Goal: Transaction & Acquisition: Purchase product/service

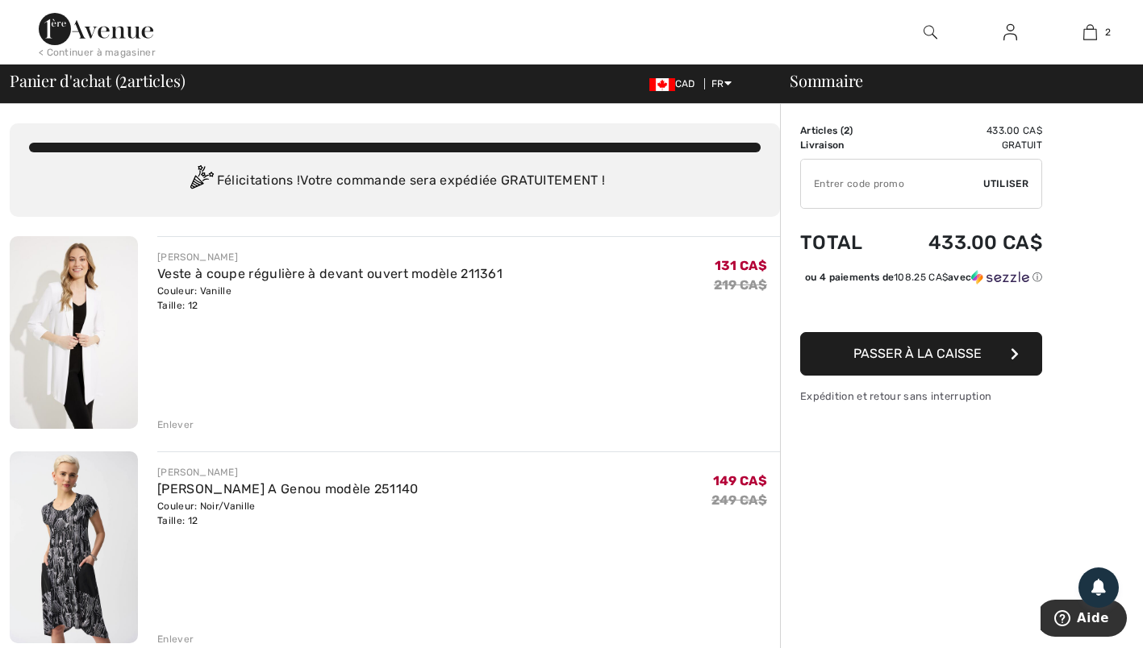
click at [69, 323] on img at bounding box center [74, 332] width 128 height 193
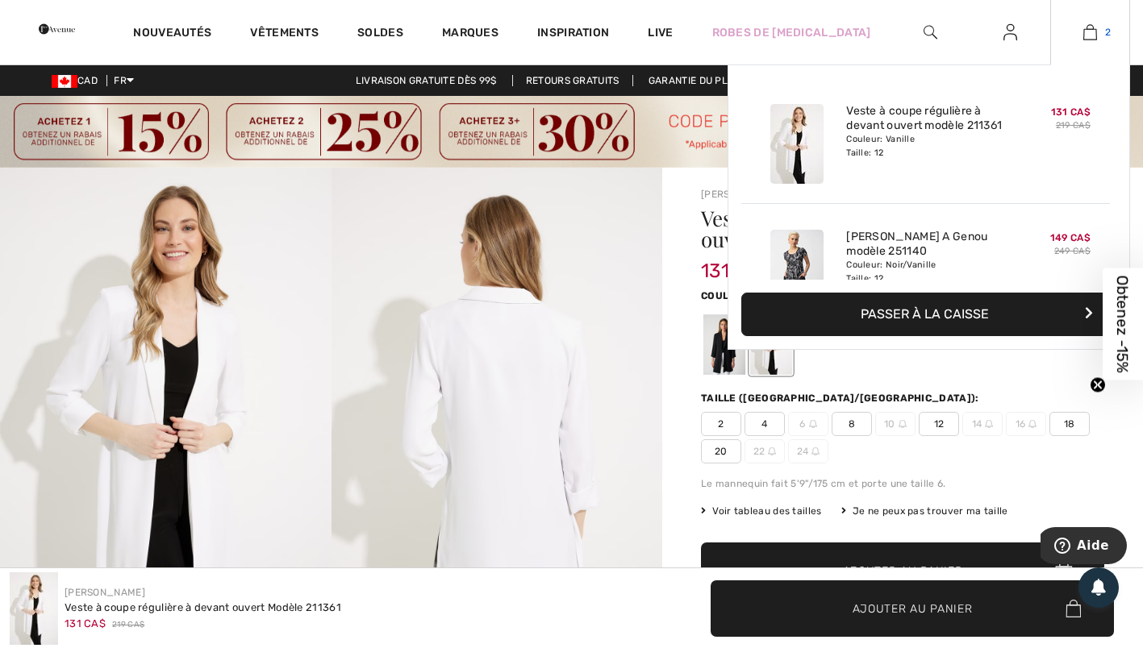
click at [1089, 30] on img at bounding box center [1090, 32] width 14 height 19
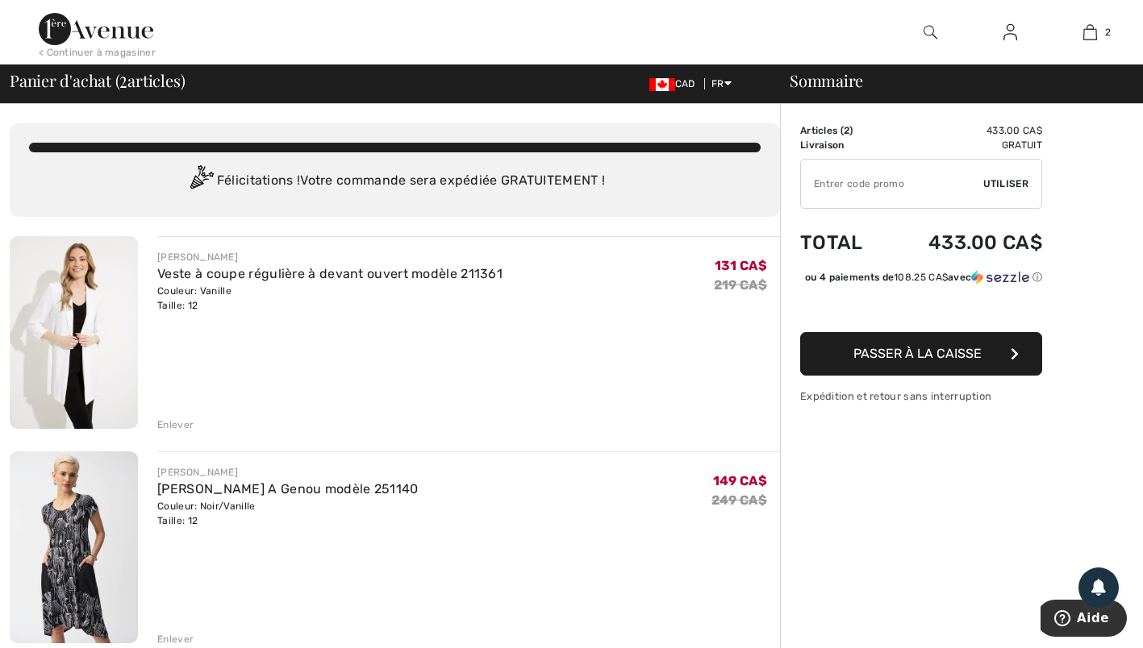
click at [65, 515] on img at bounding box center [74, 548] width 128 height 192
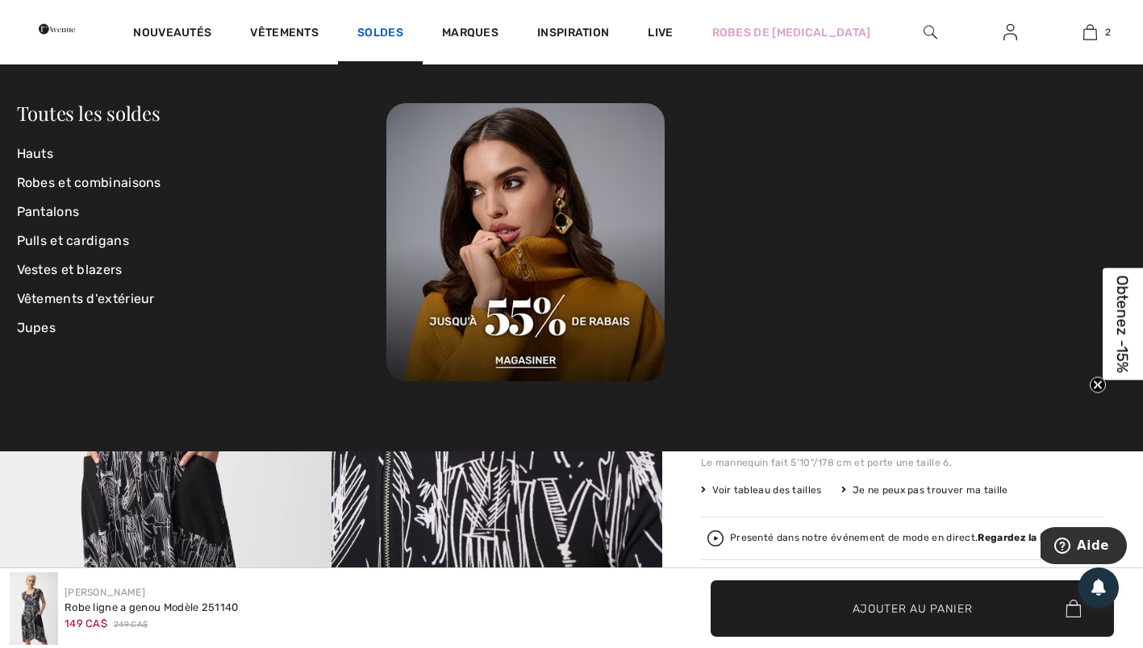
click at [403, 32] on link "Soldes" at bounding box center [380, 34] width 46 height 17
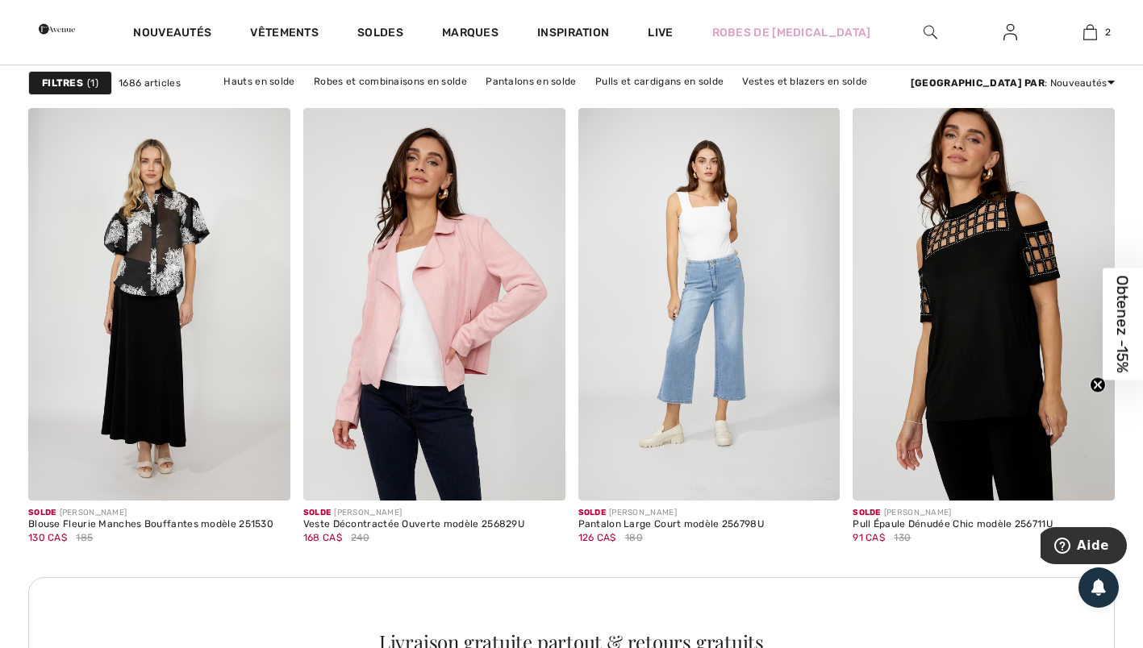
scroll to position [1626, 0]
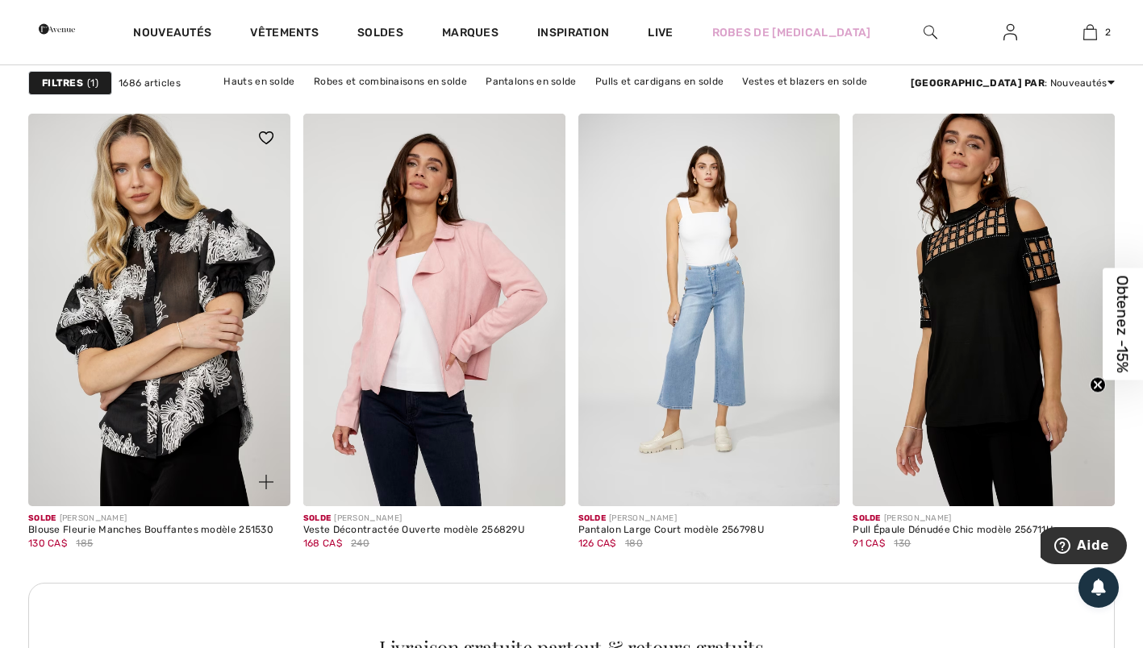
click at [165, 296] on img at bounding box center [159, 310] width 262 height 393
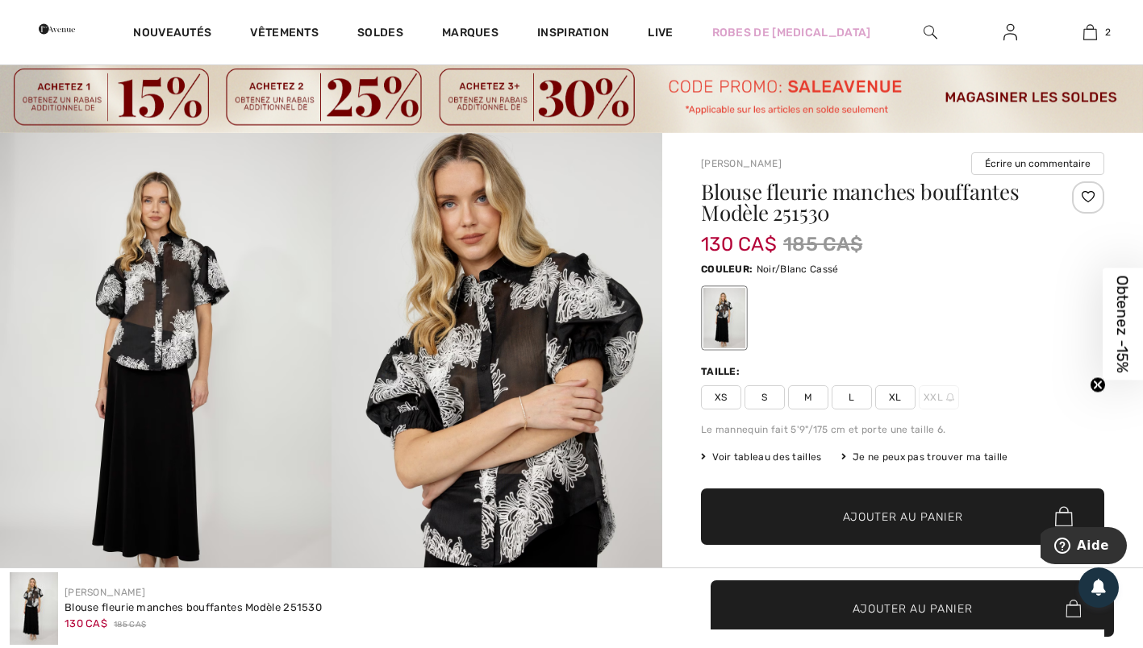
scroll to position [30, 0]
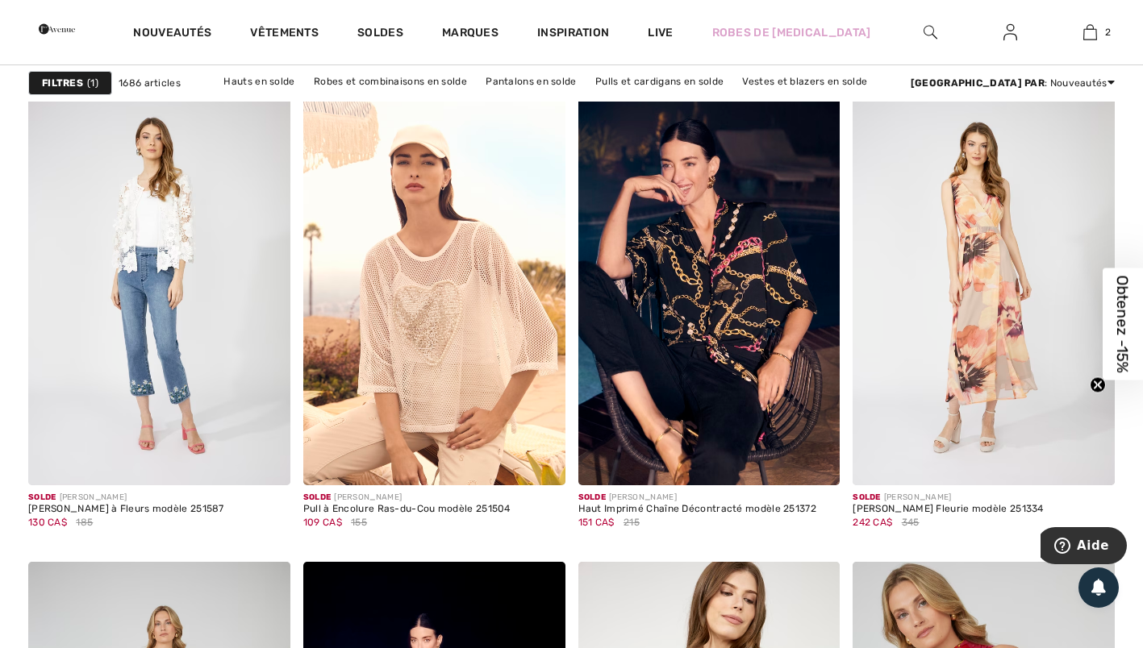
scroll to position [2768, 0]
click at [746, 377] on img at bounding box center [709, 288] width 262 height 393
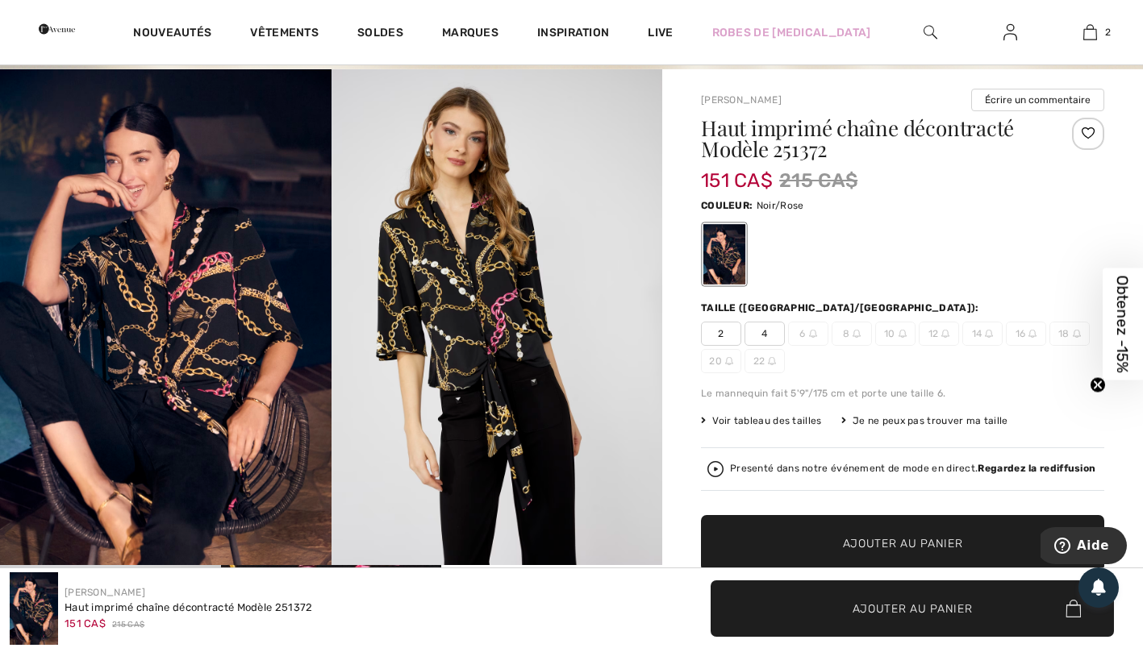
scroll to position [102, 0]
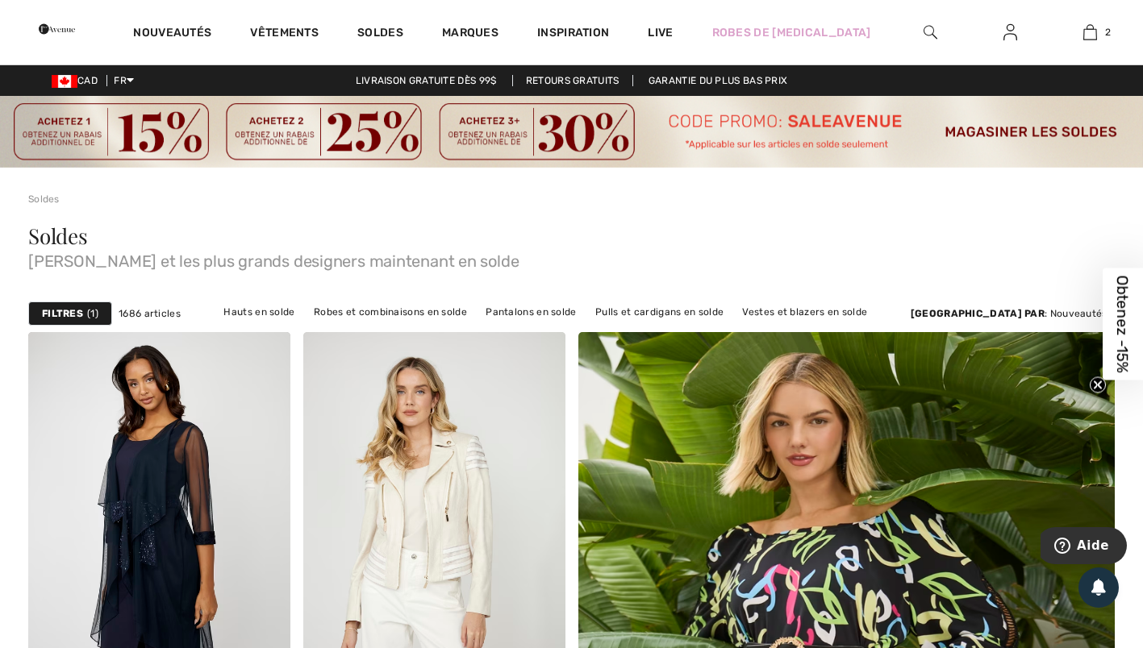
click at [73, 313] on strong "Filtres" at bounding box center [62, 313] width 41 height 15
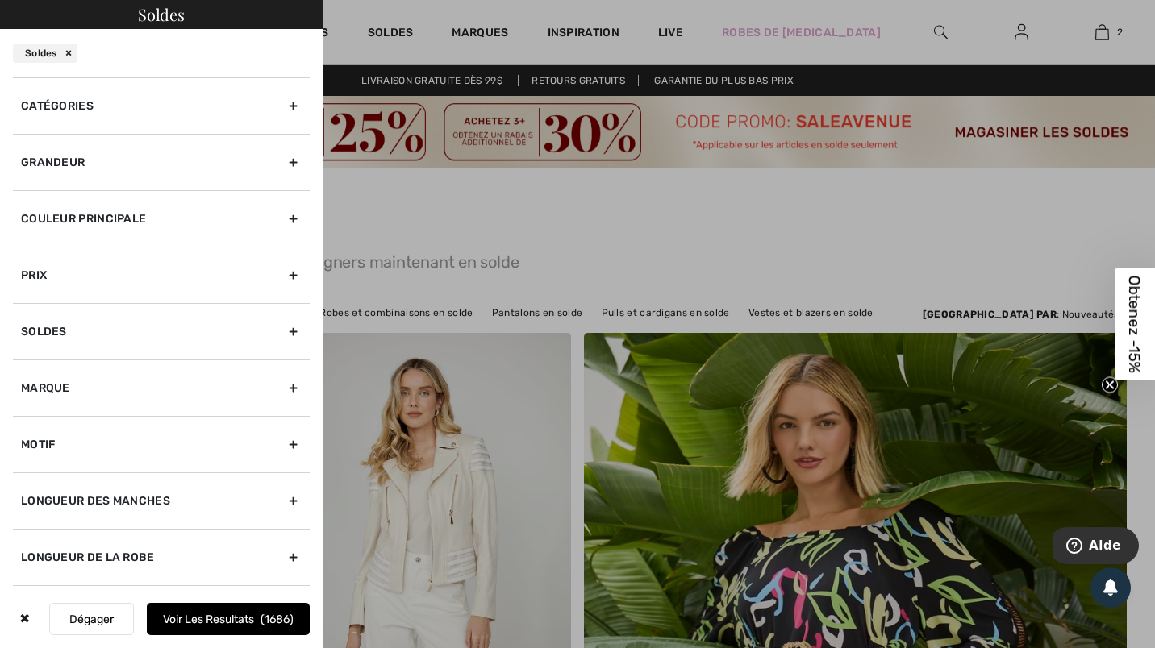
click at [278, 163] on div "Grandeur" at bounding box center [161, 162] width 297 height 56
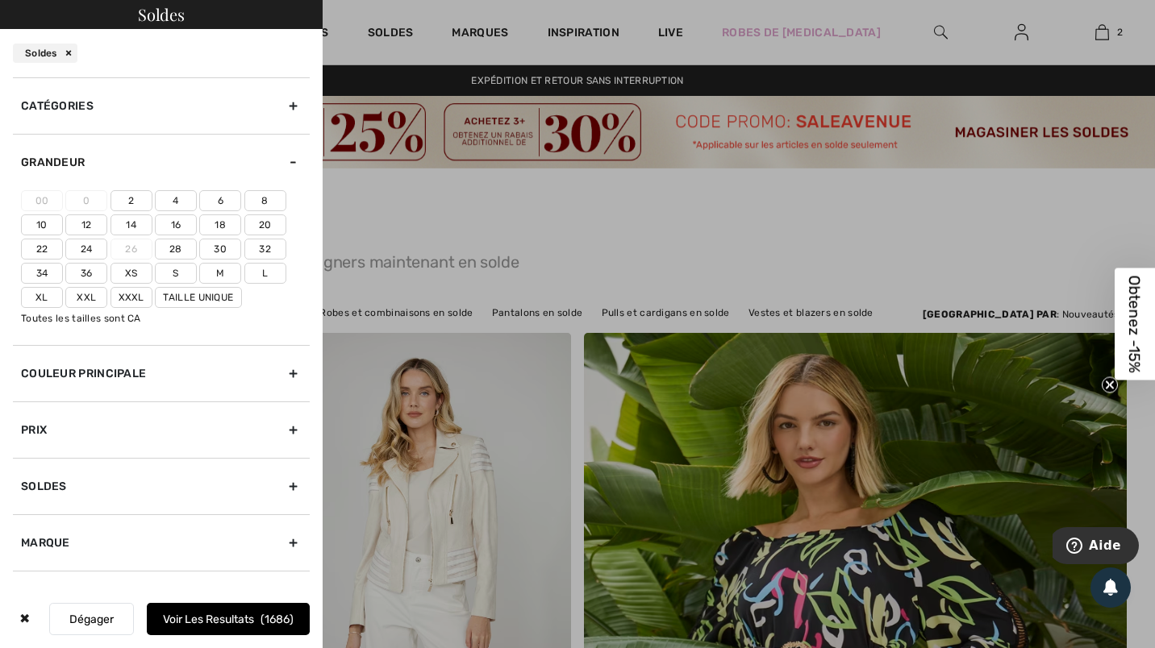
click at [84, 226] on label "12" at bounding box center [86, 224] width 42 height 21
click at [0, 0] on input"] "12" at bounding box center [0, 0] width 0 height 0
click at [718, 214] on div at bounding box center [577, 324] width 1155 height 648
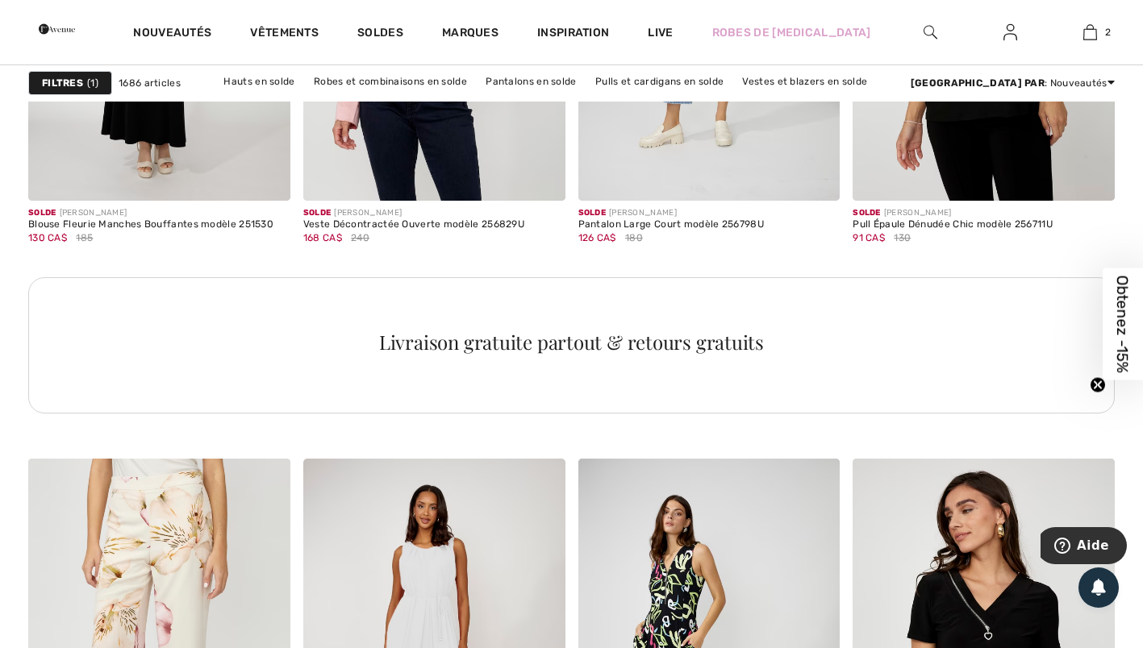
scroll to position [1826, 0]
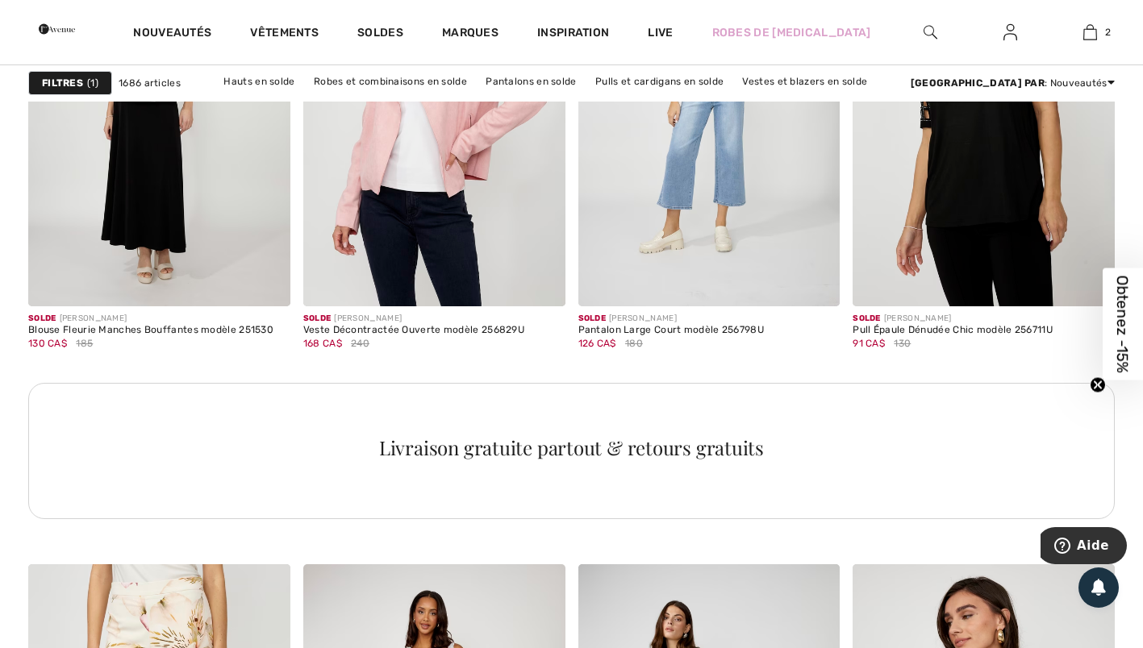
click at [58, 79] on strong "Filtres" at bounding box center [62, 83] width 41 height 15
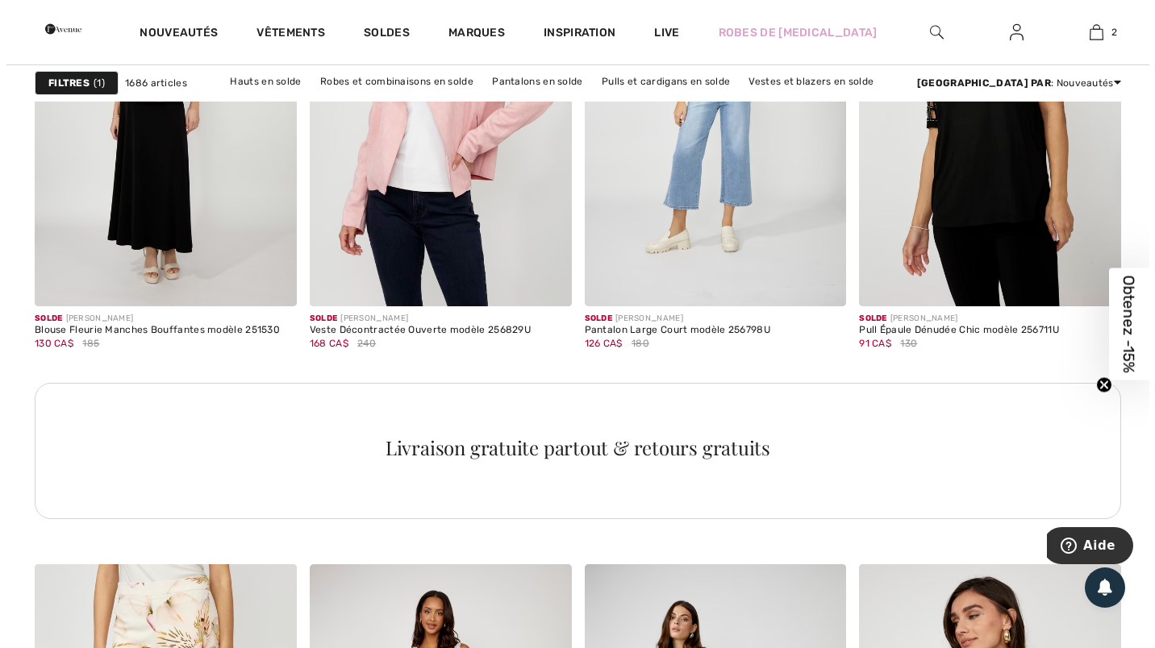
scroll to position [1841, 0]
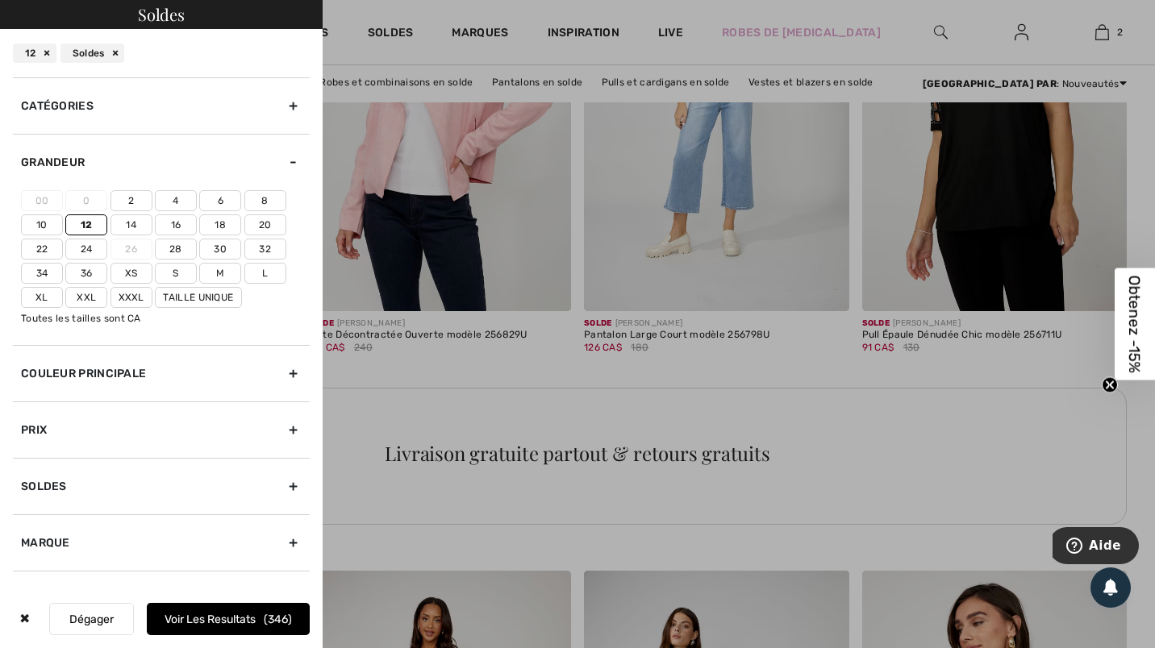
click at [85, 227] on label "12" at bounding box center [86, 224] width 42 height 21
click at [0, 0] on input"] "12" at bounding box center [0, 0] width 0 height 0
click at [212, 612] on button "Voir les resultats 1686" at bounding box center [228, 619] width 163 height 32
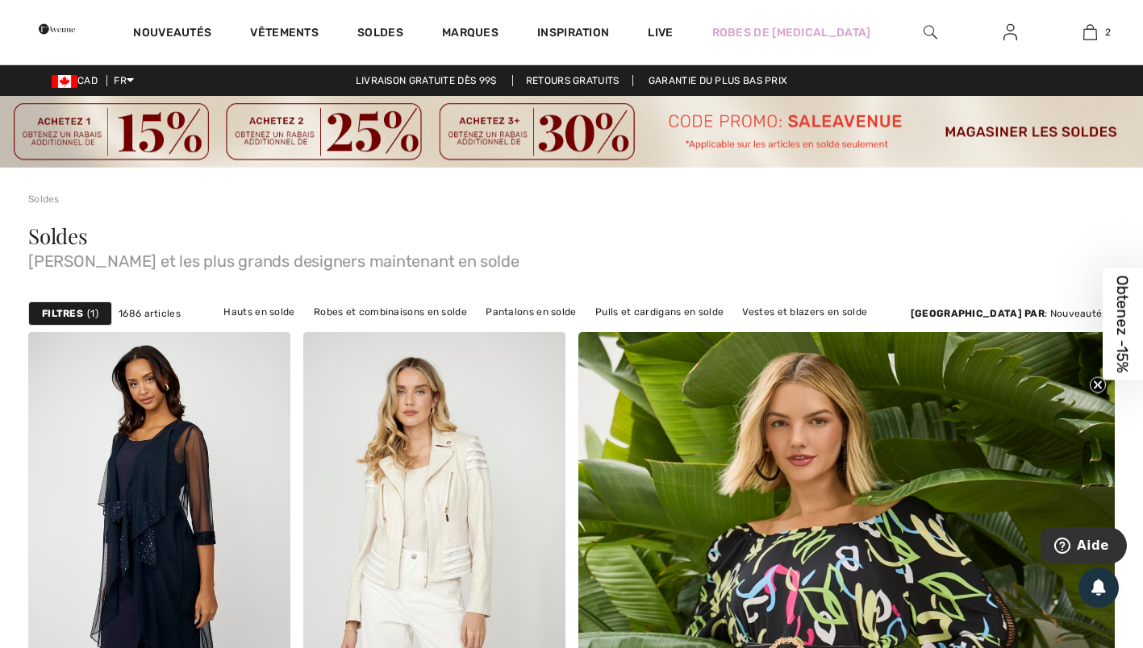
click at [92, 314] on span "1" at bounding box center [92, 313] width 11 height 15
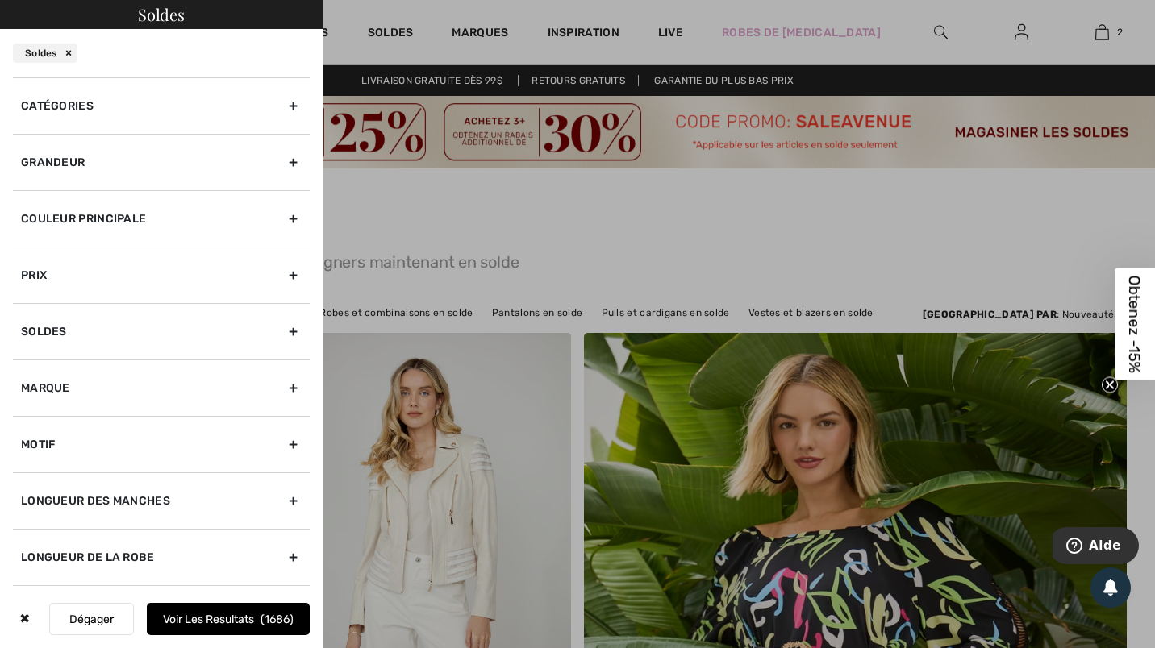
click at [282, 156] on div "Grandeur" at bounding box center [161, 162] width 297 height 56
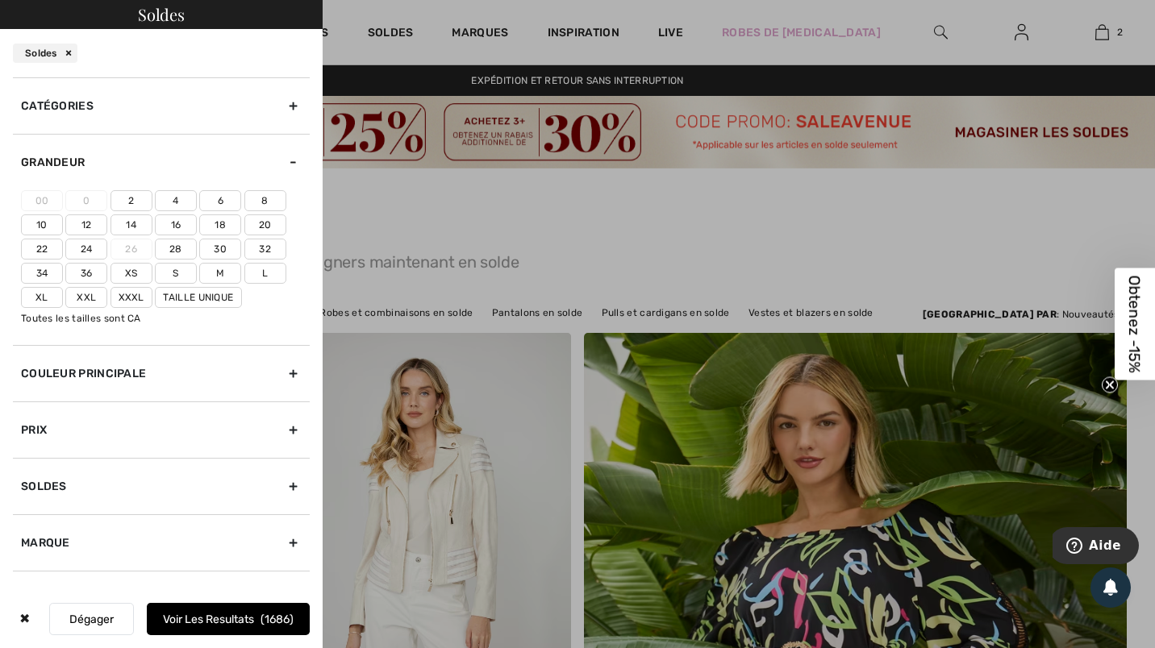
click at [86, 221] on label "12" at bounding box center [86, 224] width 42 height 21
click at [0, 0] on input"] "12" at bounding box center [0, 0] width 0 height 0
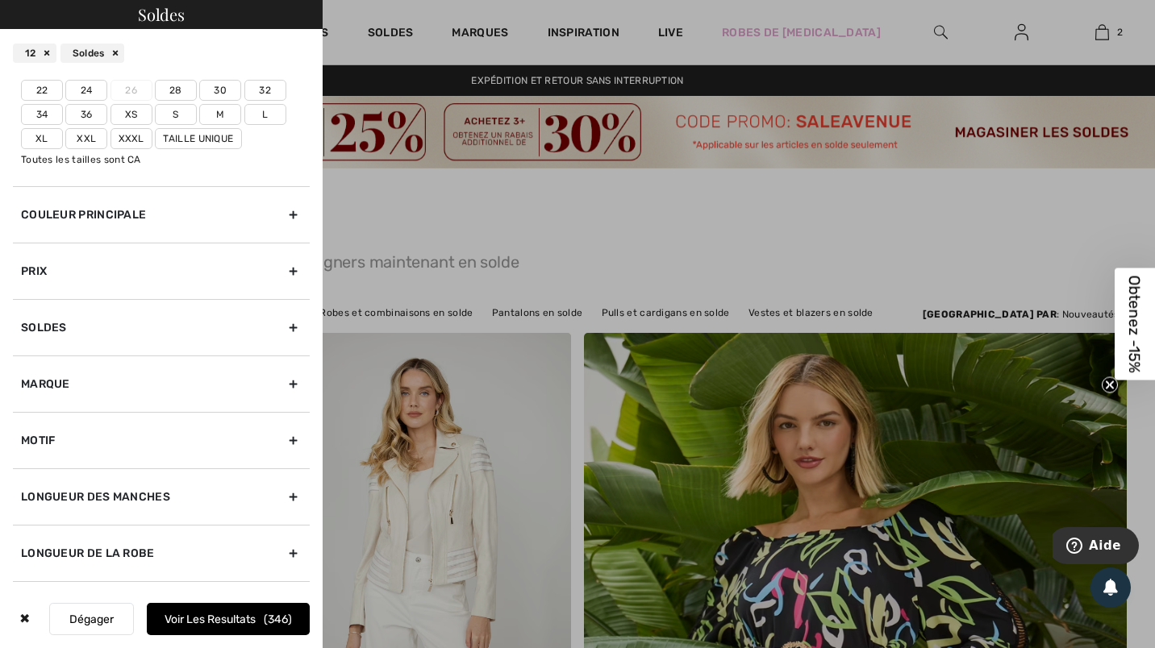
scroll to position [376, 0]
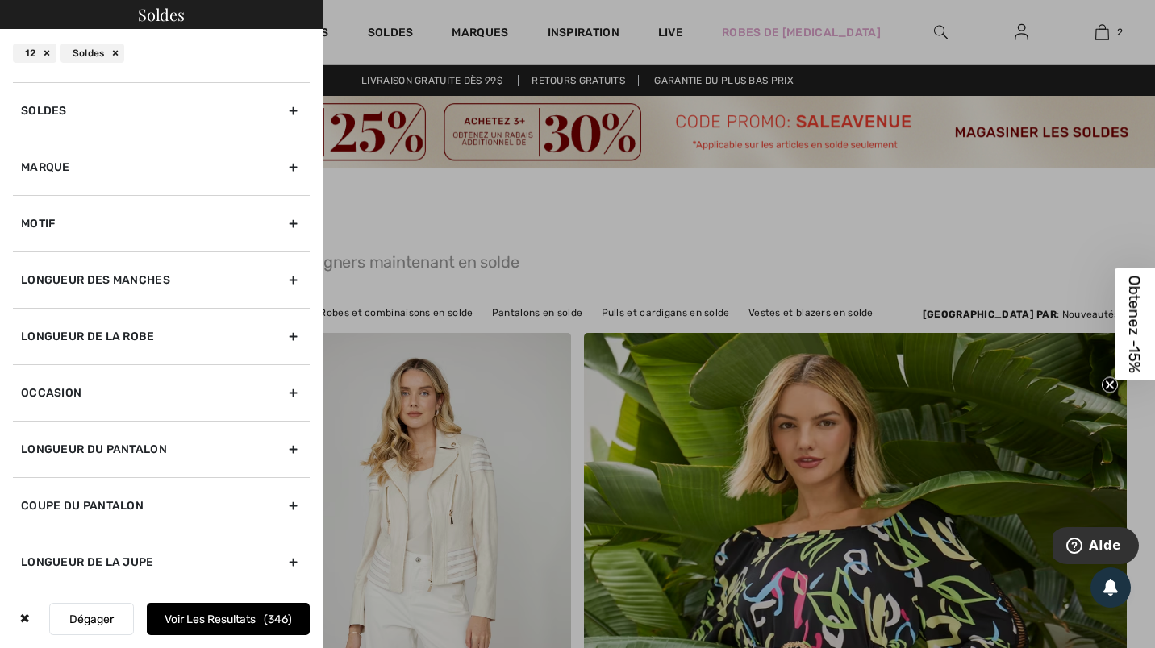
click at [213, 619] on button "Voir les resultats 346" at bounding box center [228, 619] width 163 height 32
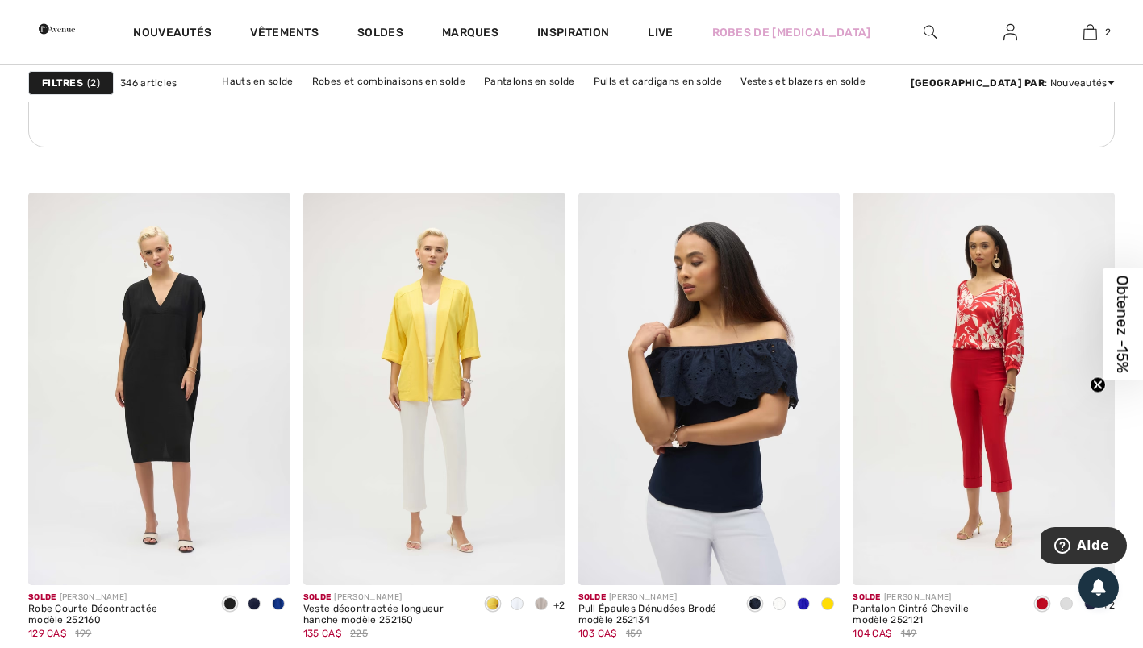
scroll to position [2182, 0]
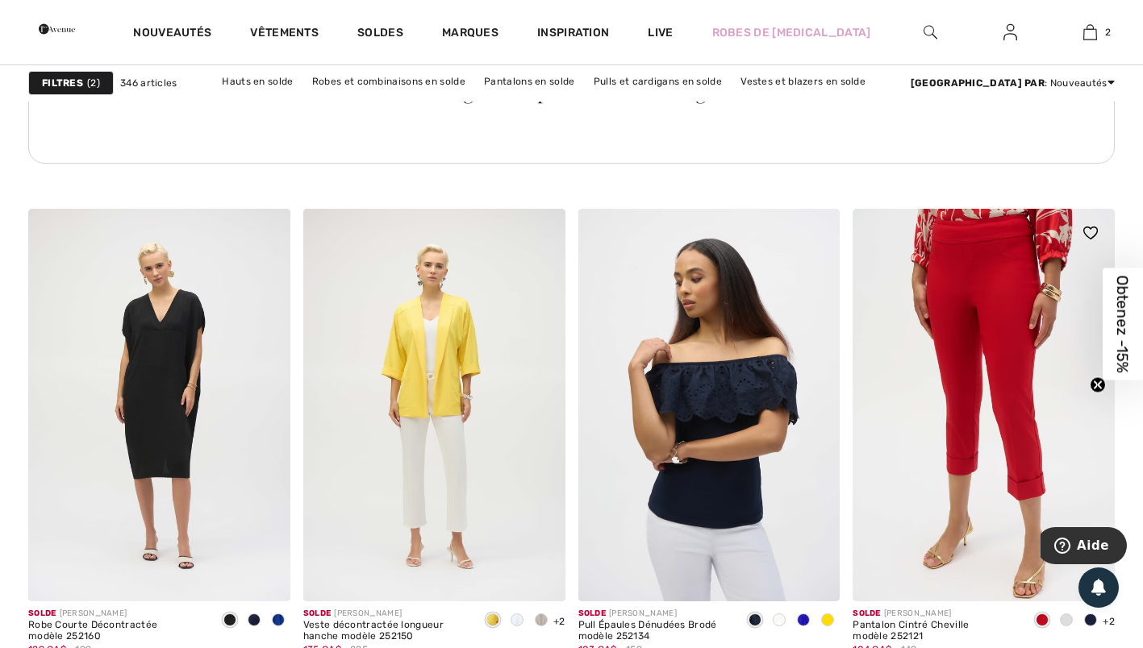
click at [1010, 260] on img at bounding box center [983, 405] width 262 height 393
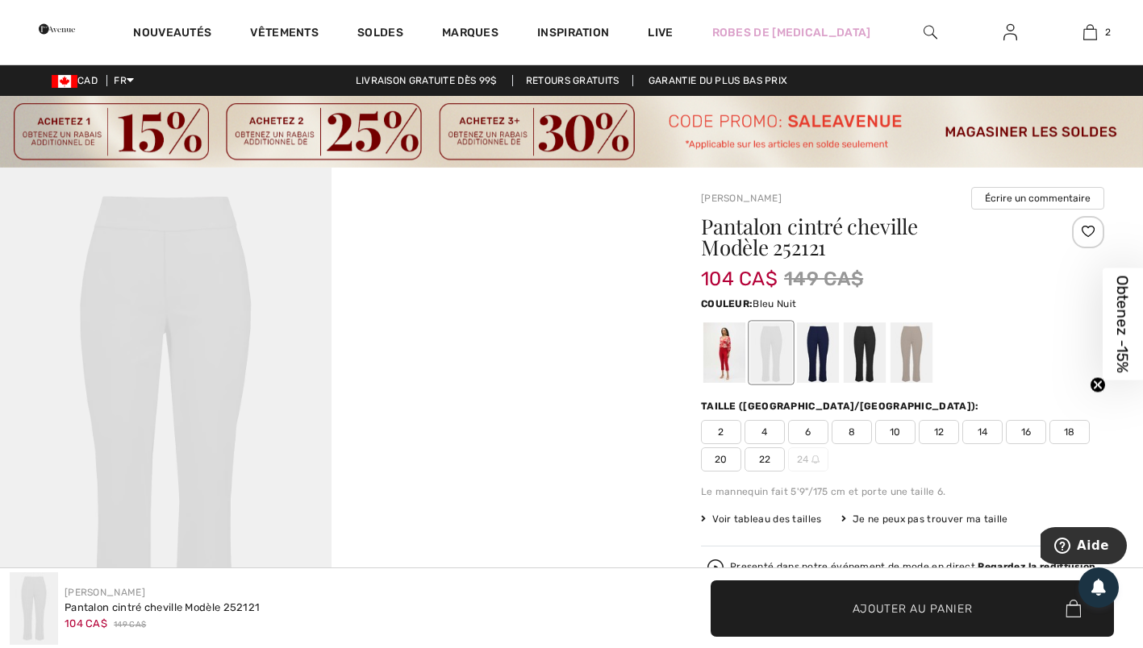
click at [818, 349] on div at bounding box center [818, 353] width 42 height 60
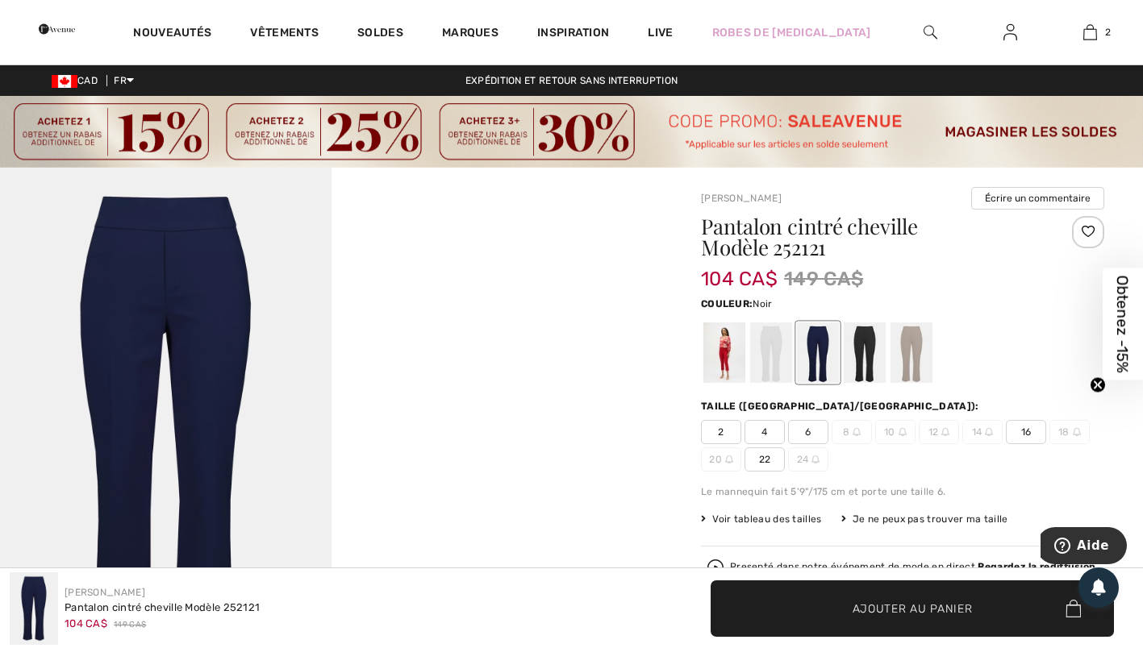
click at [867, 352] on div at bounding box center [864, 353] width 42 height 60
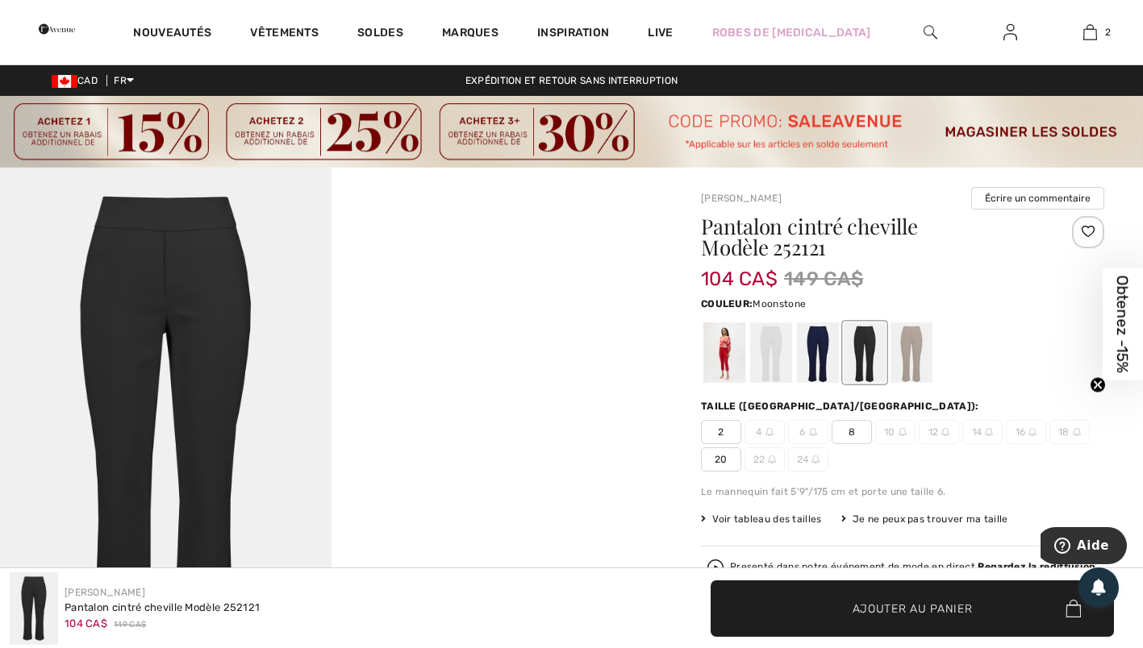
click at [917, 353] on div at bounding box center [911, 353] width 42 height 60
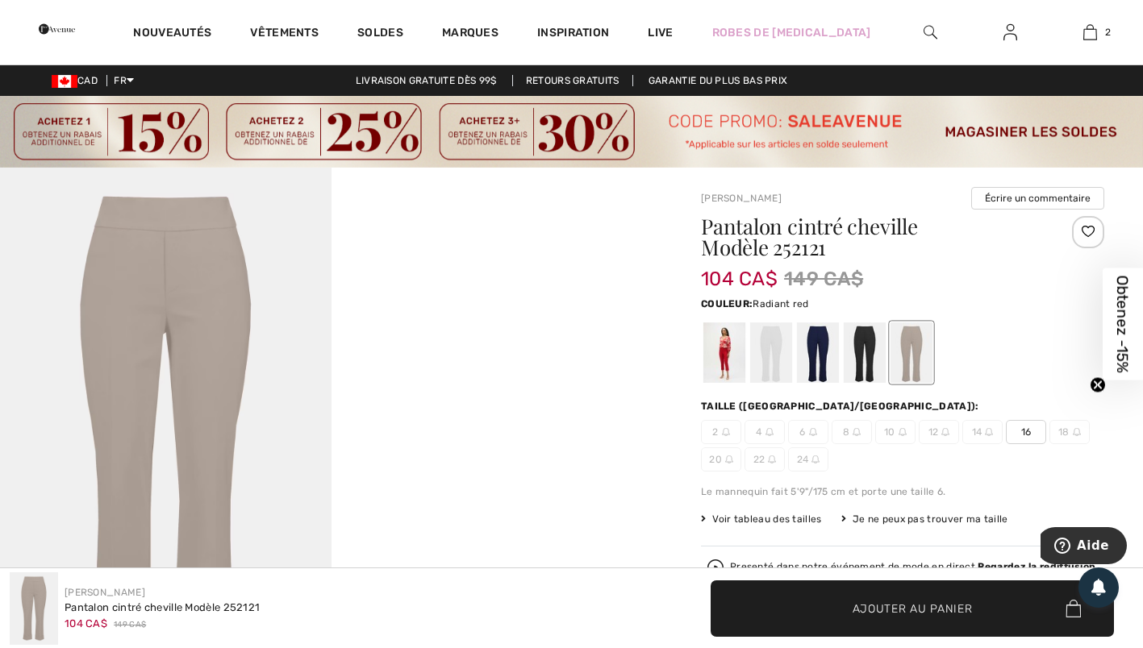
click at [714, 349] on div at bounding box center [724, 353] width 42 height 60
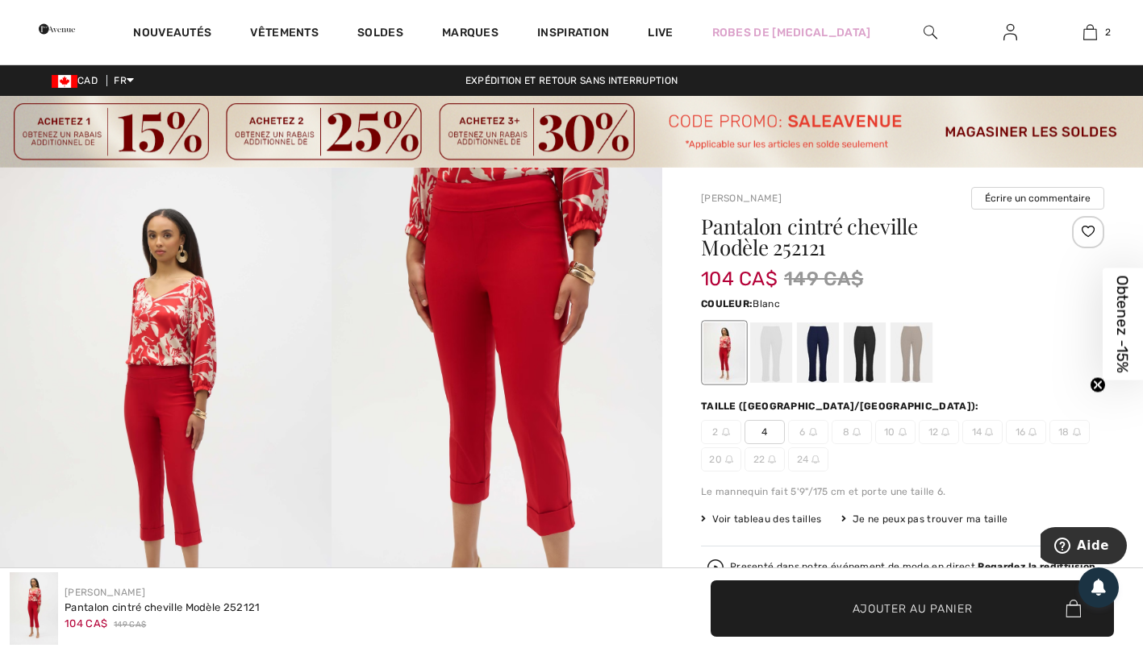
click at [768, 350] on div at bounding box center [771, 353] width 42 height 60
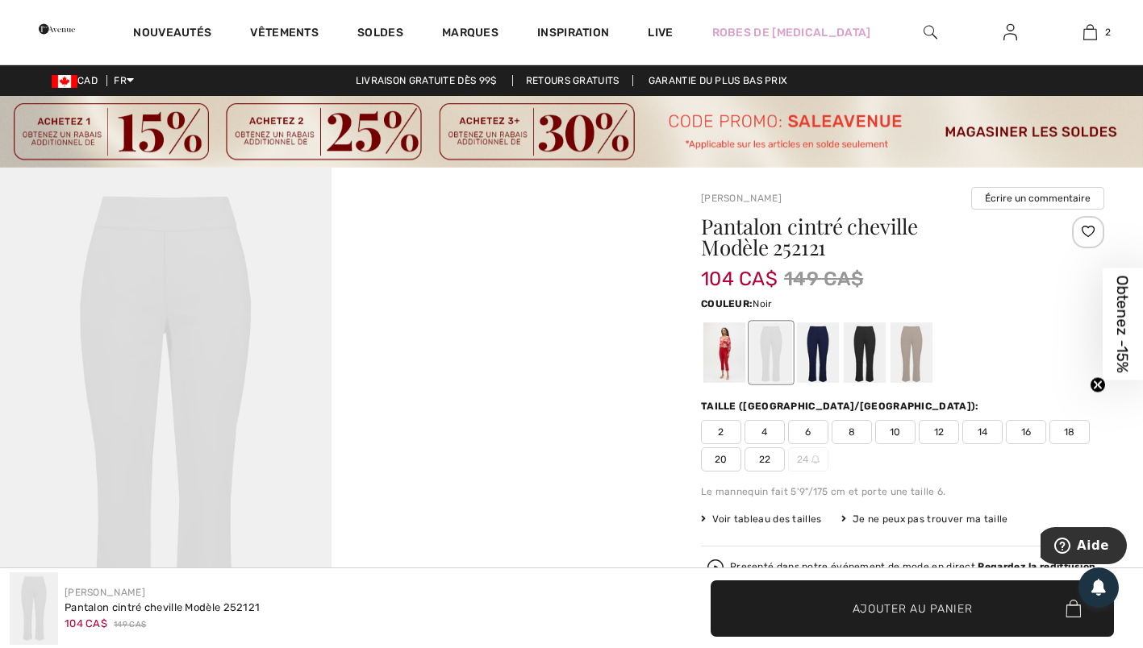
click at [843, 349] on div at bounding box center [864, 353] width 42 height 60
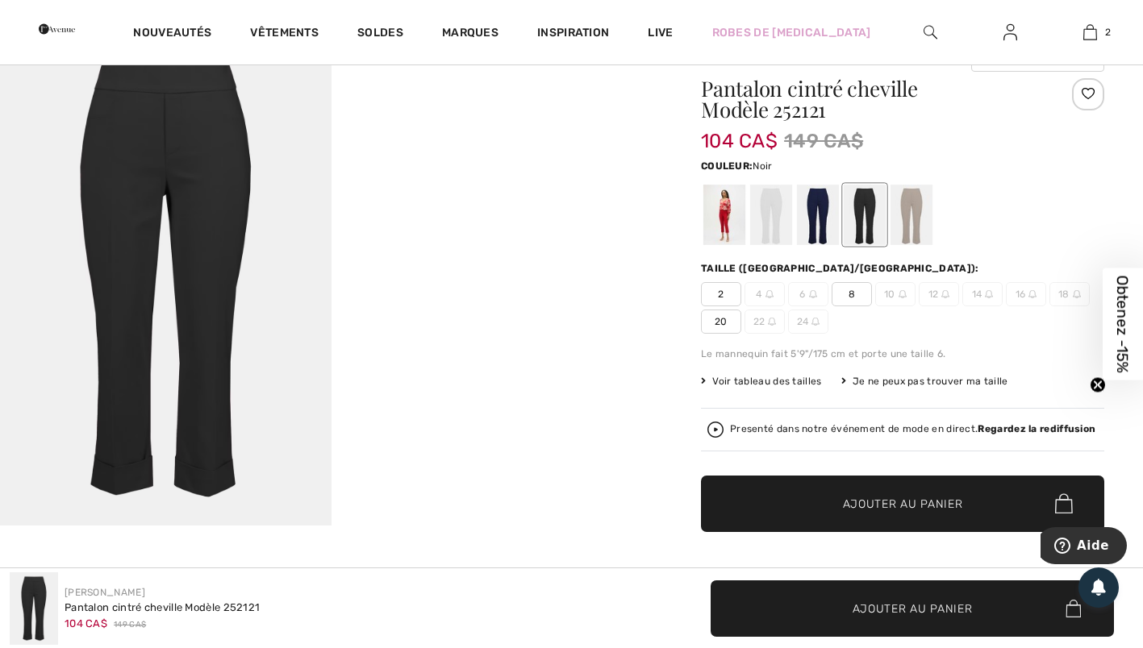
scroll to position [136, 0]
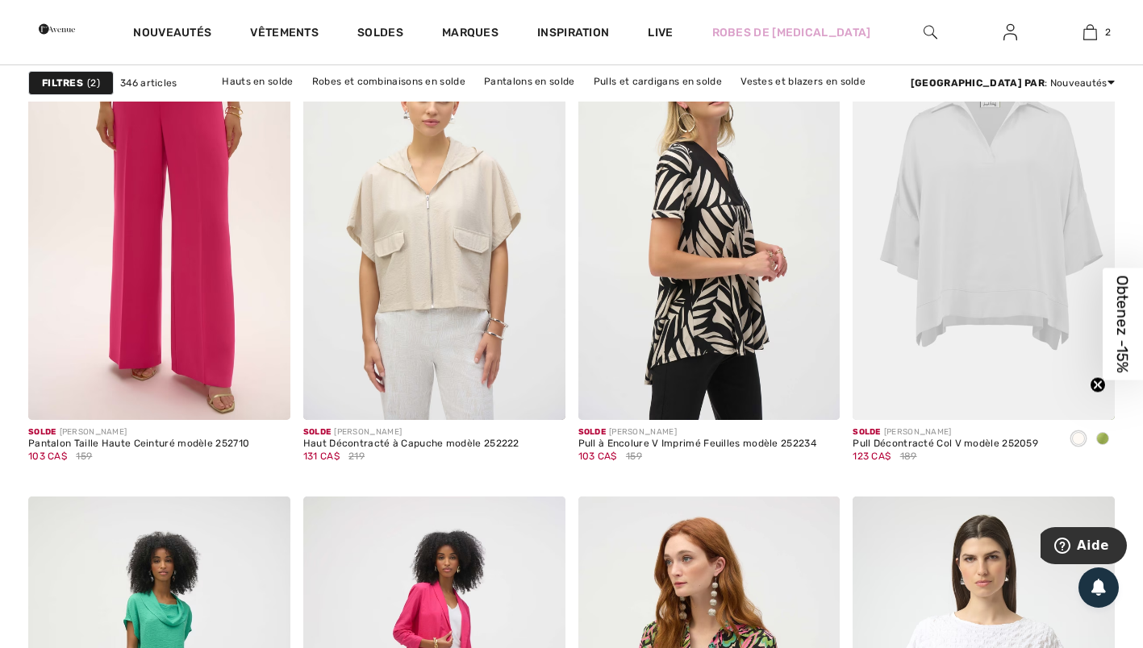
scroll to position [4937, 0]
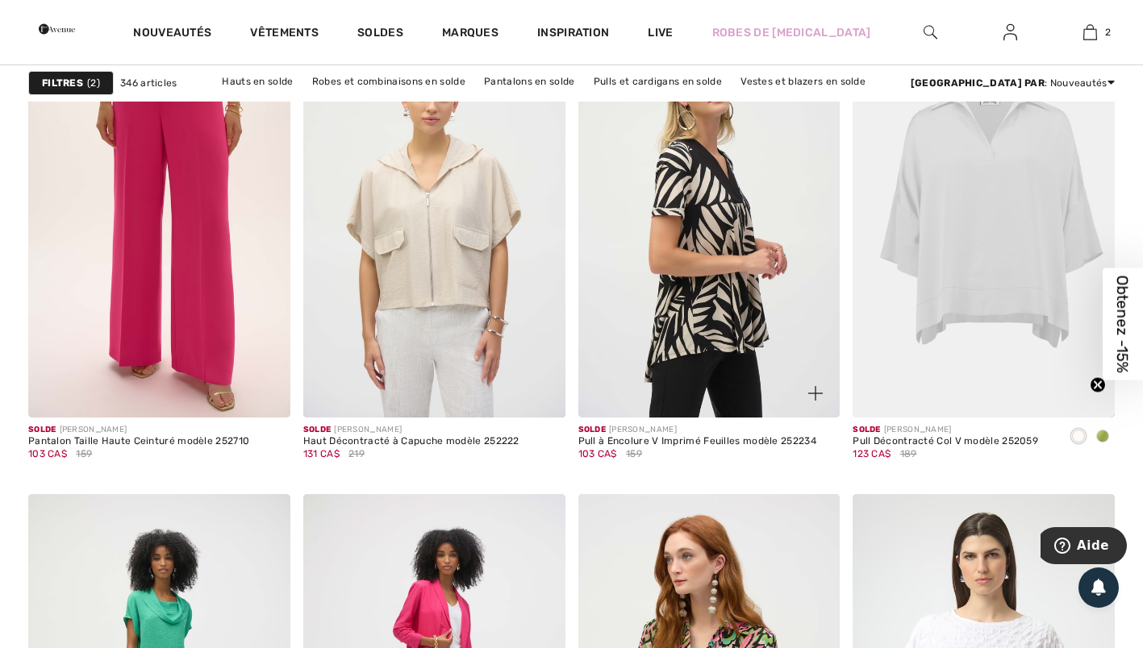
click at [720, 332] on img at bounding box center [709, 220] width 262 height 393
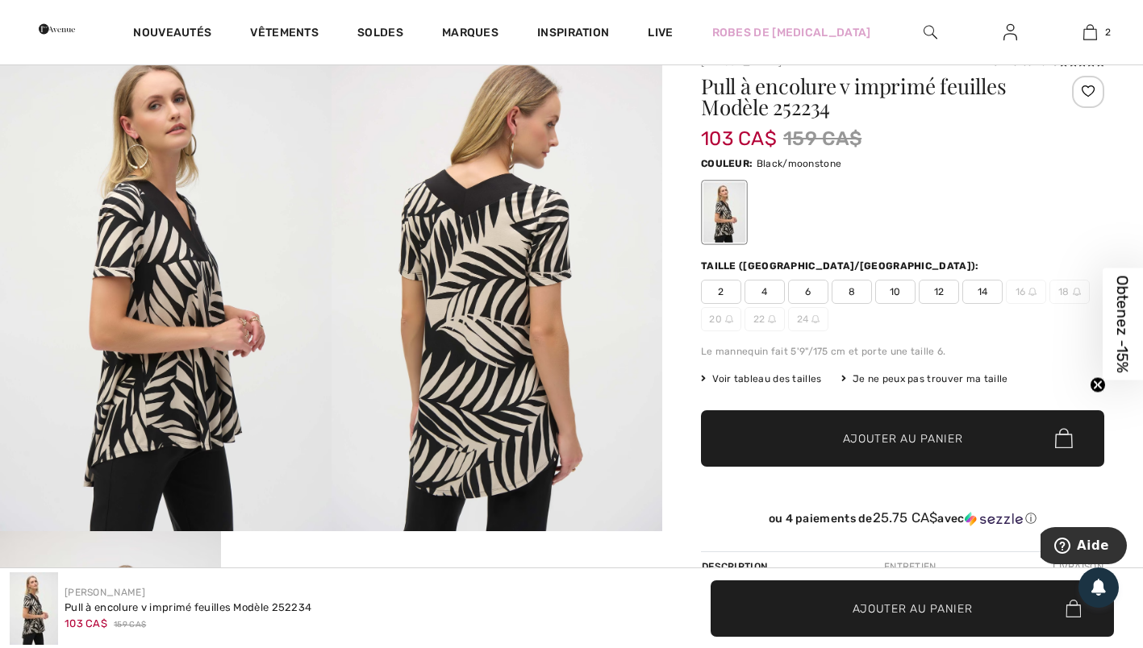
scroll to position [127, 0]
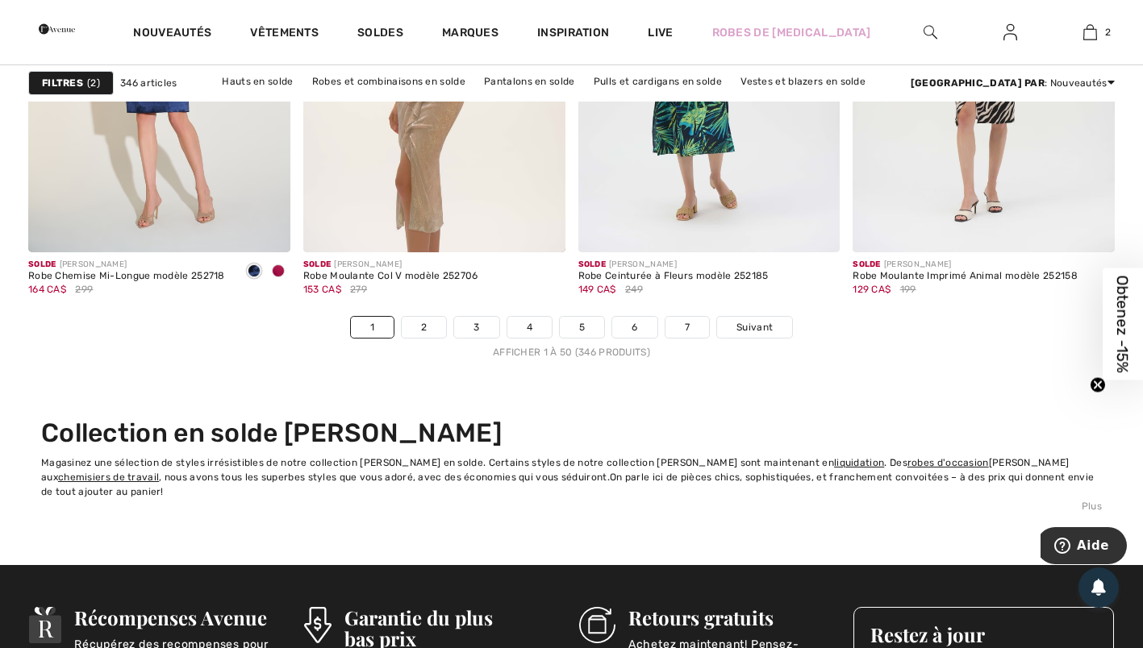
scroll to position [7274, 0]
click at [760, 331] on span "Suivant" at bounding box center [754, 327] width 36 height 15
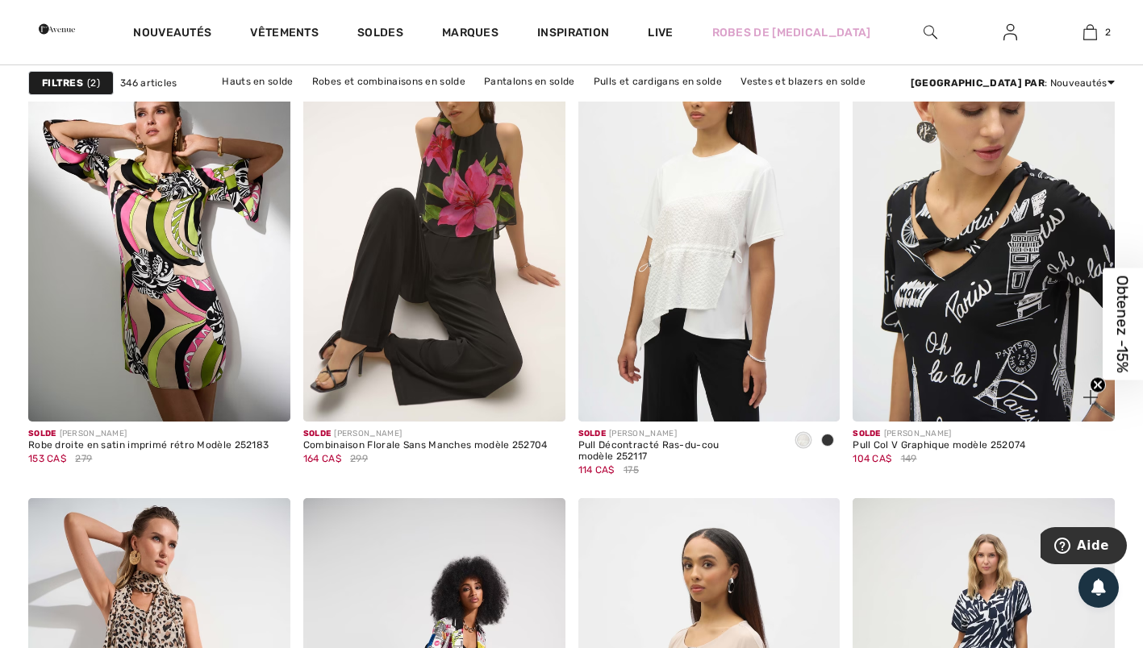
scroll to position [2801, 0]
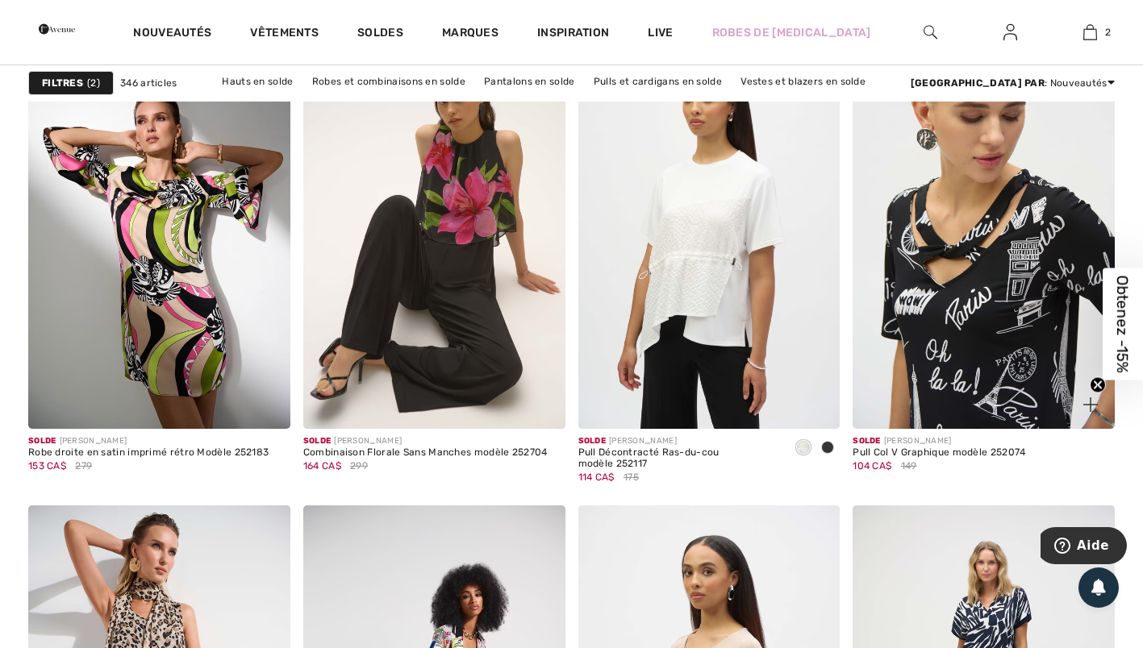
click at [1009, 315] on img at bounding box center [983, 232] width 262 height 393
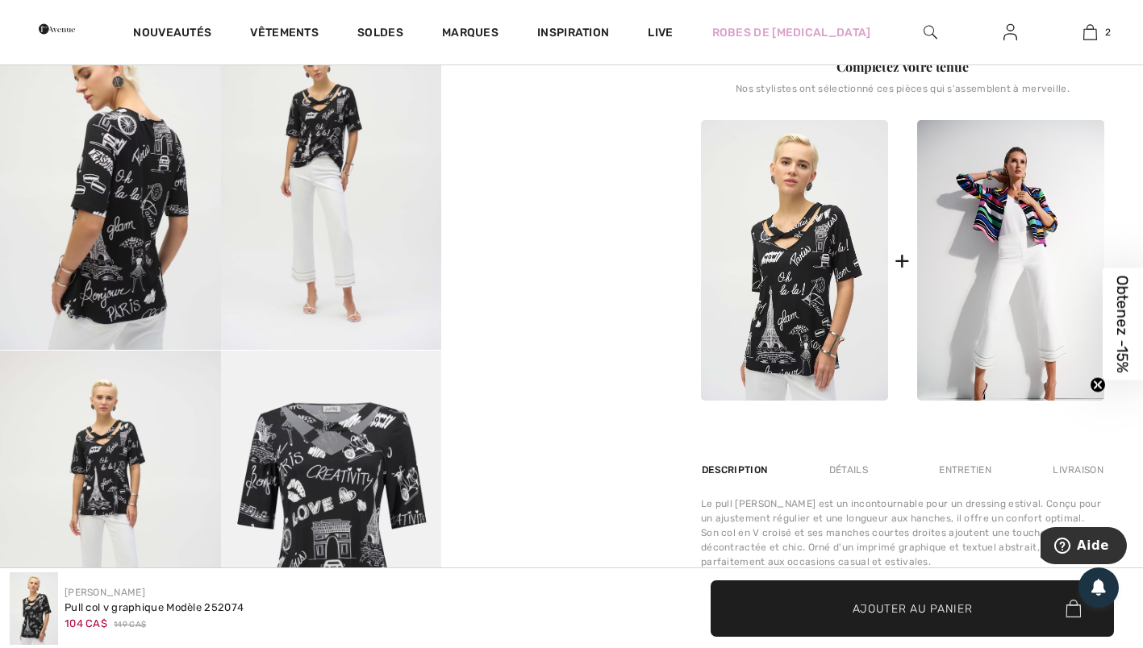
scroll to position [612, 0]
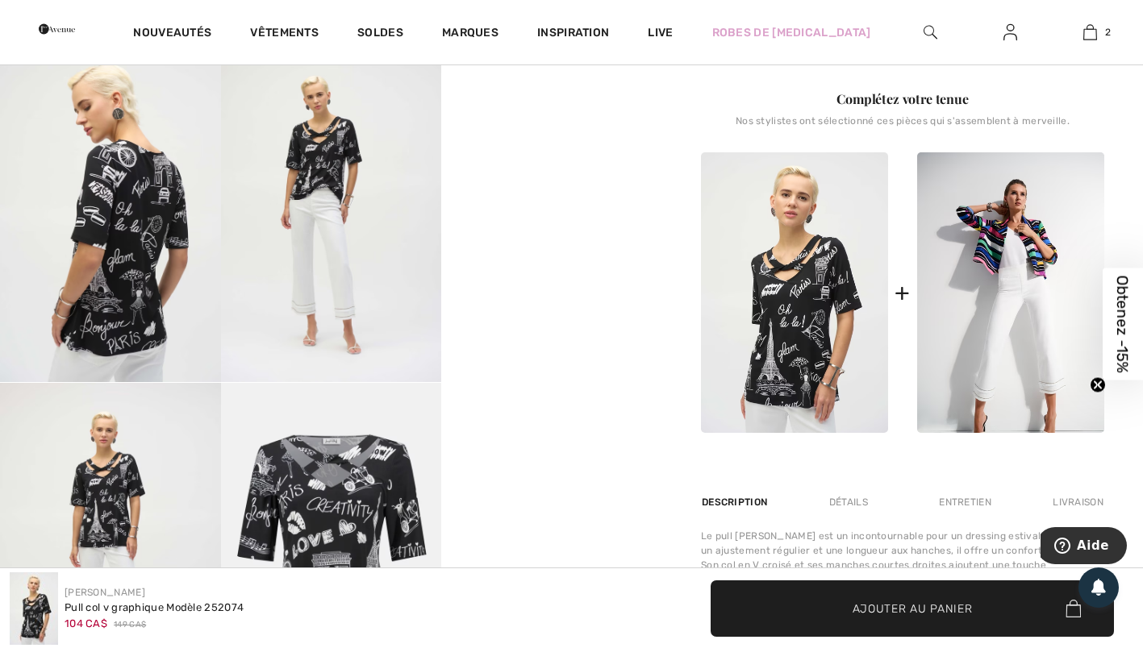
click at [329, 203] on img at bounding box center [331, 217] width 221 height 331
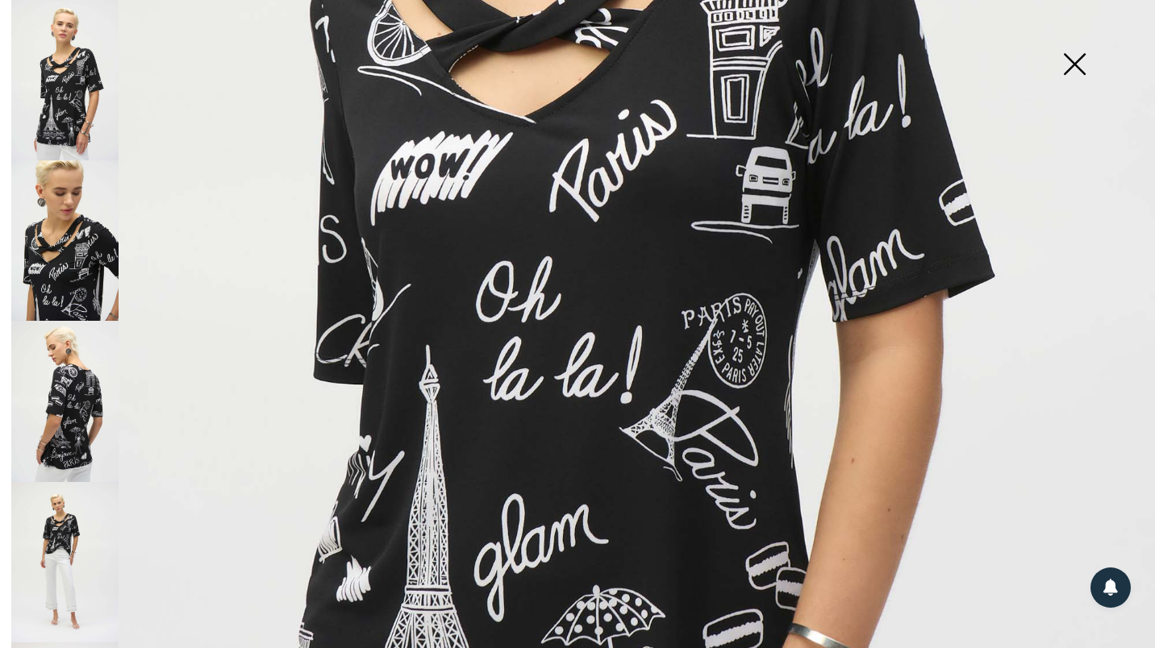
scroll to position [677, 0]
click at [73, 531] on img at bounding box center [64, 562] width 107 height 160
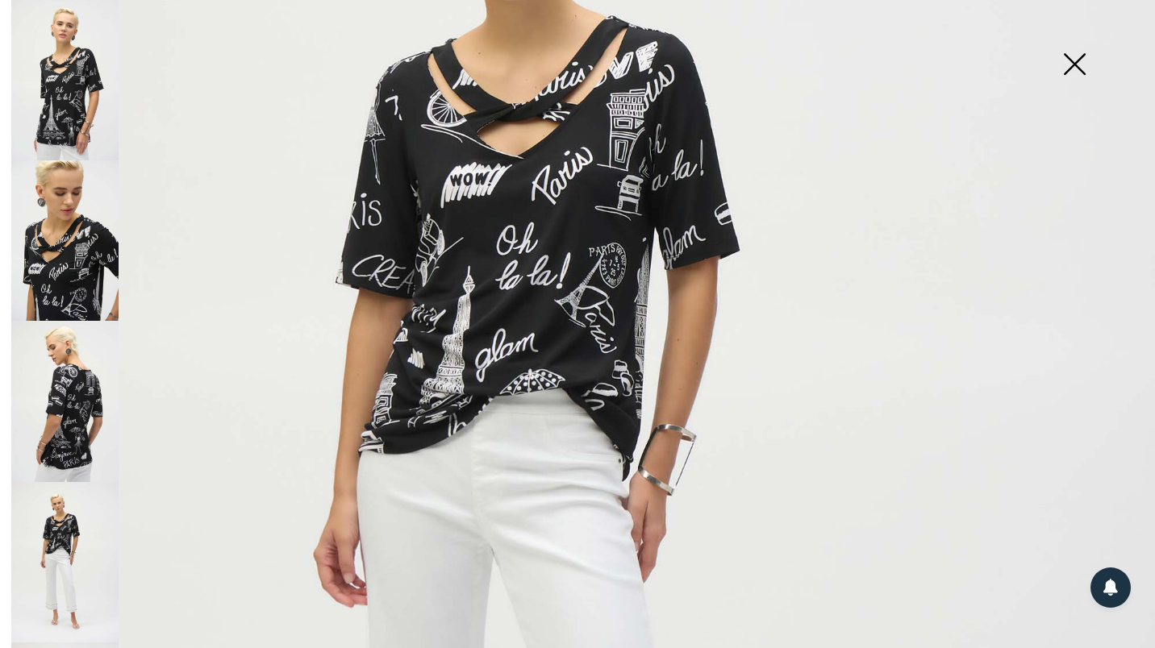
scroll to position [322, 0]
click at [78, 103] on img at bounding box center [64, 80] width 107 height 160
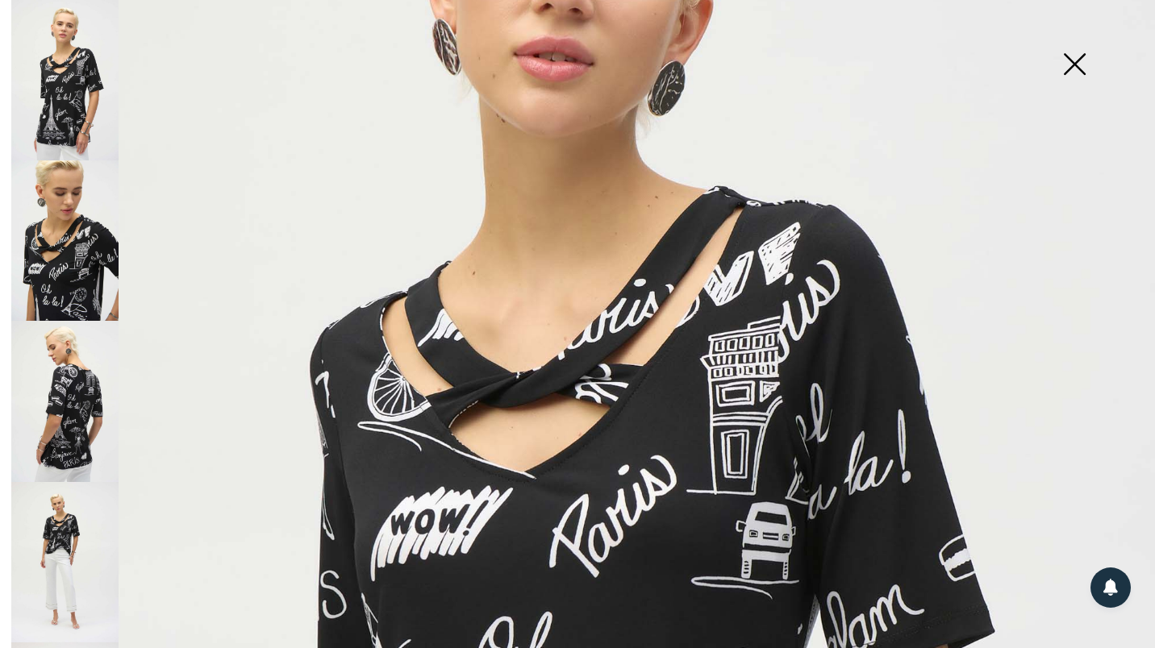
click at [1070, 63] on img at bounding box center [1074, 65] width 81 height 83
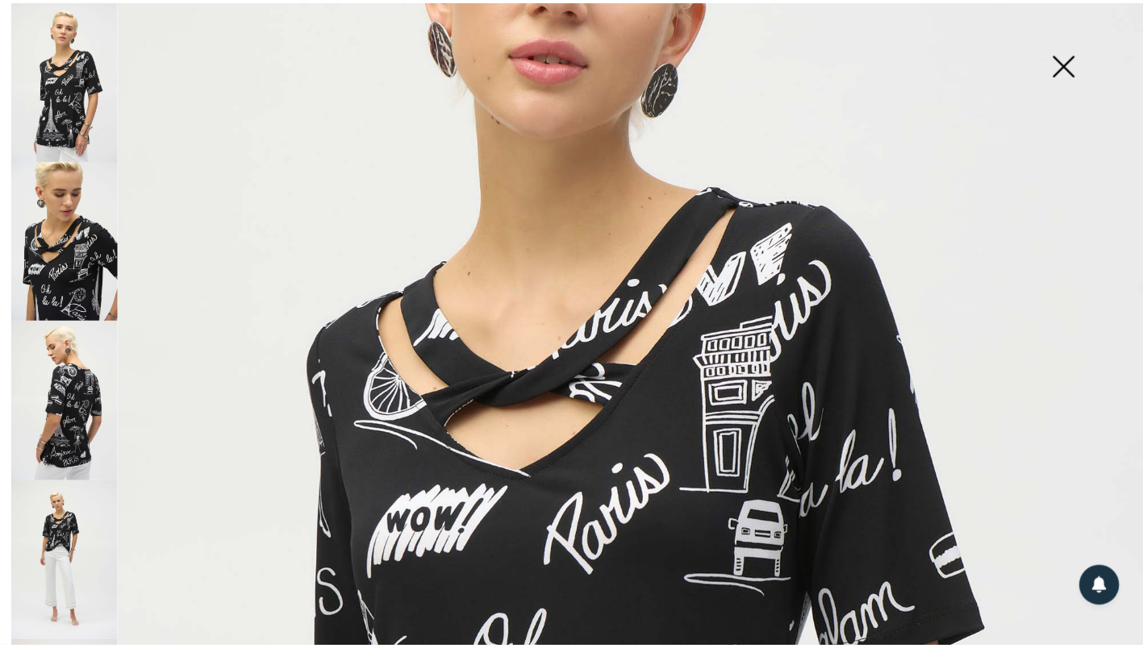
scroll to position [612, 0]
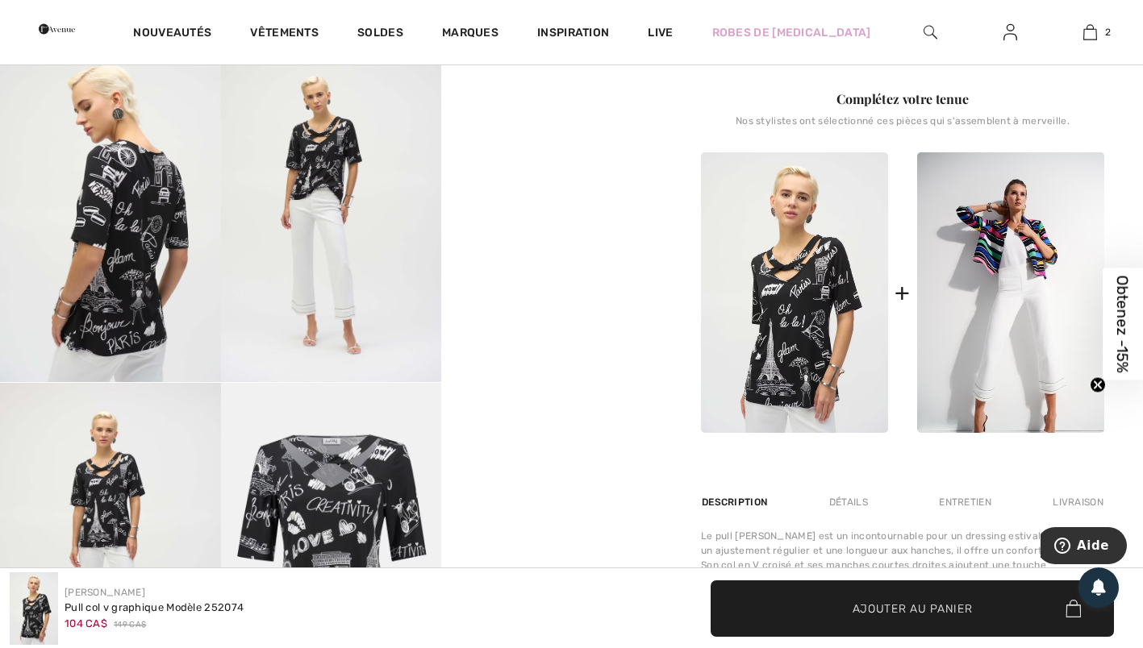
click at [615, 452] on div "Your browser does not support the video tag." at bounding box center [331, 135] width 662 height 1159
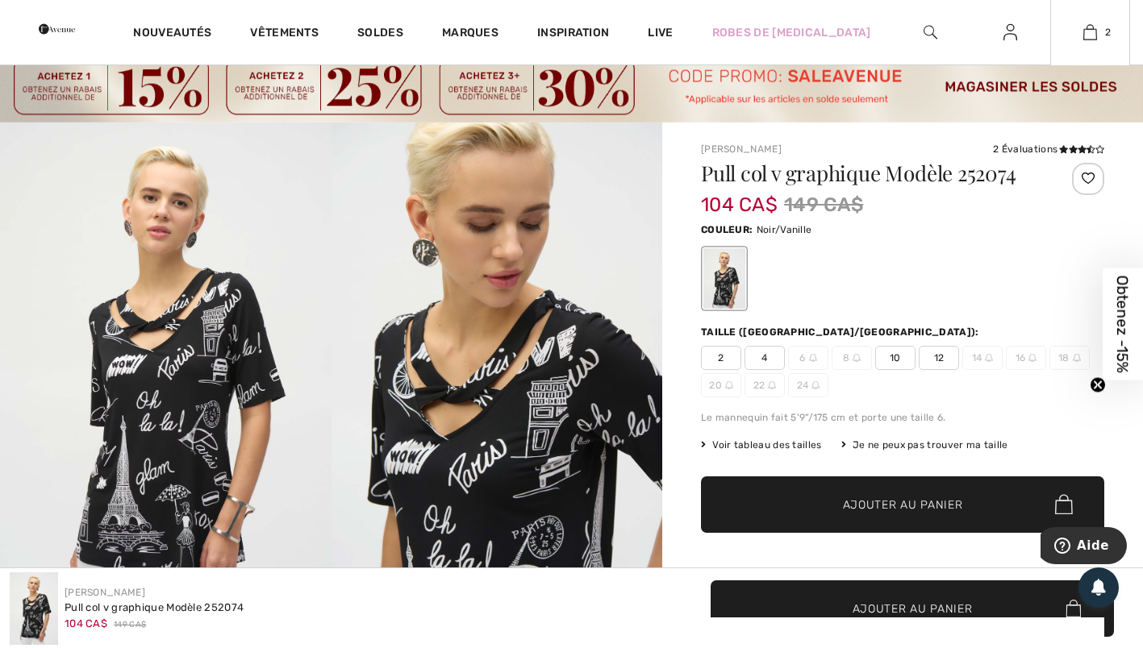
scroll to position [37, 0]
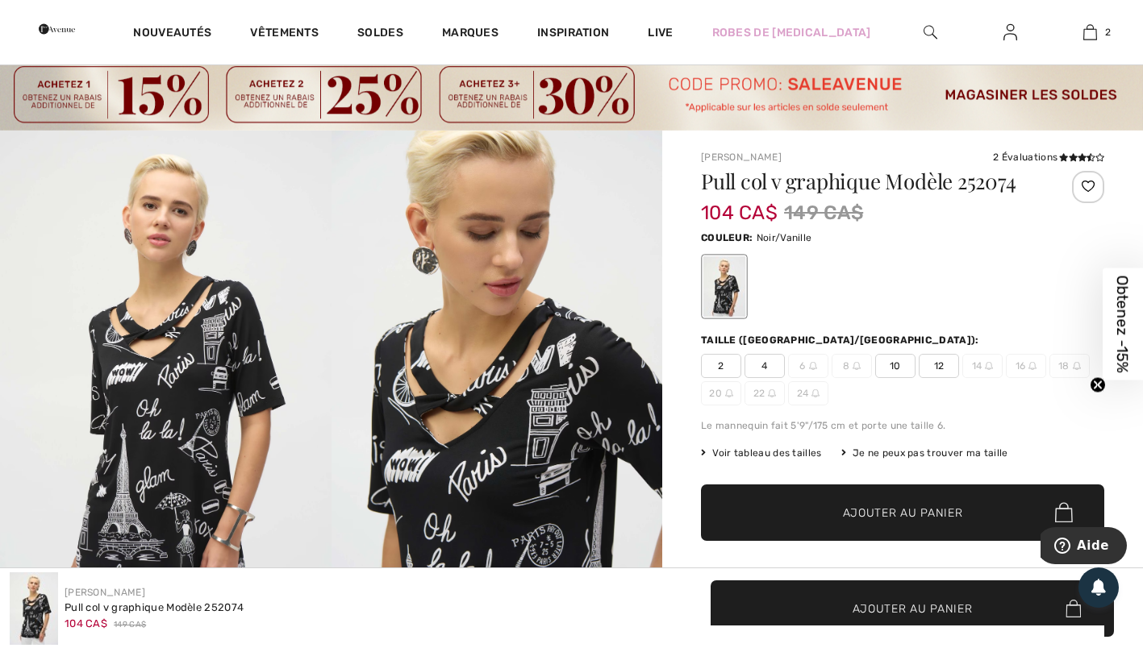
click at [926, 364] on span "12" at bounding box center [938, 366] width 40 height 24
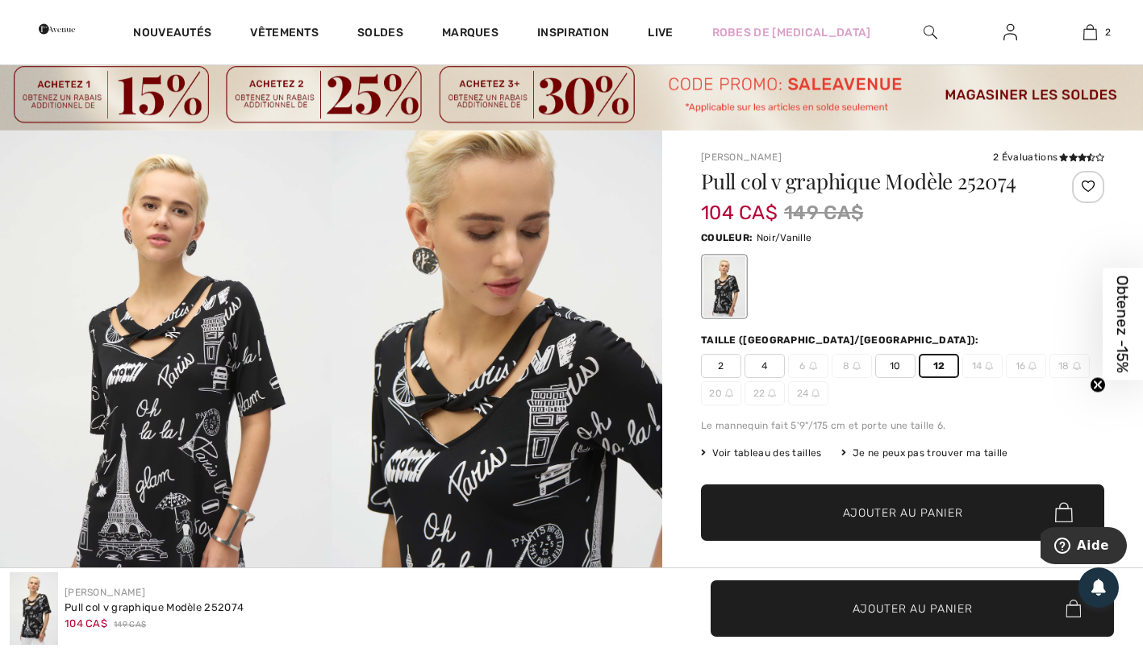
click at [909, 513] on span "Ajouter au panier" at bounding box center [903, 512] width 120 height 17
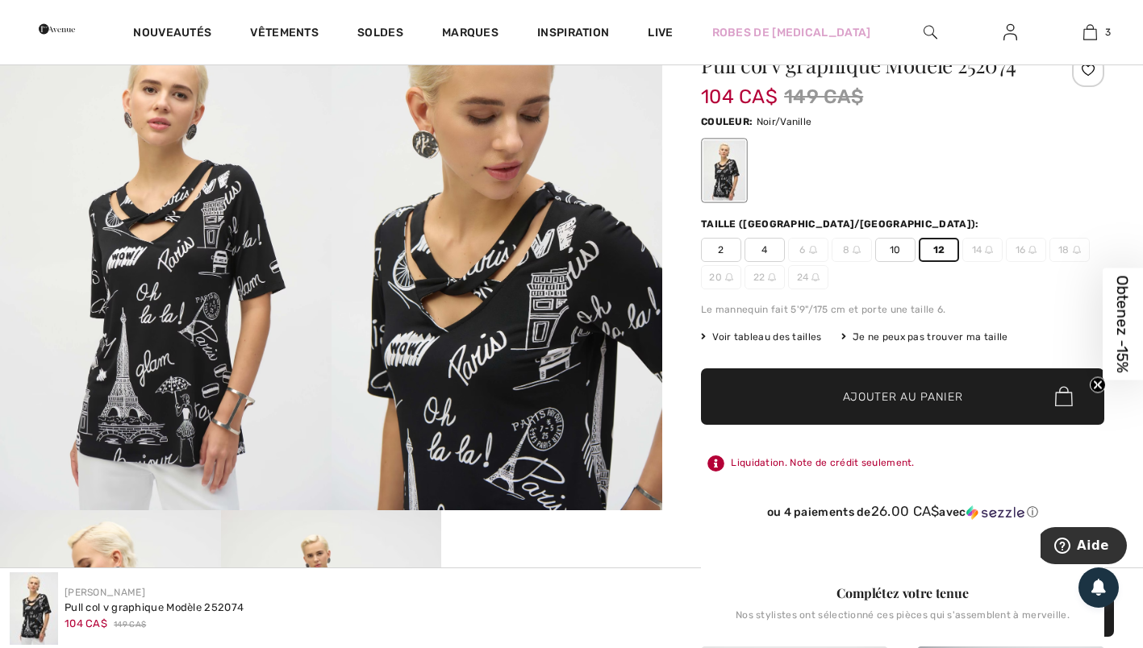
scroll to position [150, 0]
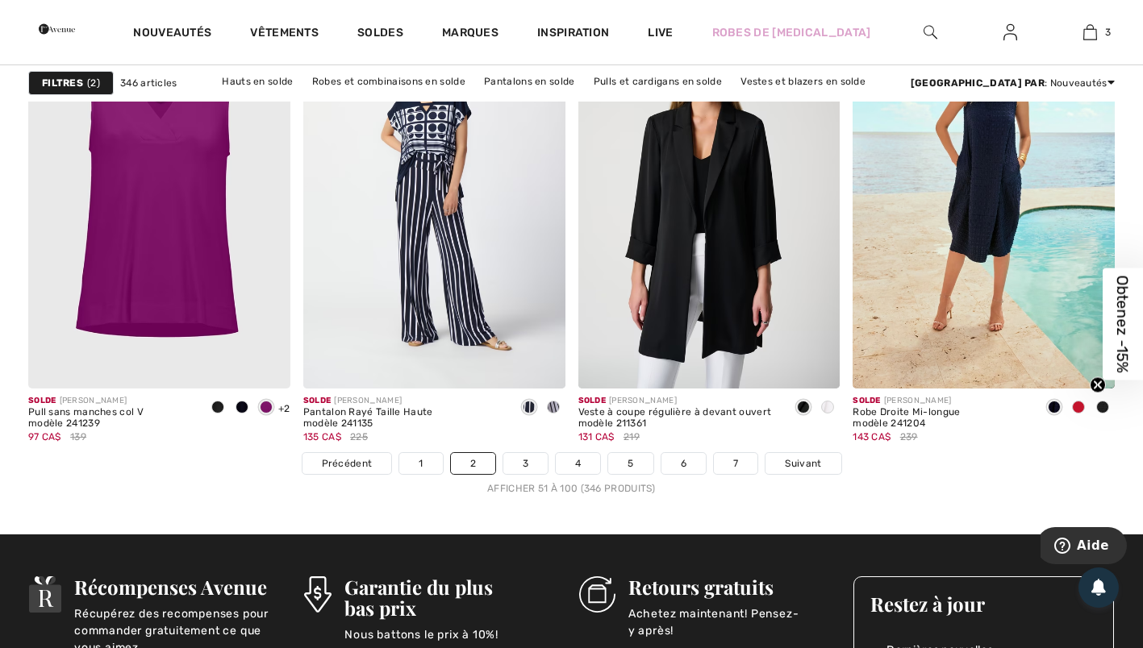
scroll to position [7117, 0]
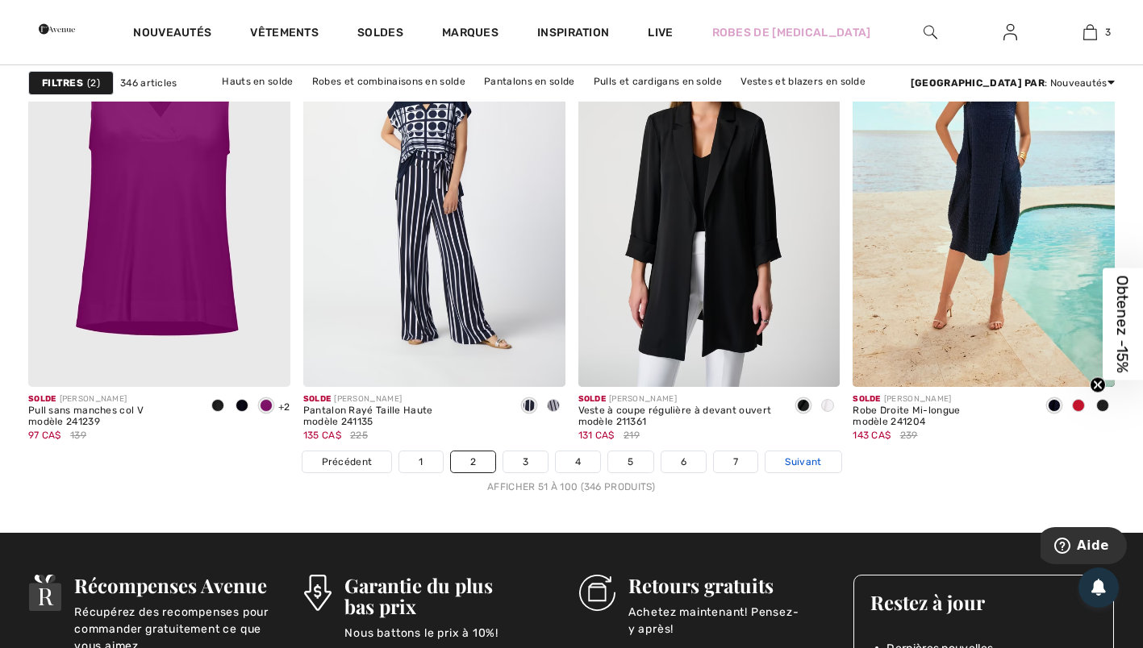
click at [802, 462] on span "Suivant" at bounding box center [803, 462] width 36 height 15
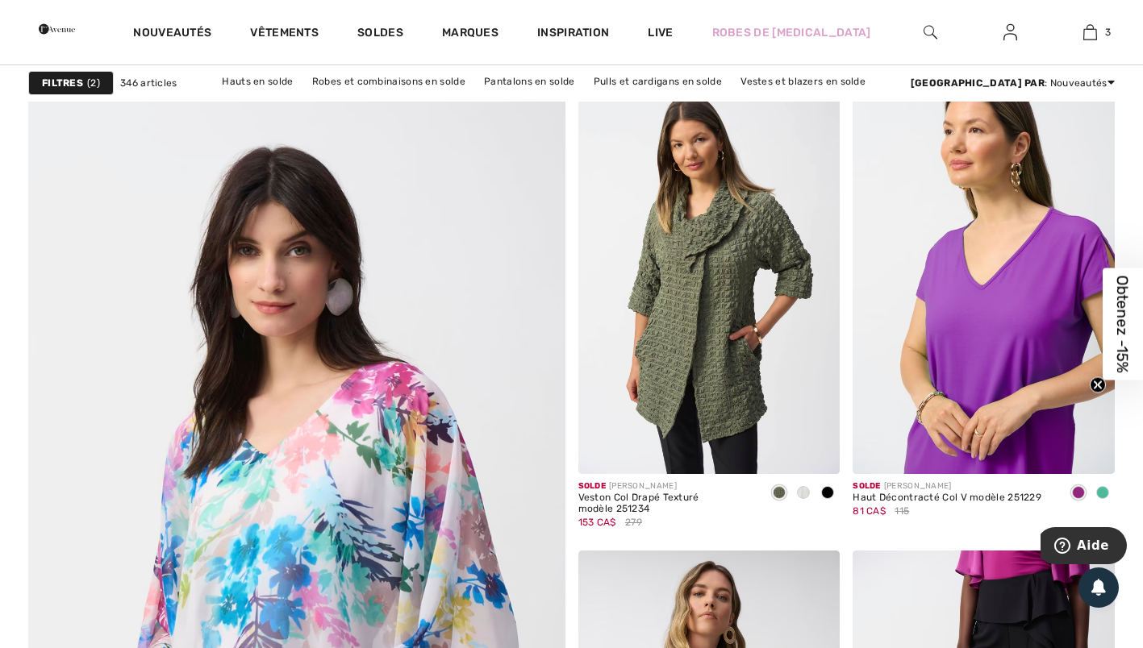
scroll to position [3911, 0]
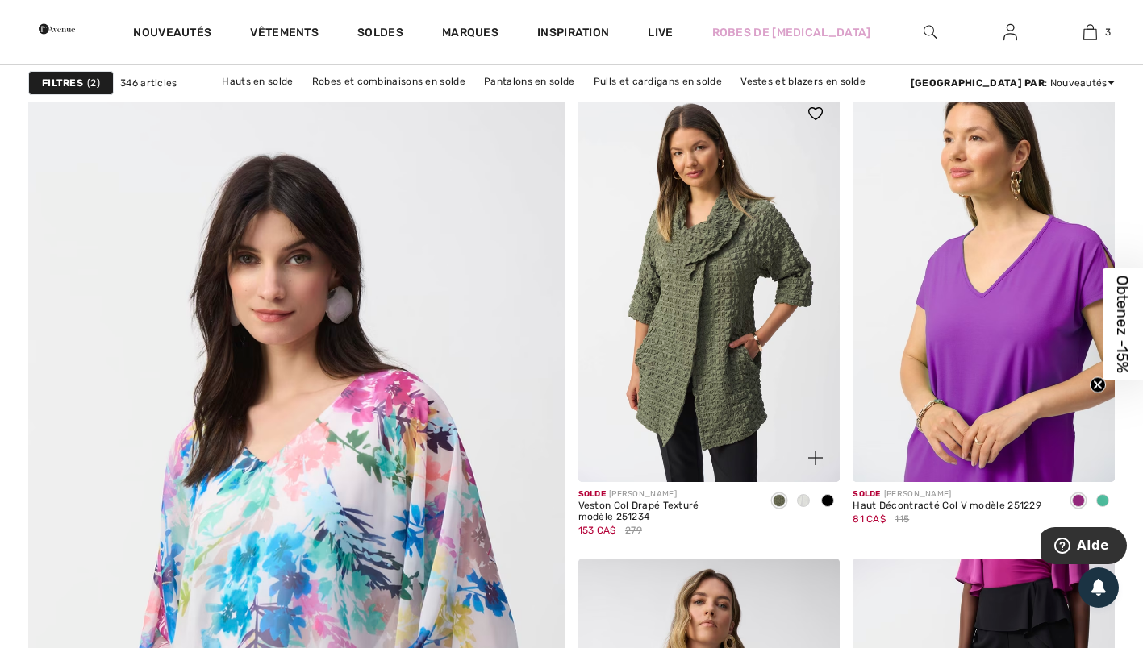
click at [722, 401] on img at bounding box center [709, 286] width 262 height 393
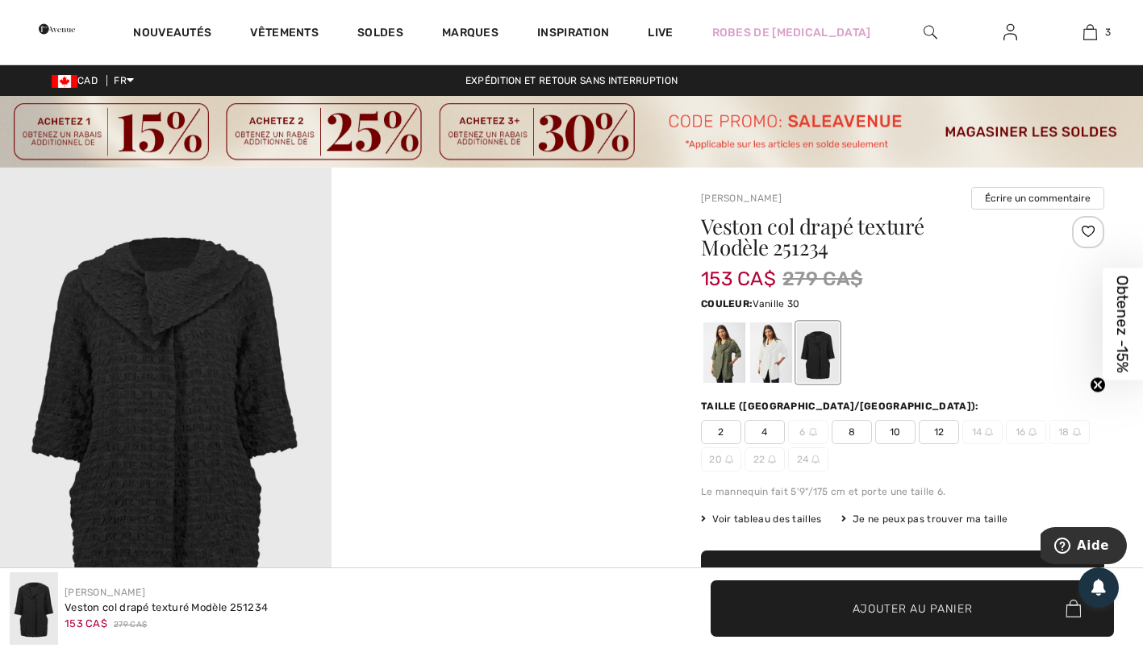
click at [757, 354] on div at bounding box center [771, 353] width 42 height 60
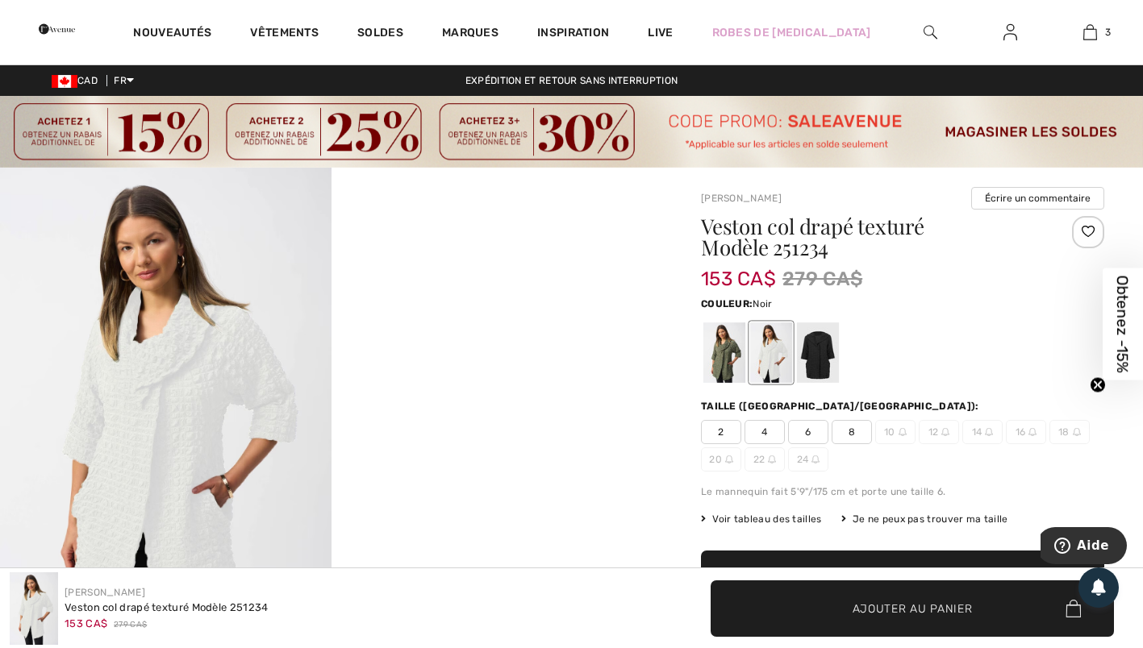
click at [818, 355] on div at bounding box center [818, 353] width 42 height 60
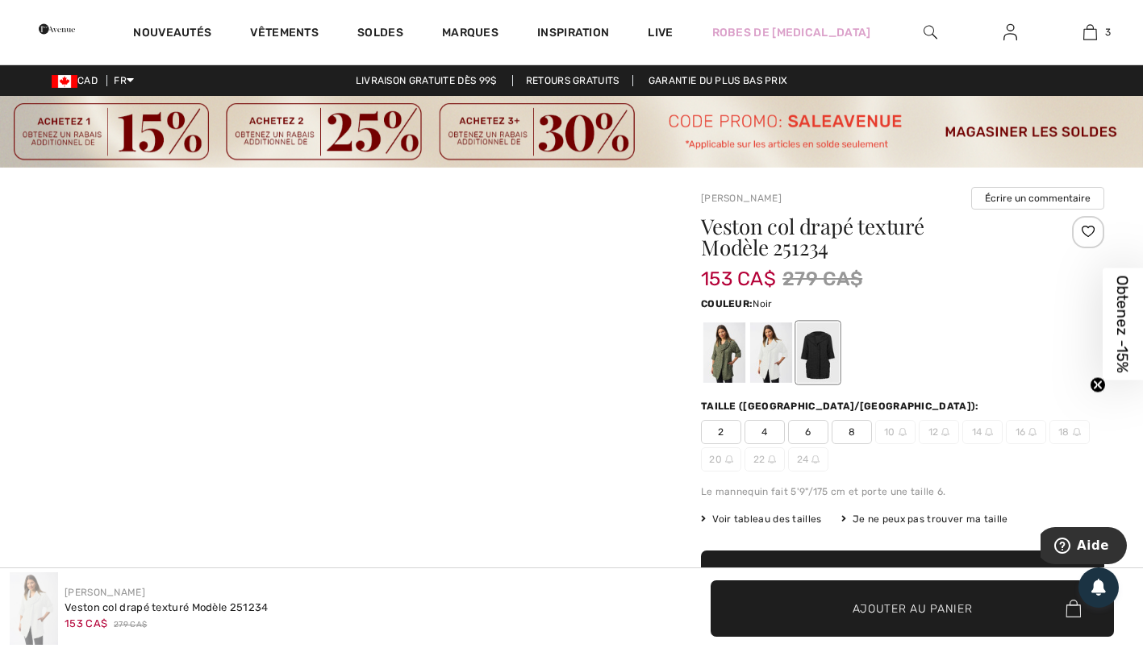
click at [818, 355] on div at bounding box center [818, 353] width 42 height 60
click at [769, 361] on div at bounding box center [771, 353] width 42 height 60
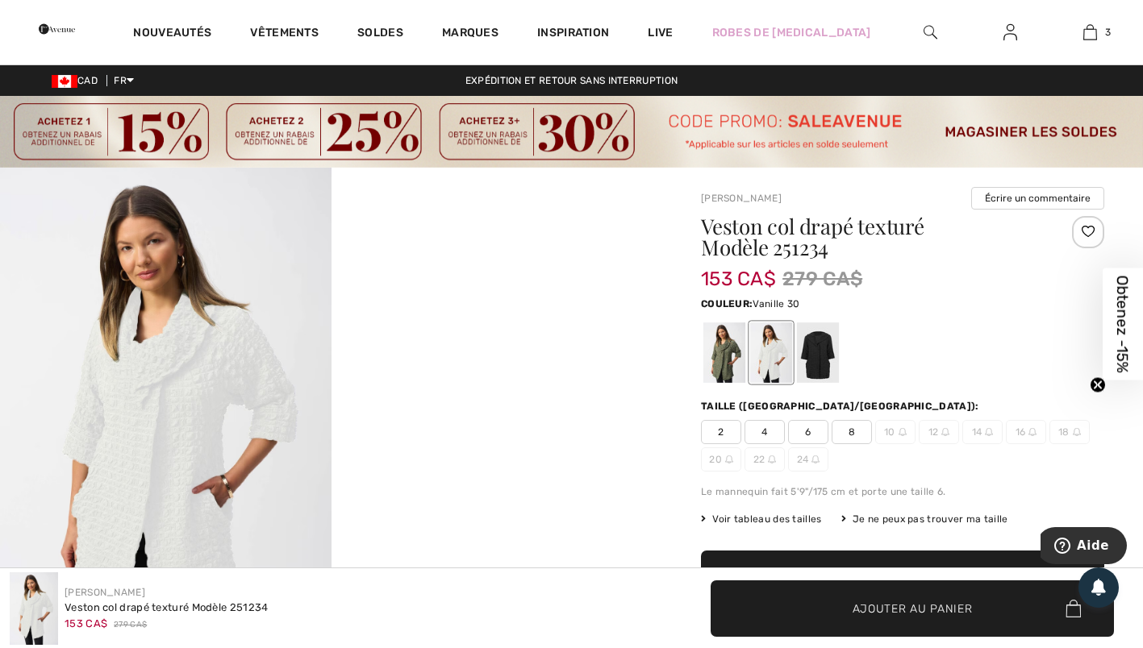
click at [564, 333] on video "Your browser does not support the video tag." at bounding box center [496, 250] width 331 height 165
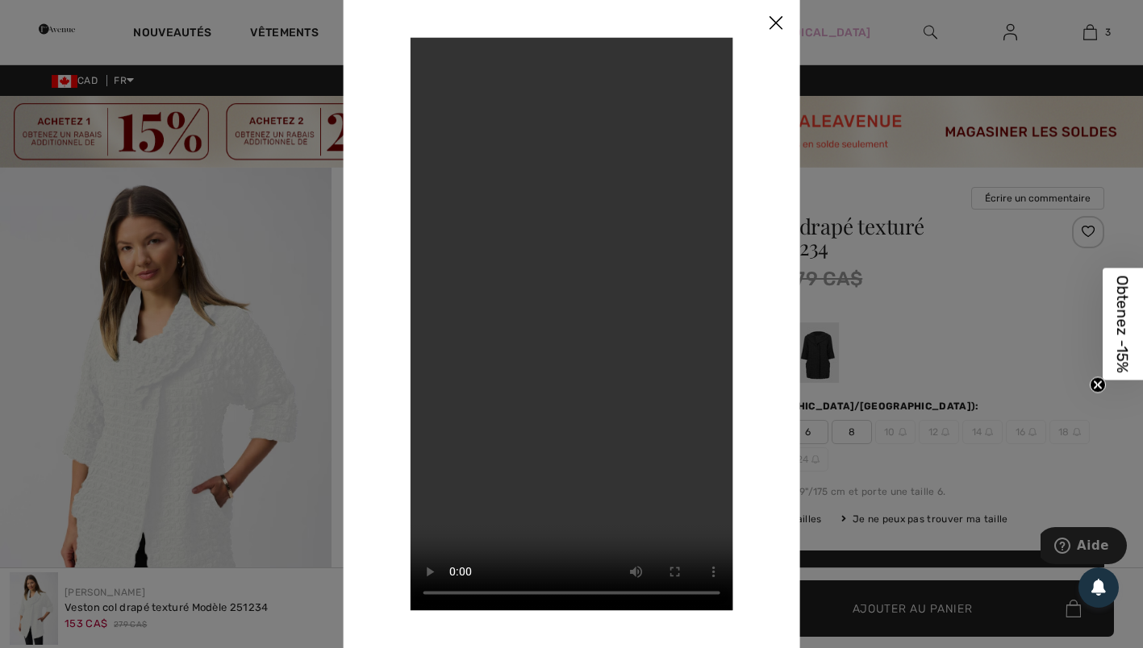
click at [775, 18] on img at bounding box center [775, 23] width 48 height 50
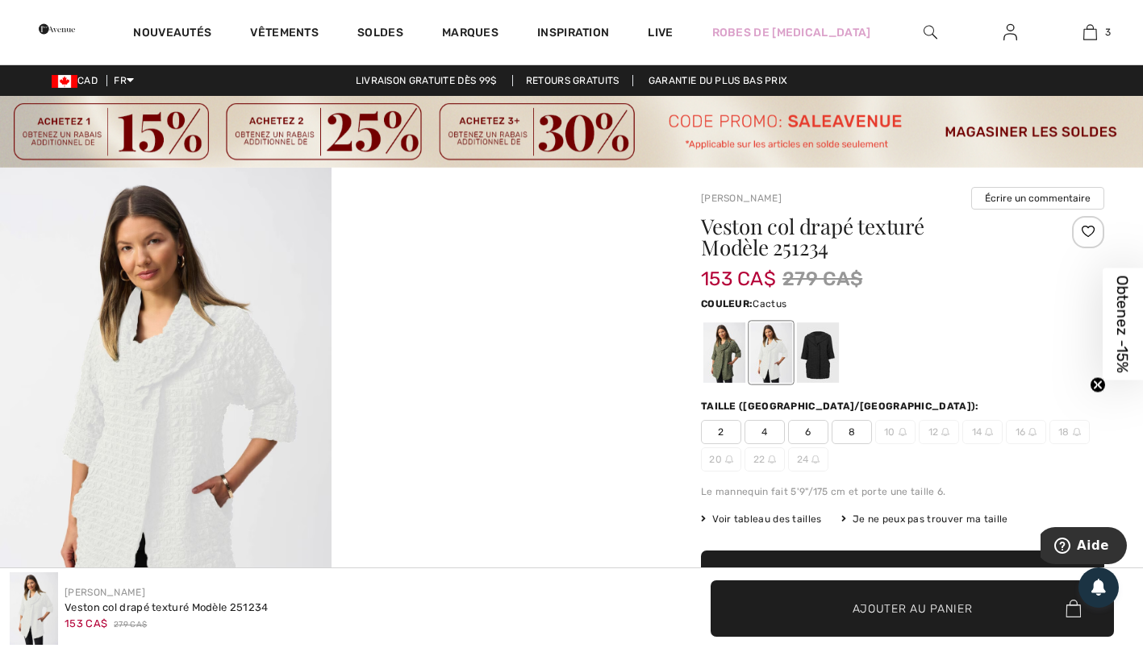
click at [714, 352] on div at bounding box center [724, 353] width 42 height 60
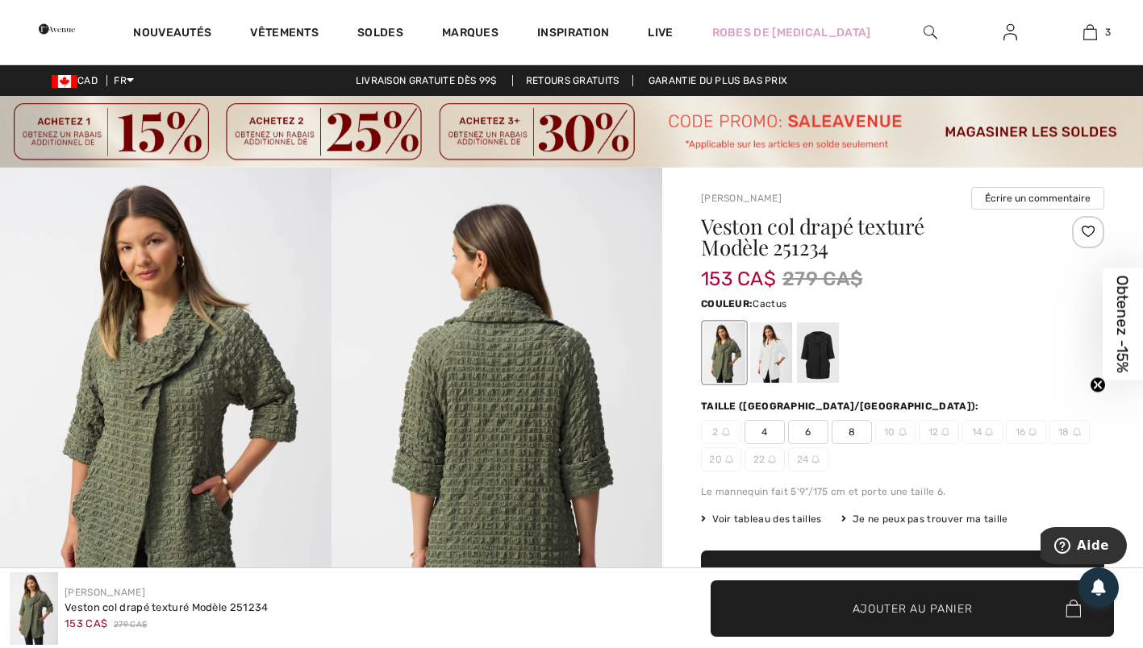
click at [714, 352] on div at bounding box center [724, 353] width 42 height 60
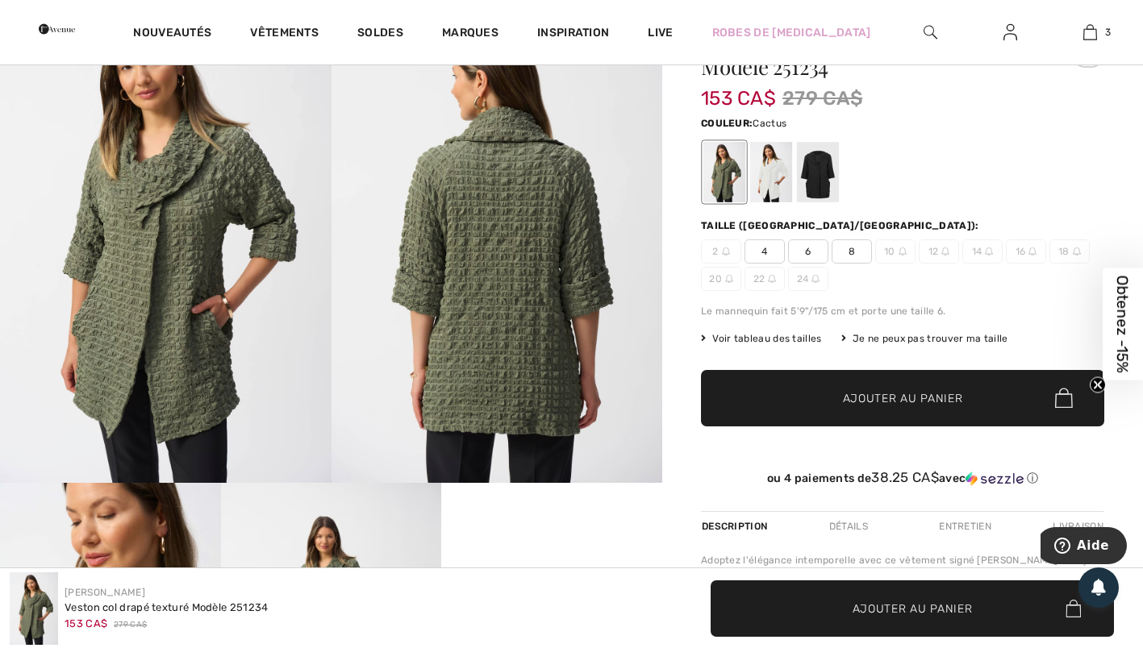
scroll to position [185, 0]
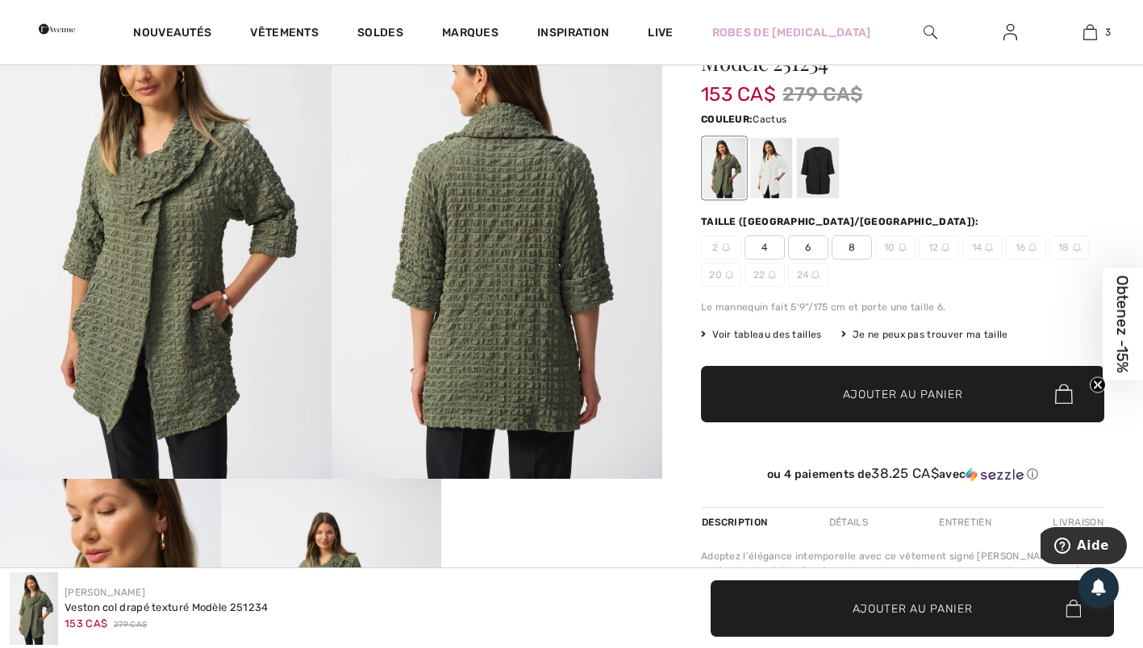
click at [940, 239] on span "12" at bounding box center [938, 247] width 40 height 24
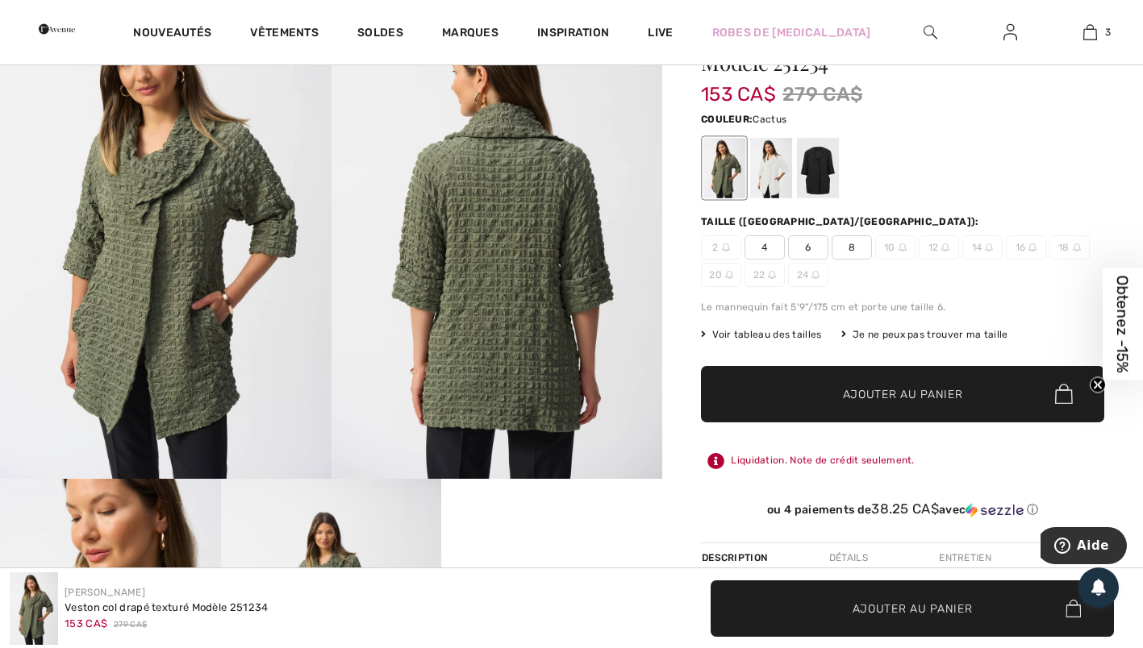
click at [939, 248] on span "12" at bounding box center [938, 247] width 40 height 24
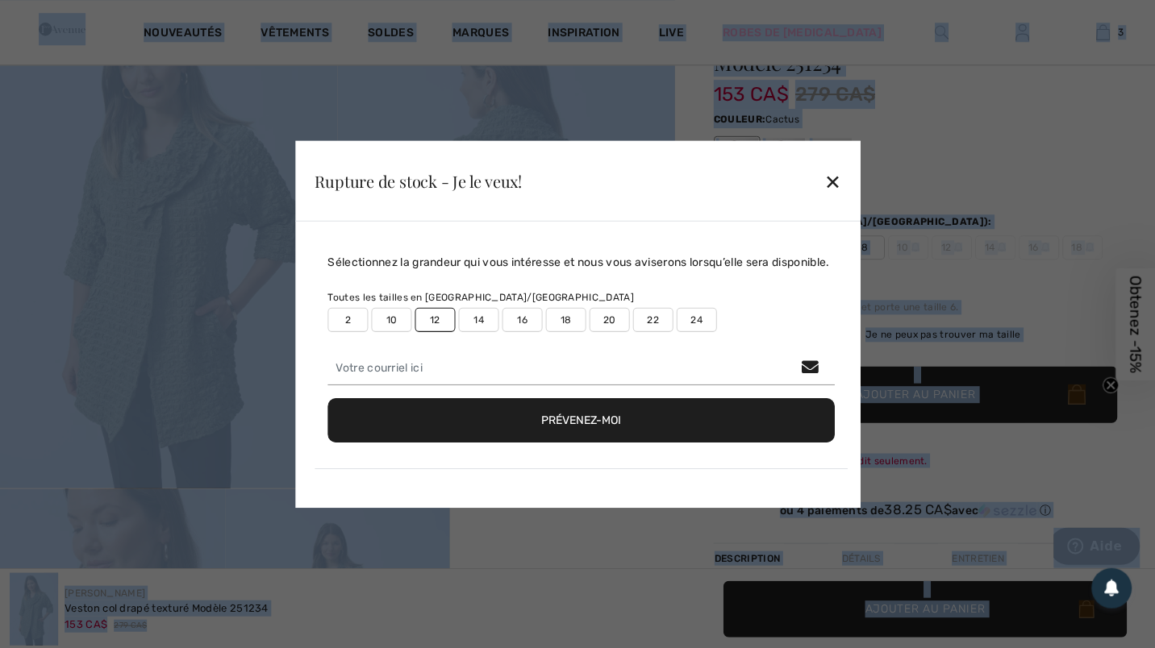
click at [939, 248] on div at bounding box center [577, 324] width 1155 height 648
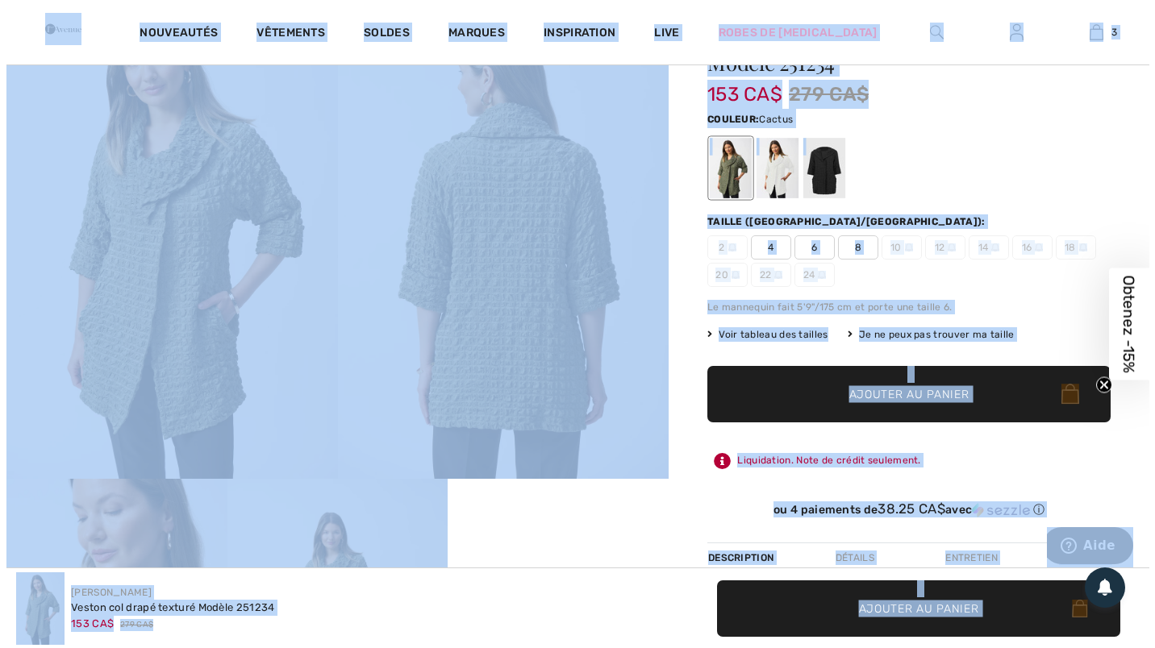
scroll to position [185, 0]
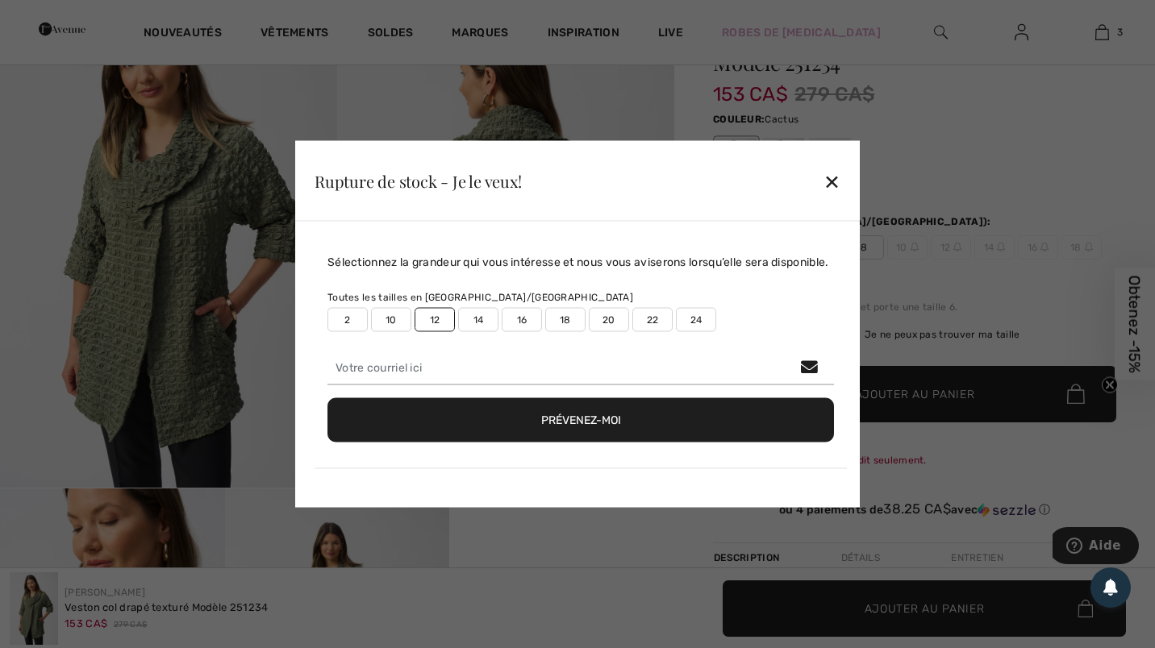
click at [836, 179] on div "✕" at bounding box center [831, 181] width 17 height 34
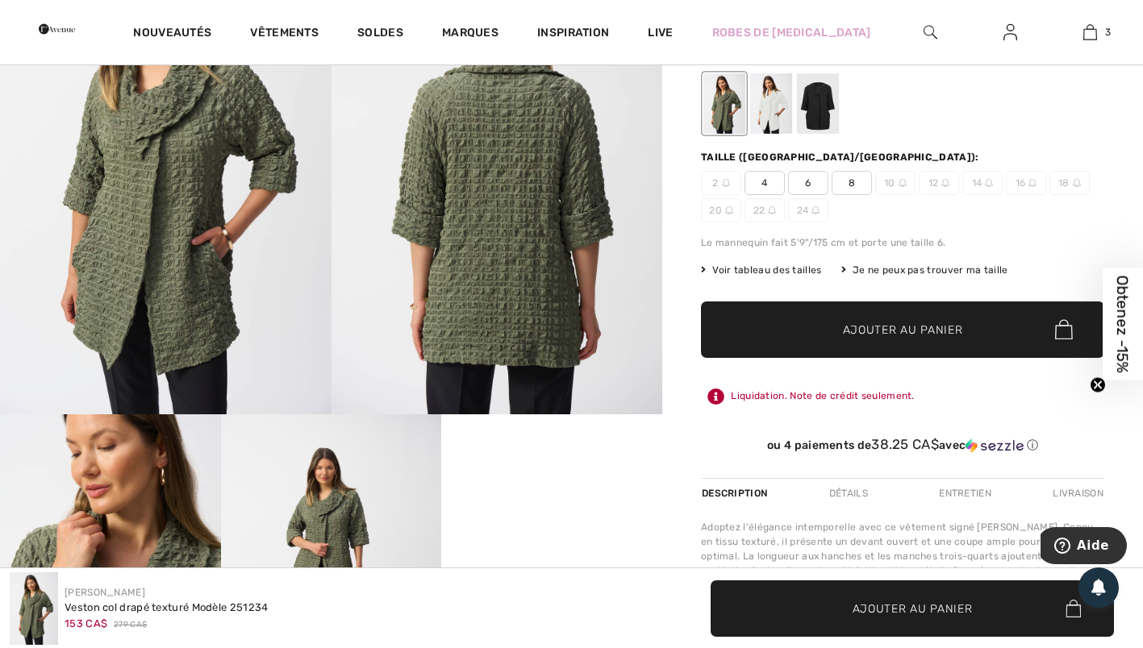
scroll to position [0, 0]
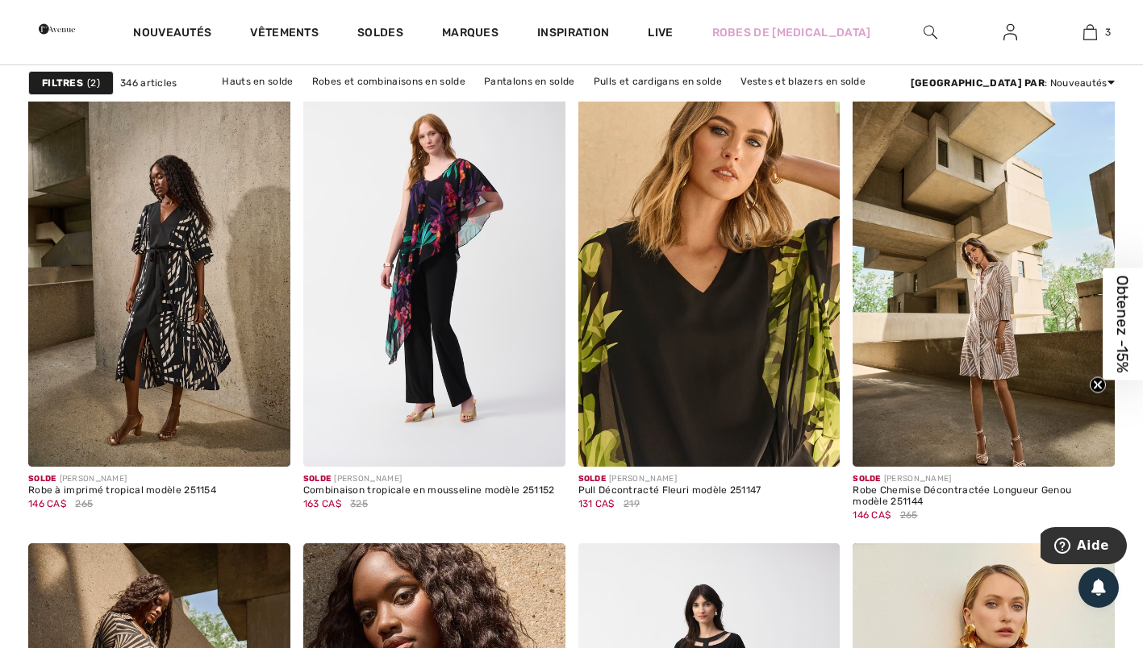
scroll to position [6568, 0]
click at [195, 360] on img at bounding box center [159, 269] width 262 height 393
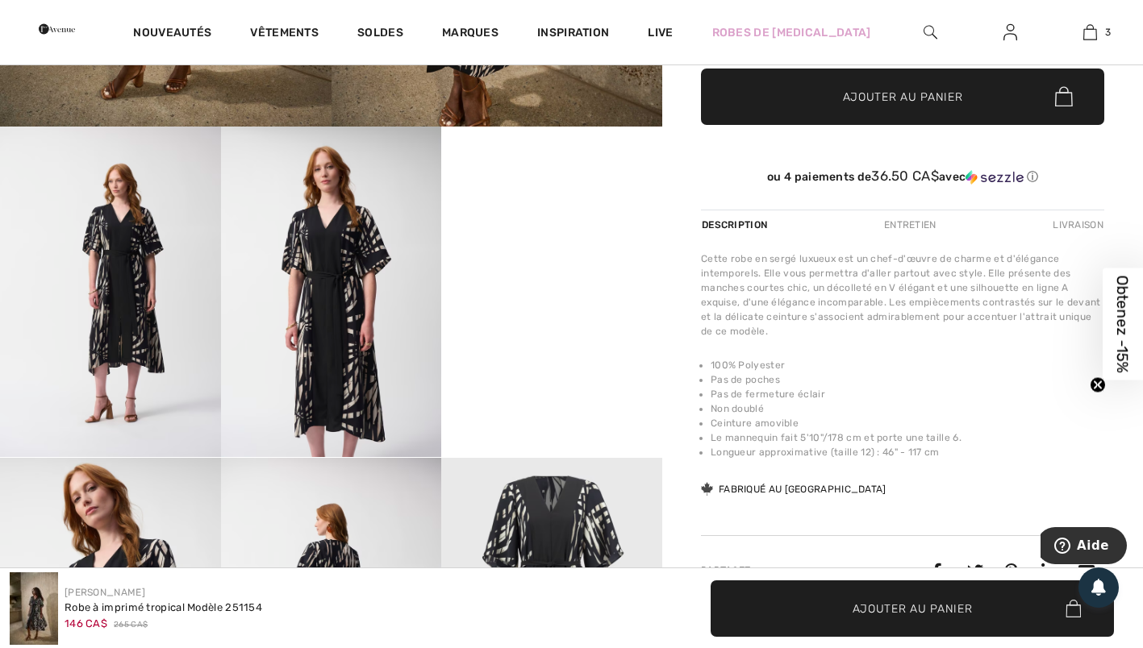
scroll to position [539, 0]
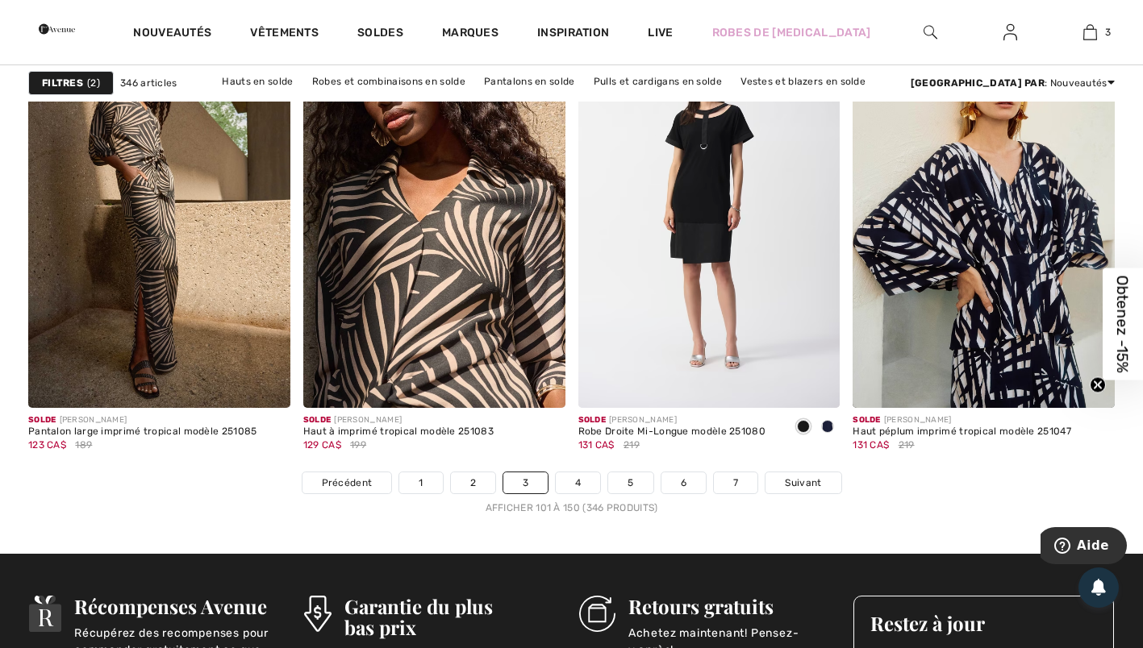
scroll to position [7096, 0]
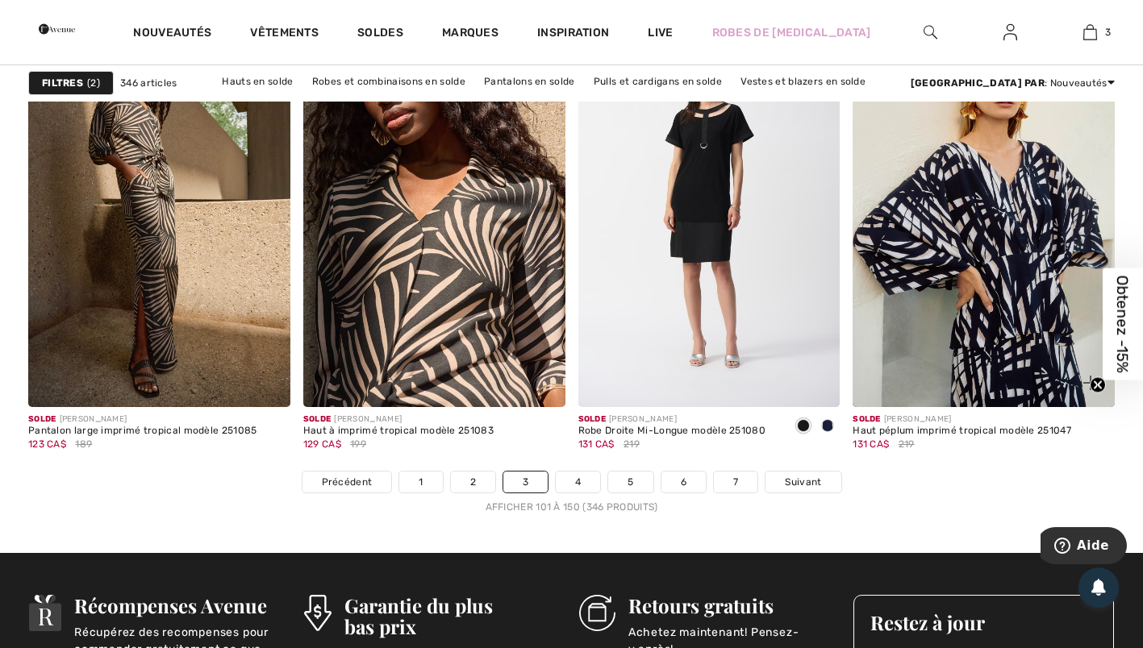
click at [1043, 337] on img at bounding box center [983, 211] width 262 height 393
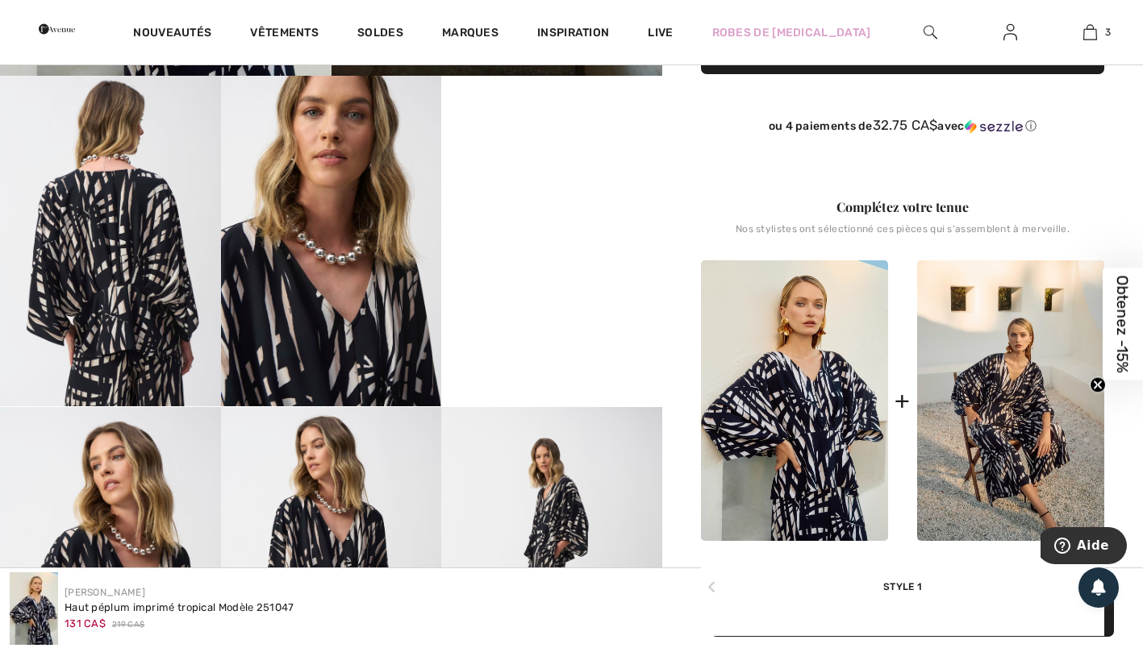
scroll to position [591, 0]
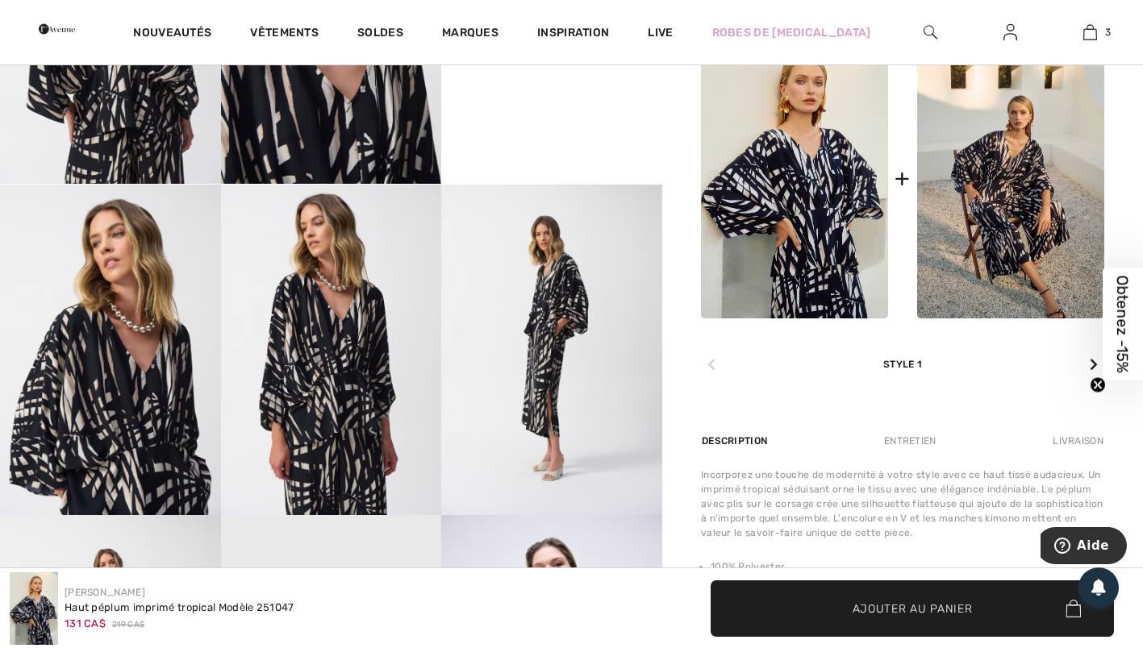
click at [351, 417] on img at bounding box center [331, 350] width 221 height 331
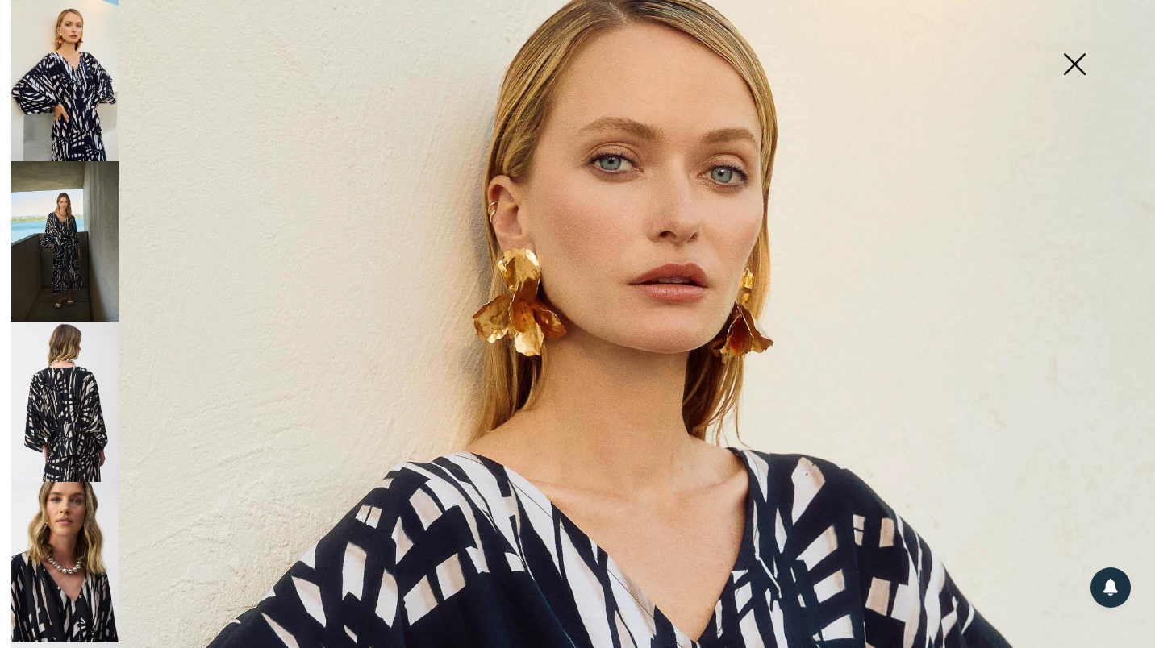
scroll to position [81, 0]
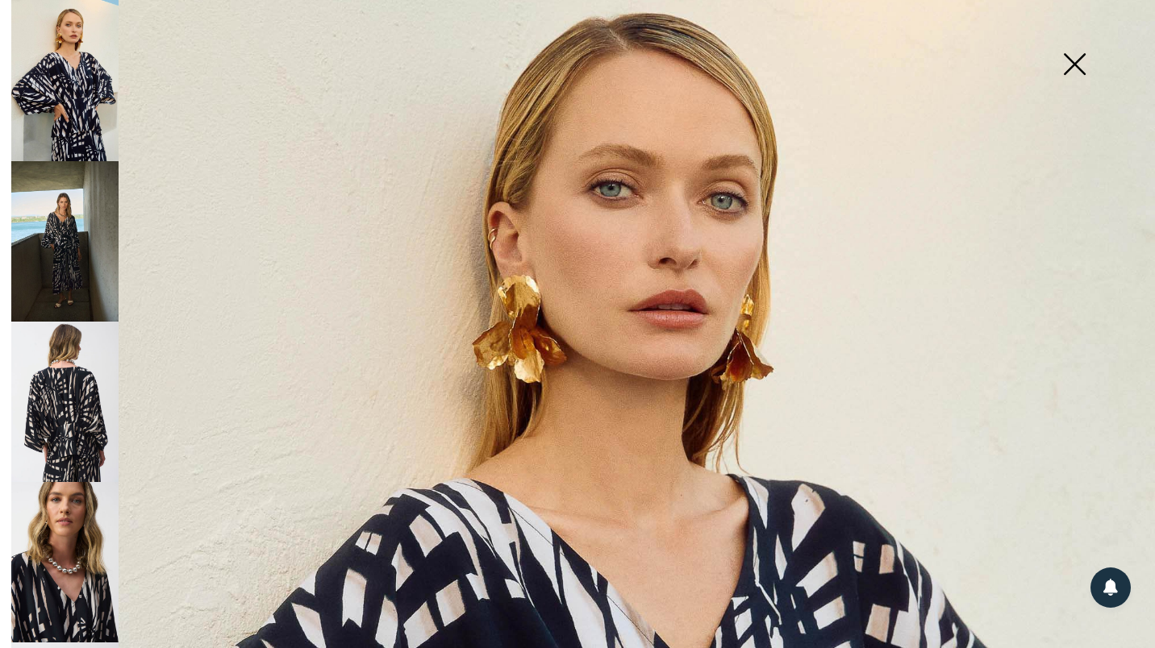
click at [1064, 72] on img at bounding box center [1074, 65] width 81 height 83
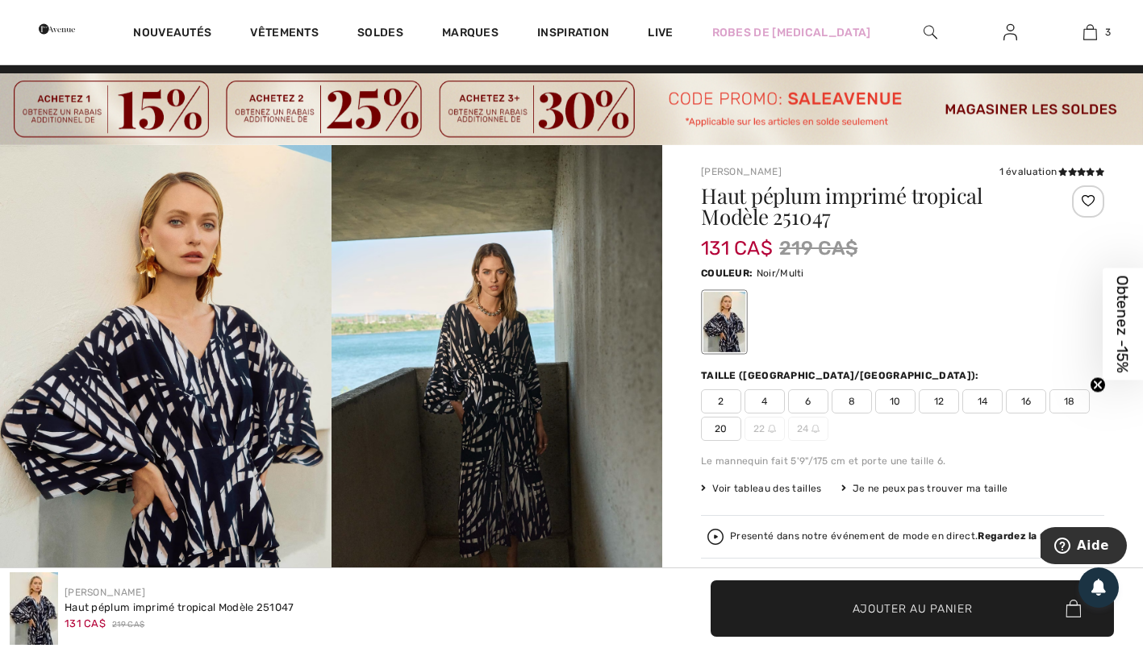
scroll to position [20, 0]
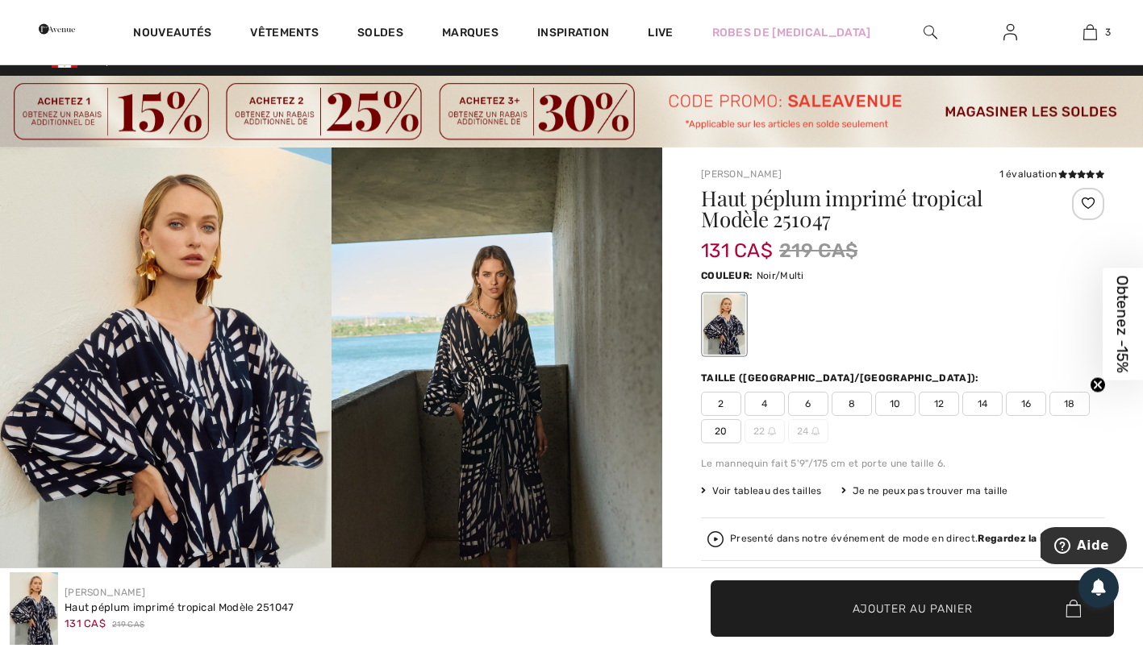
click at [935, 409] on span "12" at bounding box center [938, 404] width 40 height 24
click at [914, 621] on span "✔ Ajouté au panier Ajouter au panier" at bounding box center [911, 609] width 403 height 56
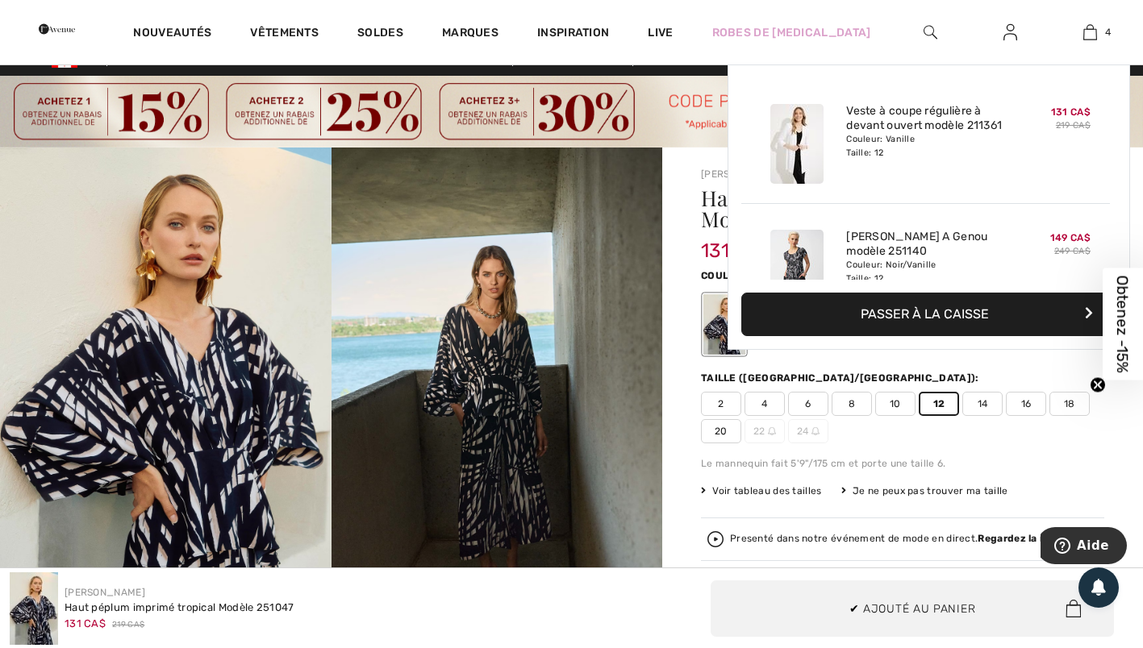
scroll to position [302, 0]
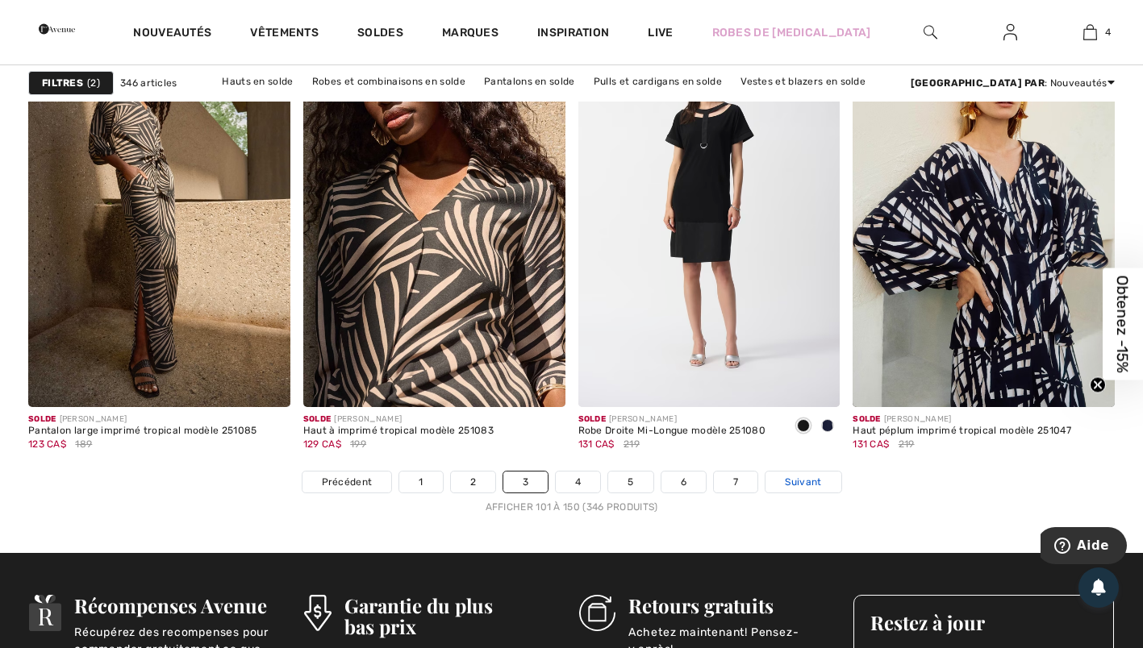
click at [801, 482] on span "Suivant" at bounding box center [803, 482] width 36 height 15
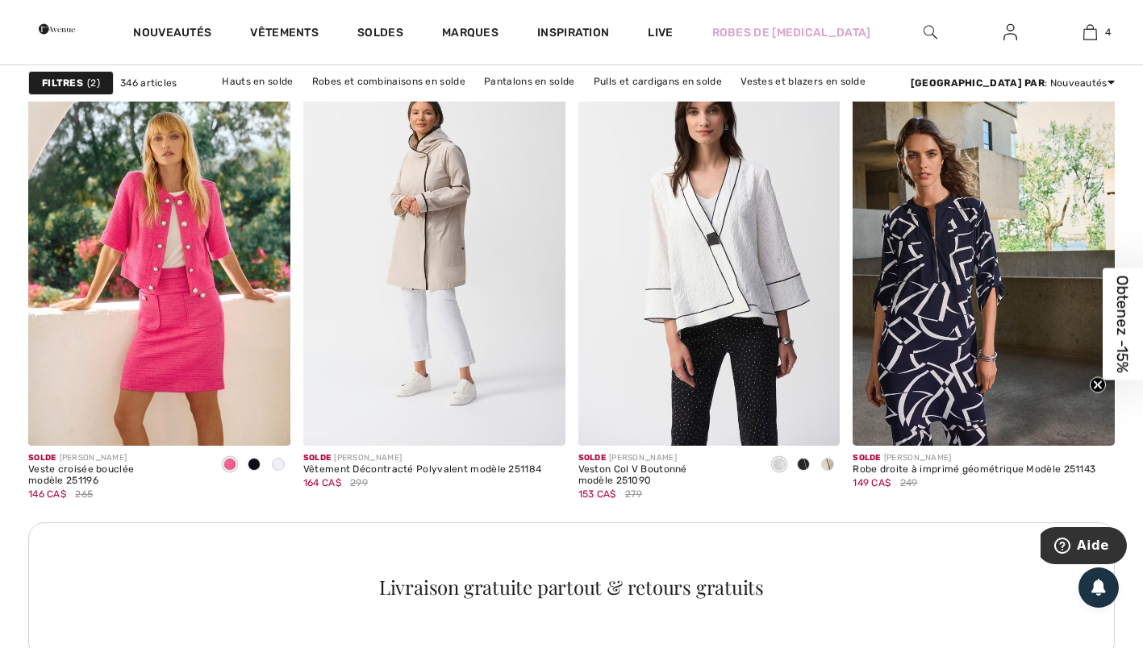
scroll to position [1636, 0]
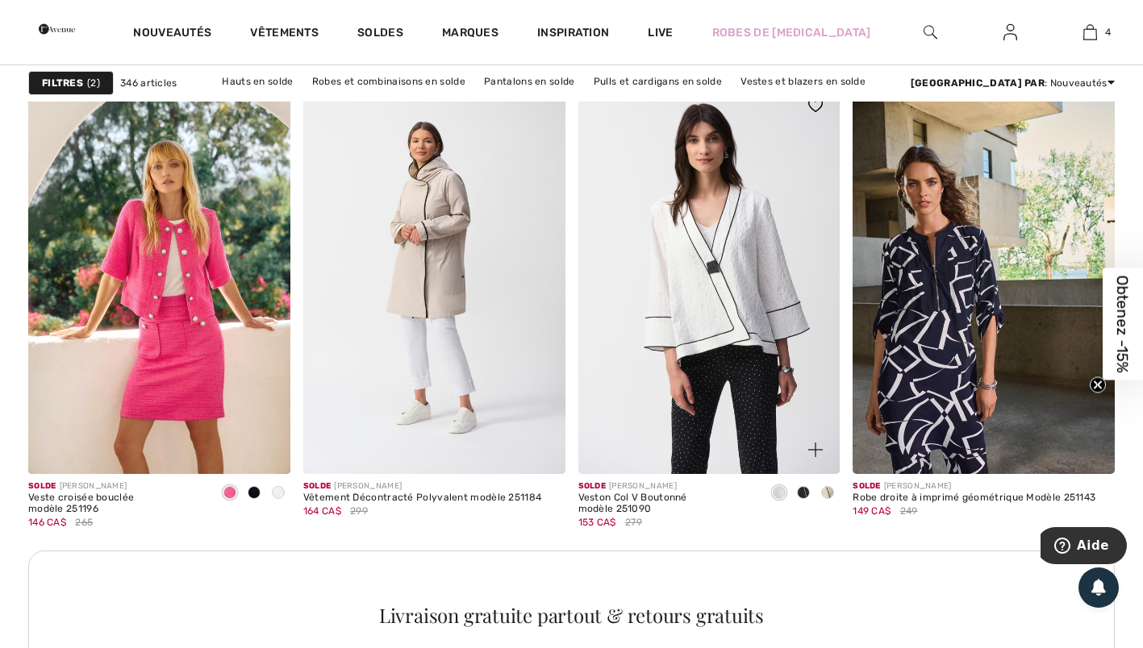
click at [743, 374] on img at bounding box center [709, 277] width 262 height 393
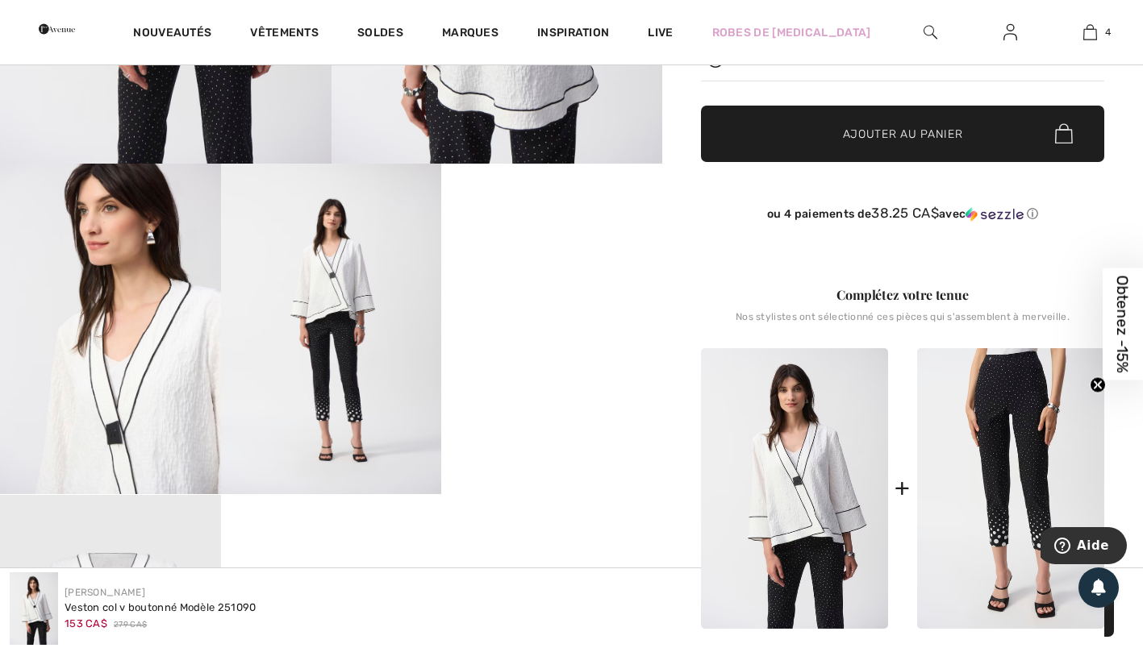
scroll to position [501, 0]
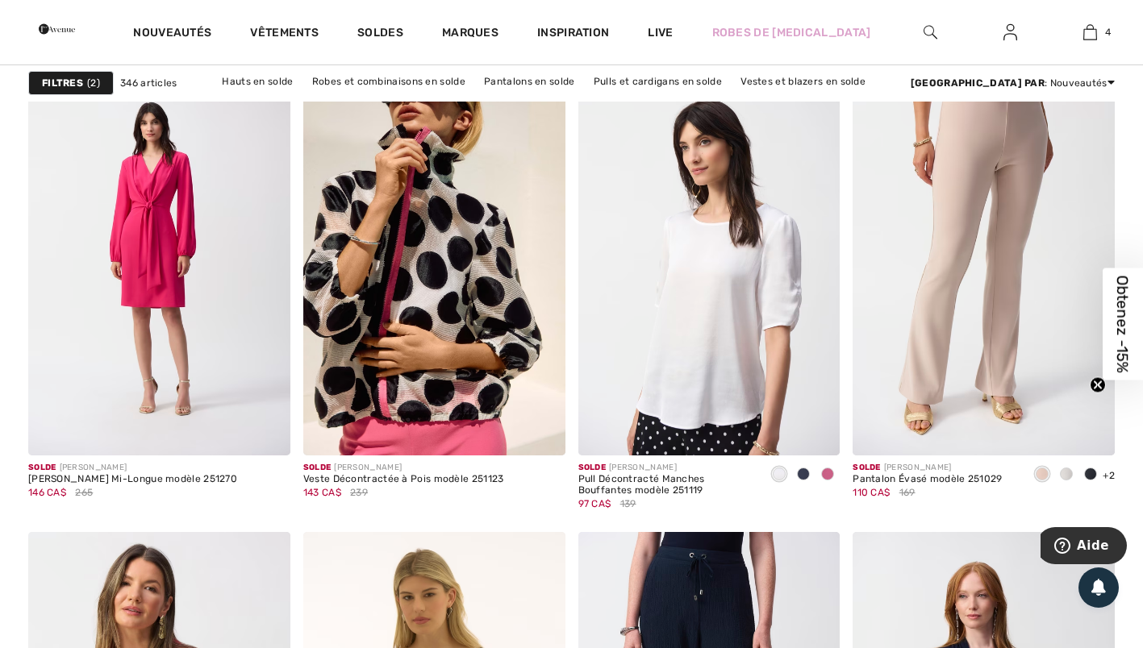
scroll to position [2307, 0]
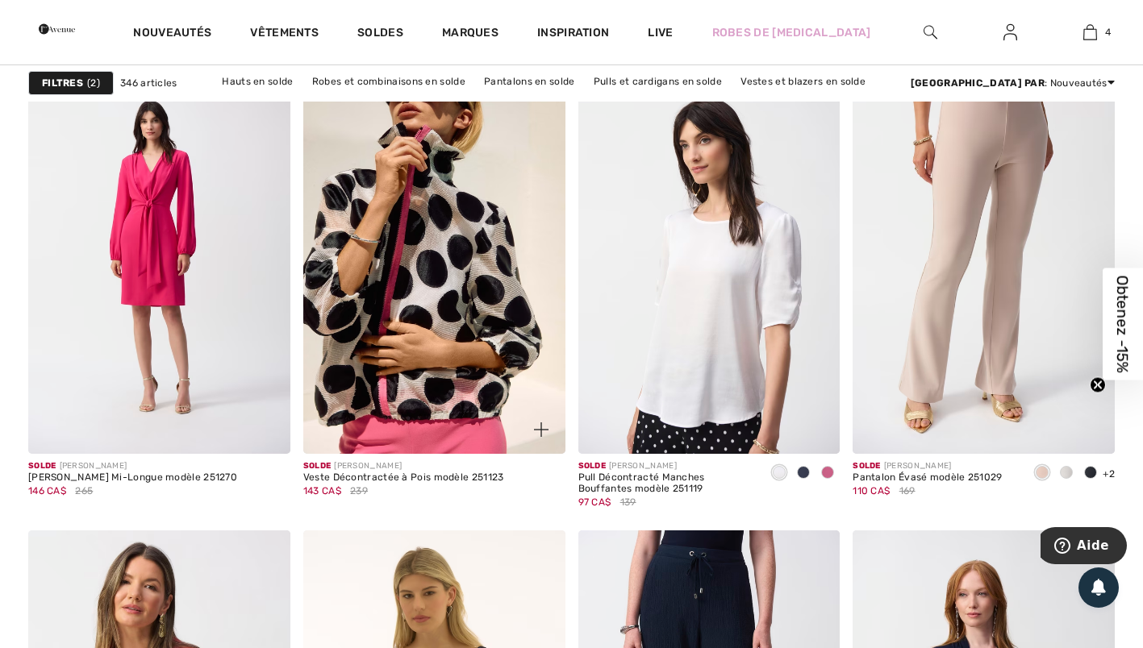
click at [474, 364] on img at bounding box center [434, 257] width 262 height 393
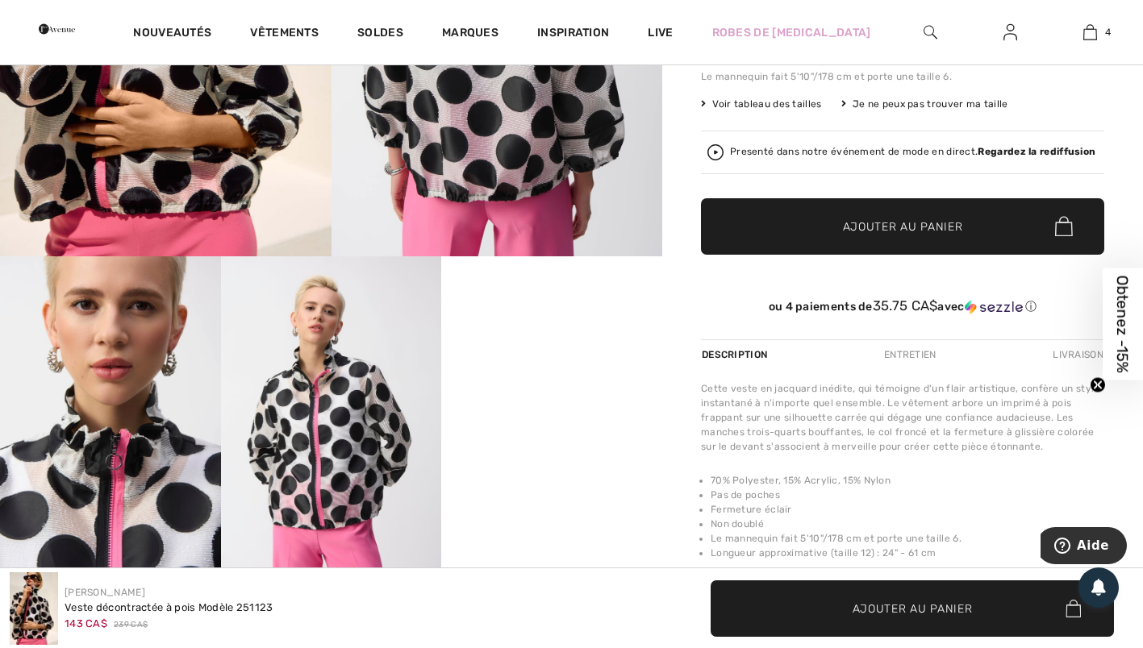
scroll to position [409, 0]
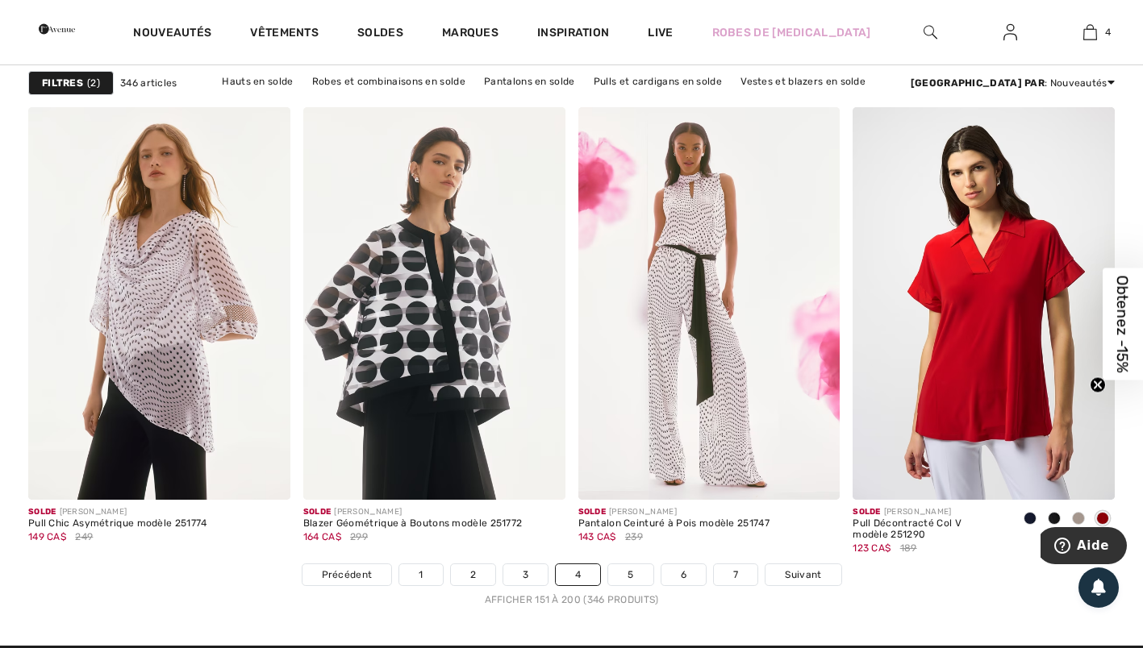
scroll to position [7002, 0]
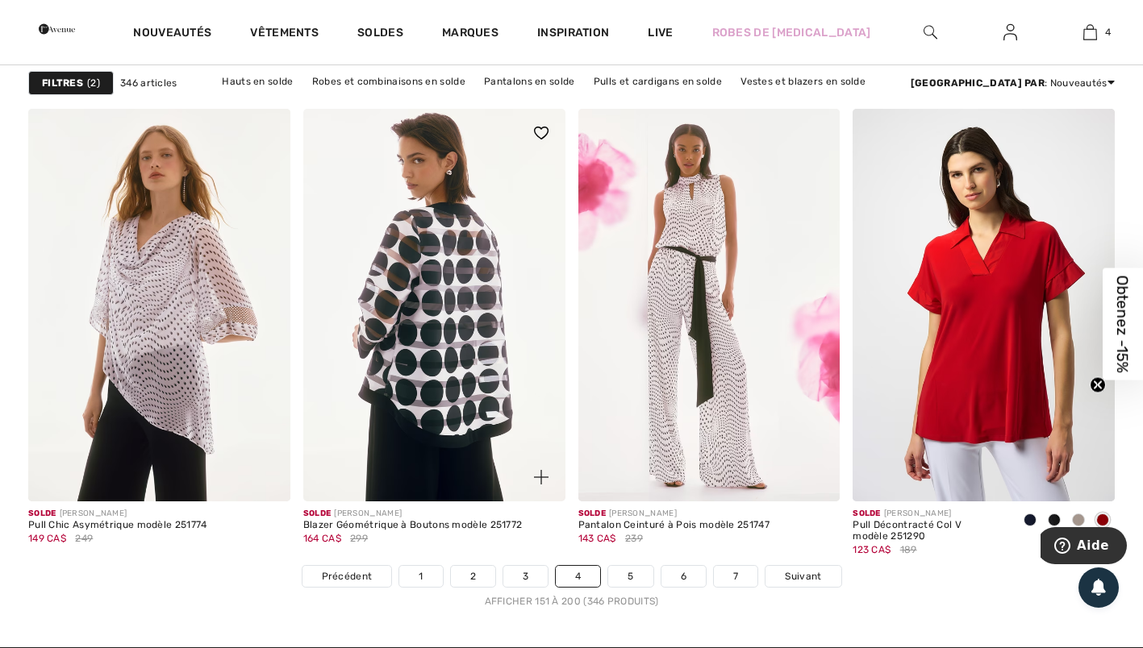
click at [342, 297] on img at bounding box center [434, 305] width 262 height 393
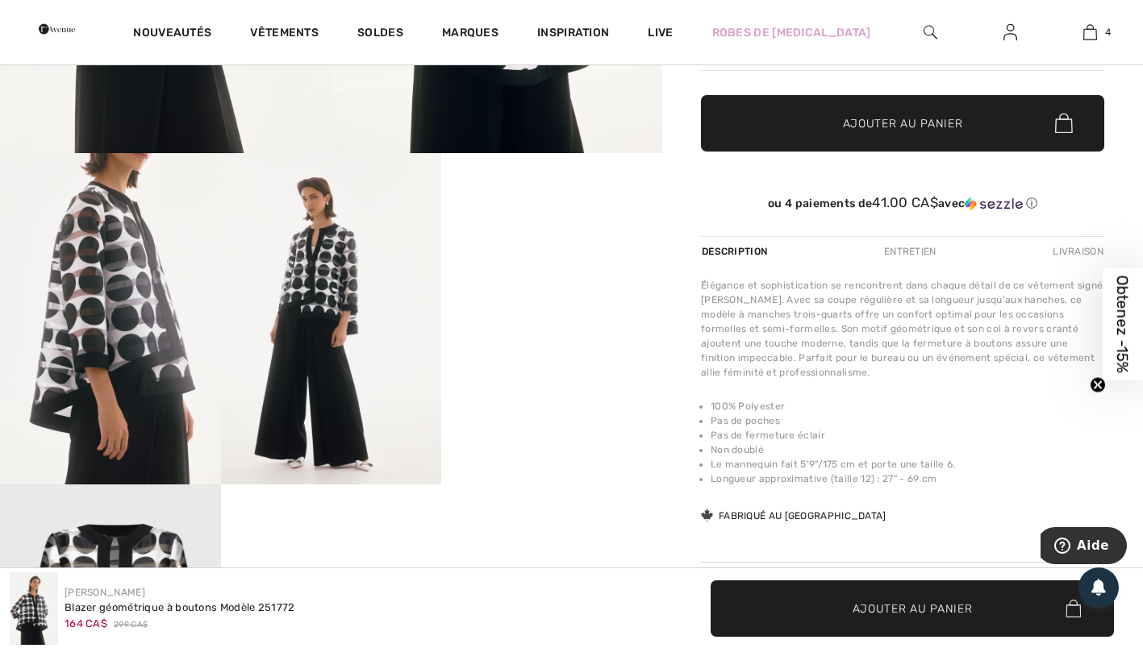
scroll to position [512, 0]
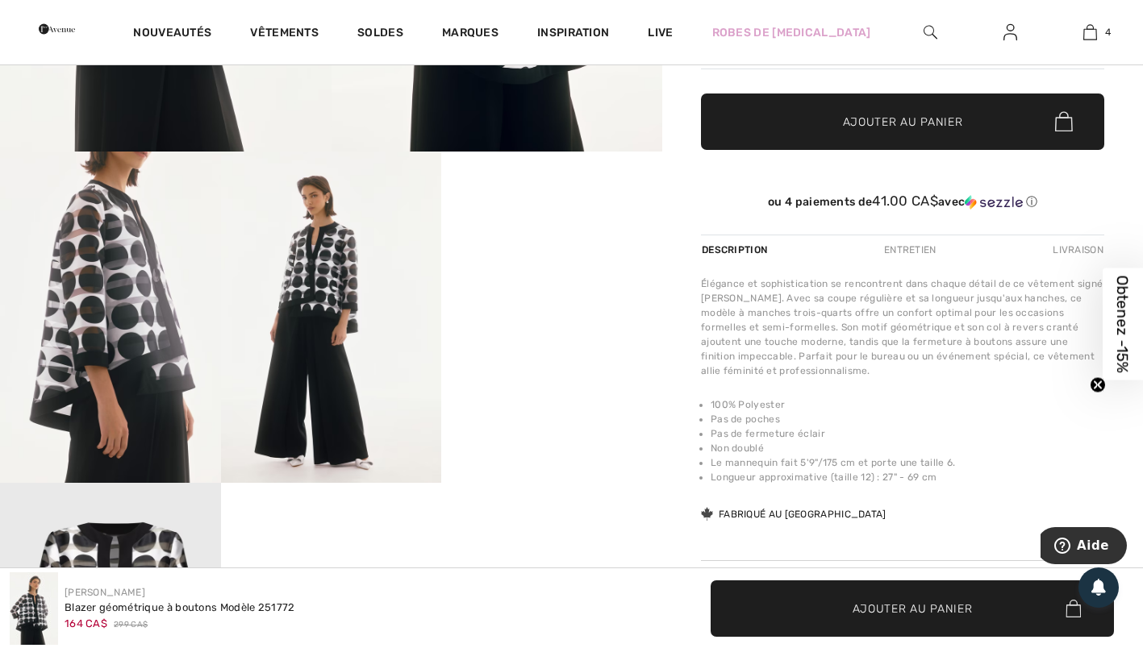
click at [333, 313] on img at bounding box center [331, 317] width 221 height 331
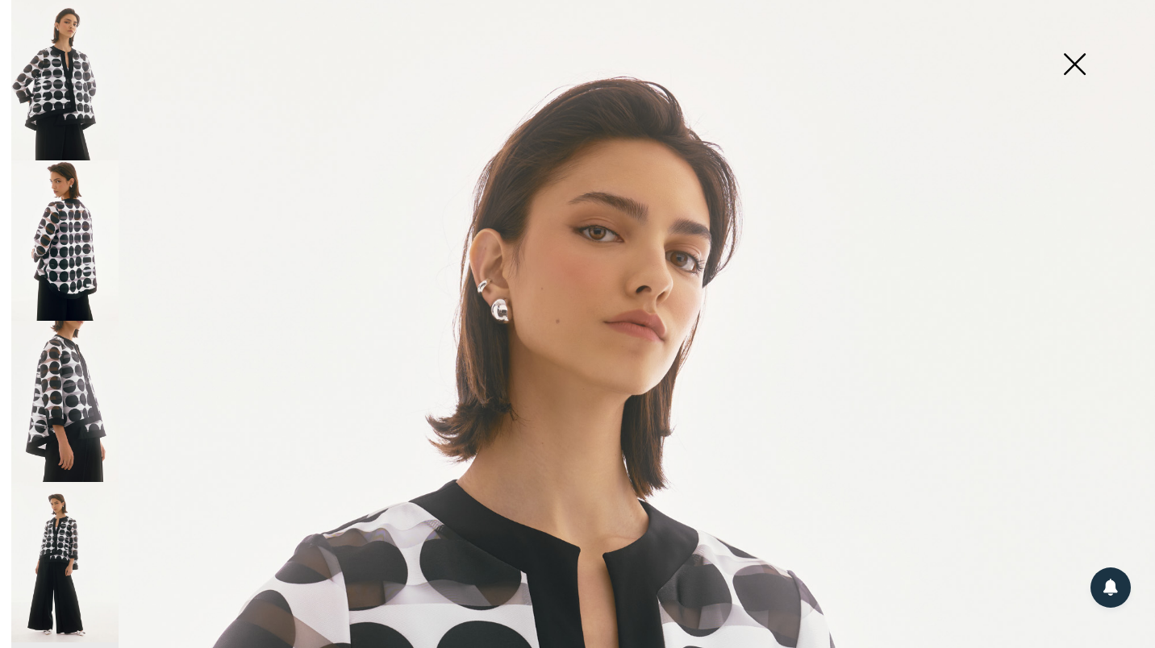
scroll to position [0, 0]
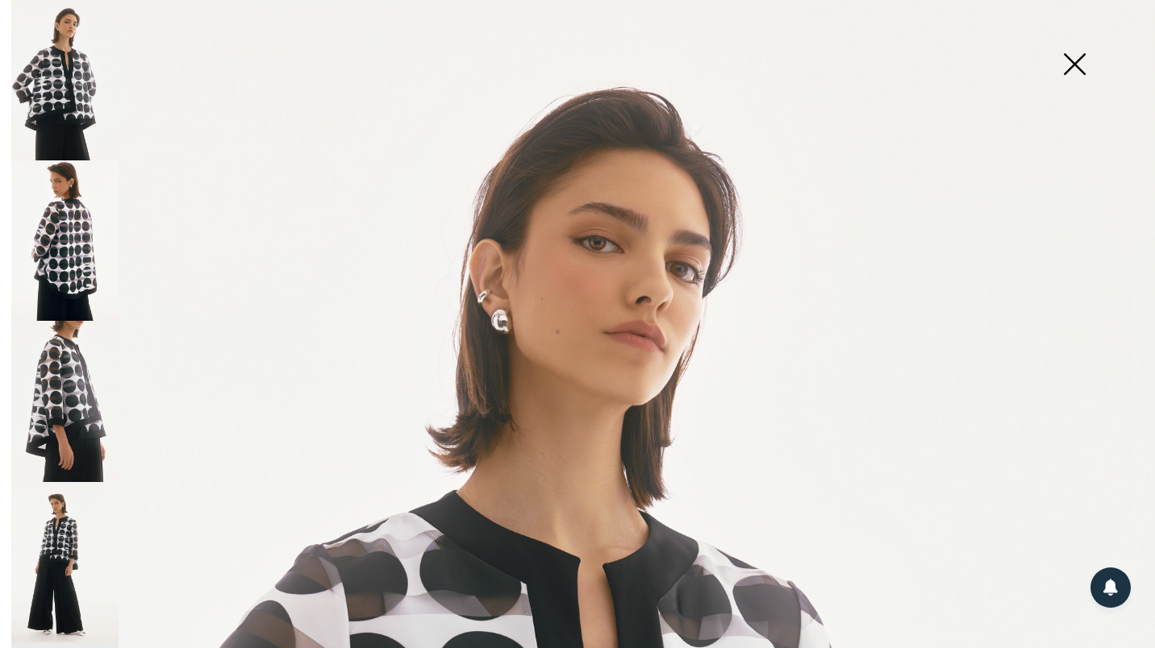
click at [1074, 65] on img at bounding box center [1074, 65] width 81 height 83
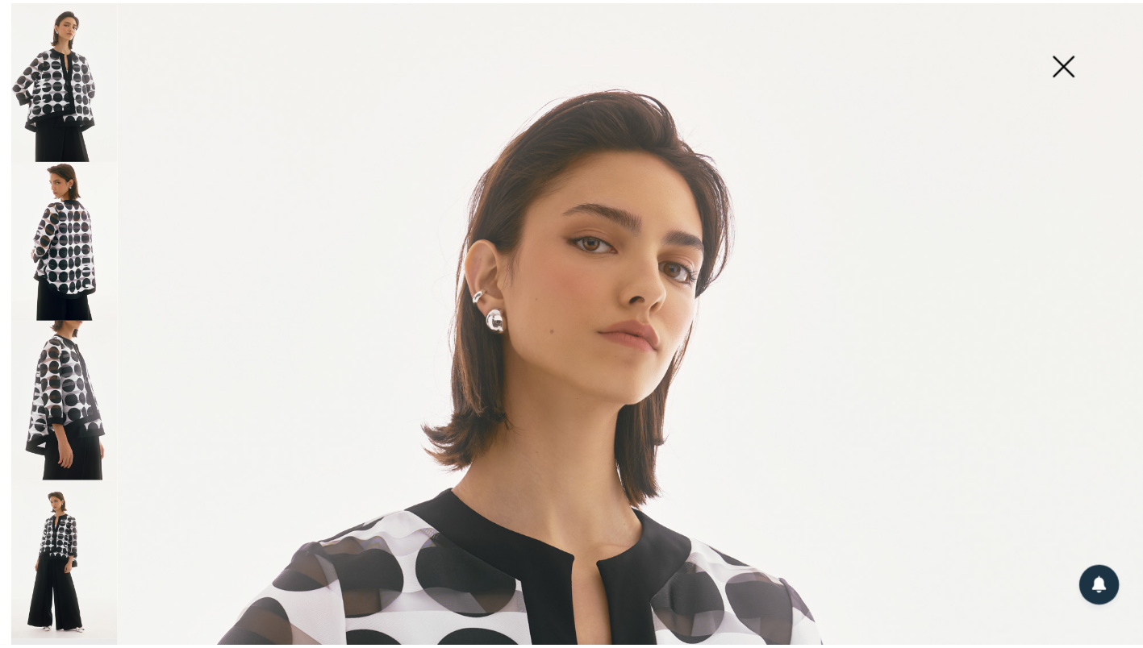
scroll to position [512, 0]
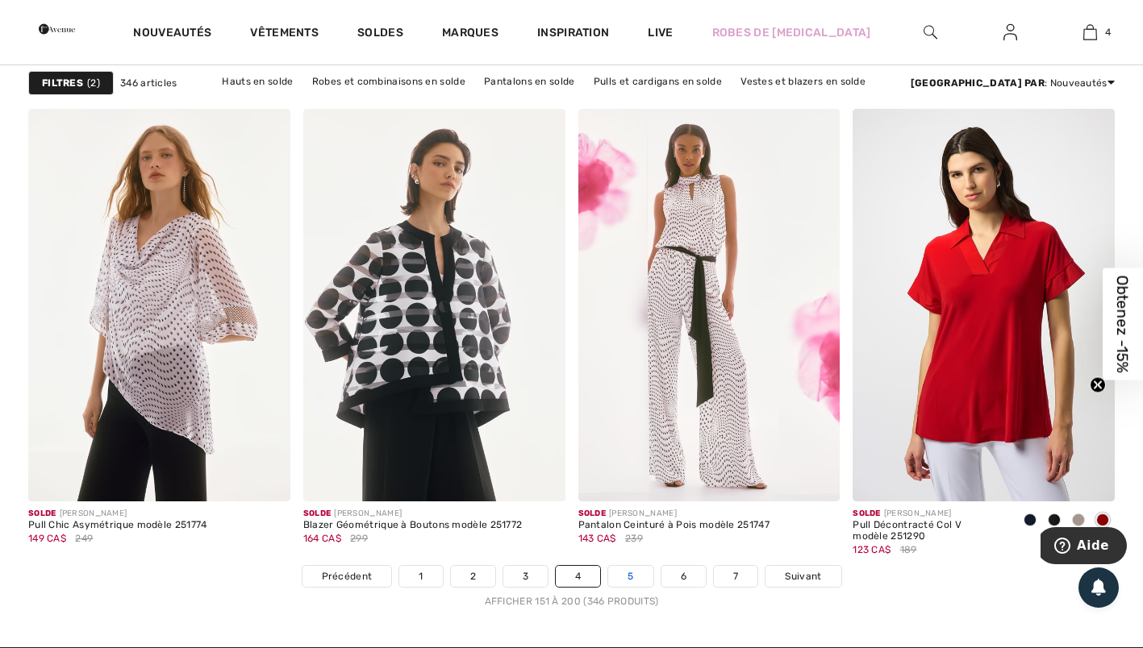
click at [628, 577] on link "5" at bounding box center [630, 576] width 44 height 21
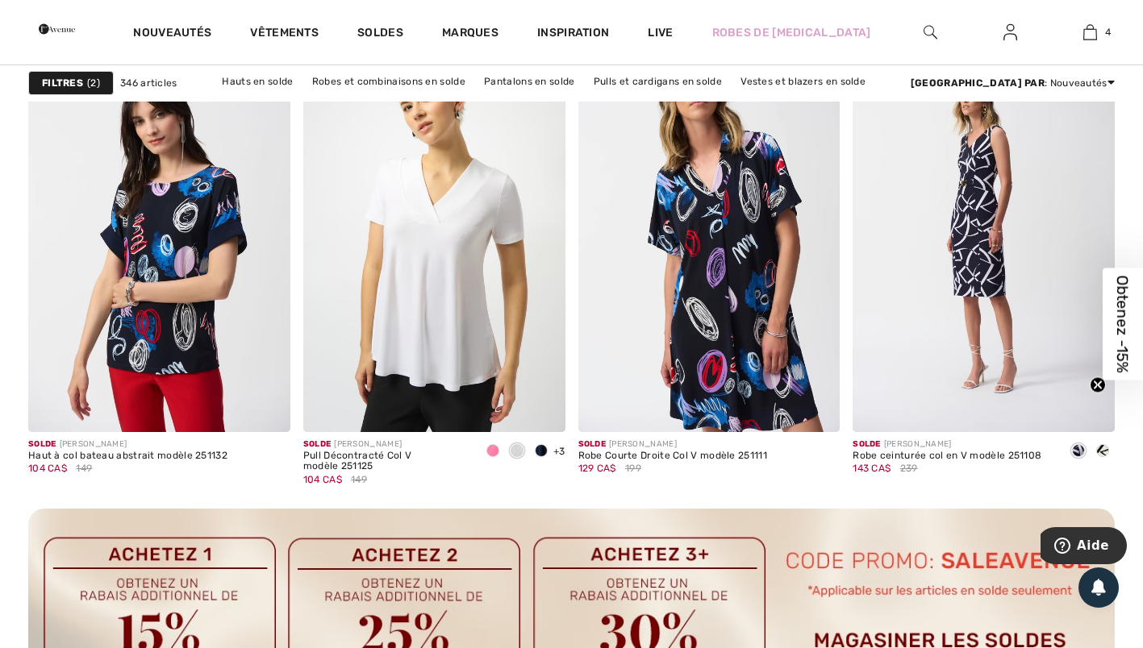
scroll to position [3269, 0]
click at [439, 318] on img at bounding box center [434, 234] width 262 height 393
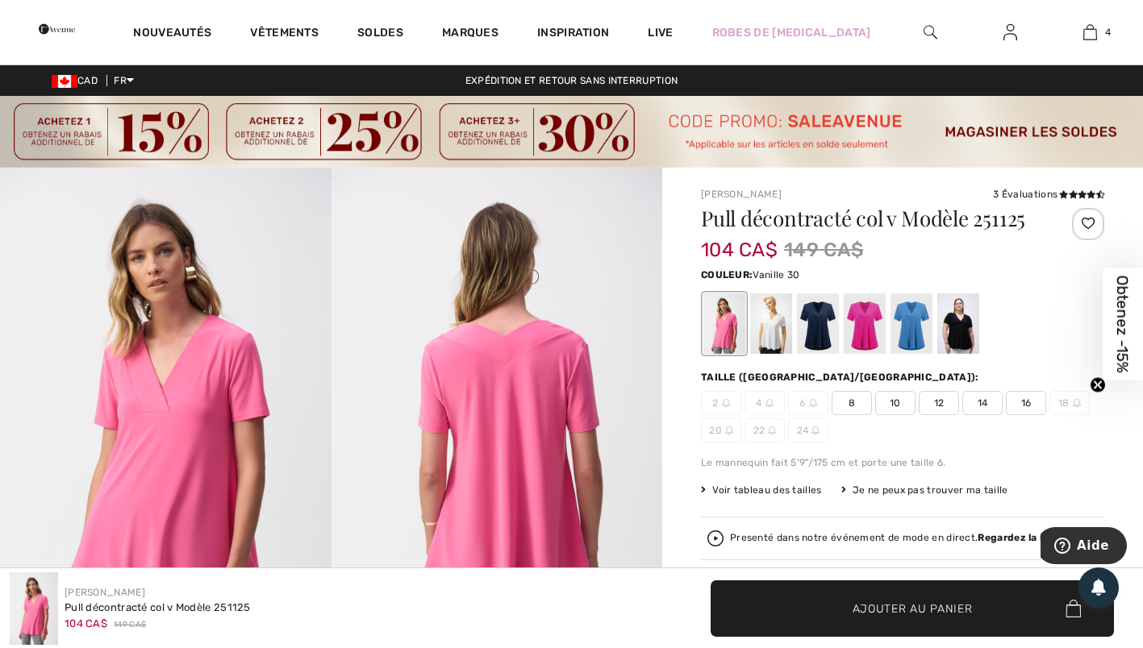
click at [758, 327] on div at bounding box center [771, 324] width 42 height 60
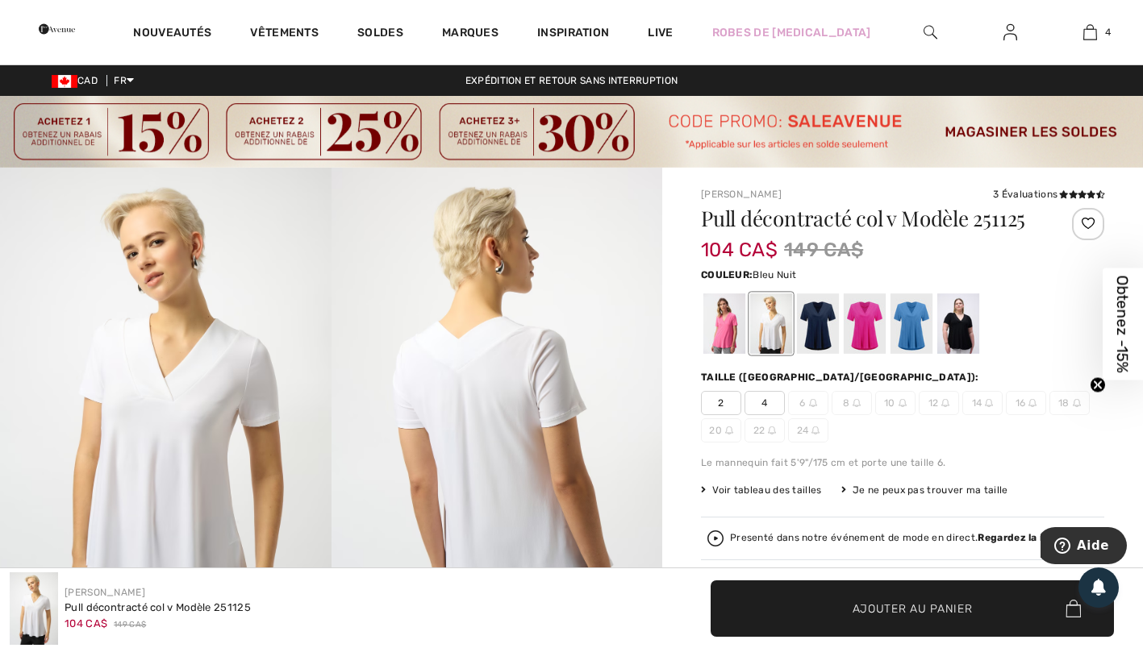
click at [827, 334] on div at bounding box center [818, 324] width 42 height 60
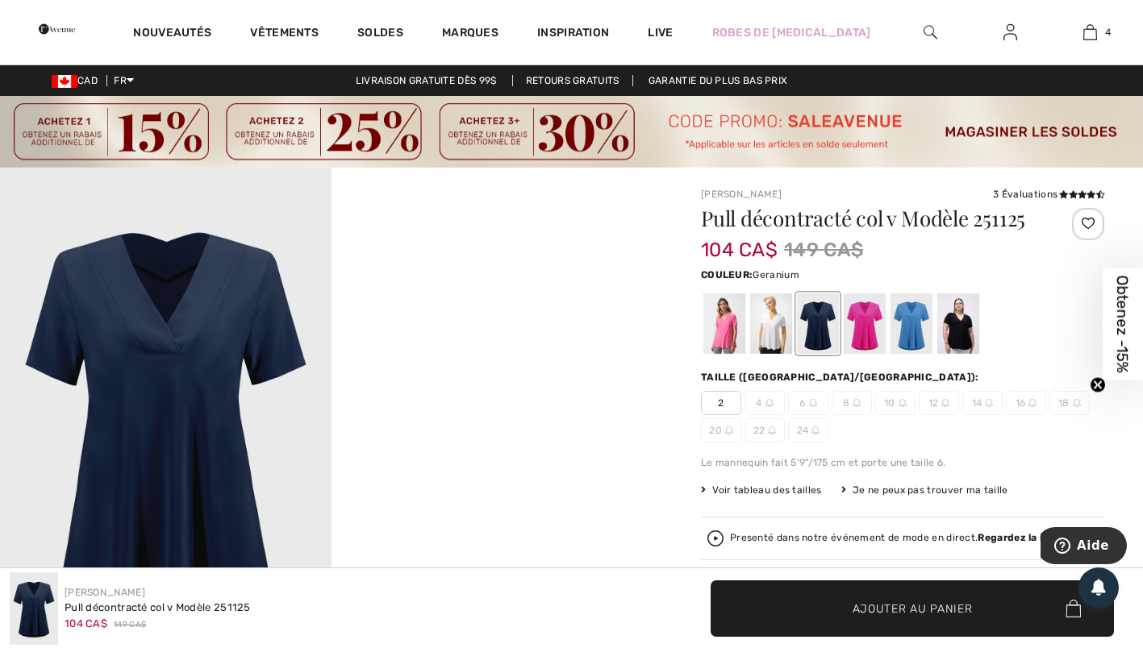
click at [855, 328] on div at bounding box center [864, 324] width 42 height 60
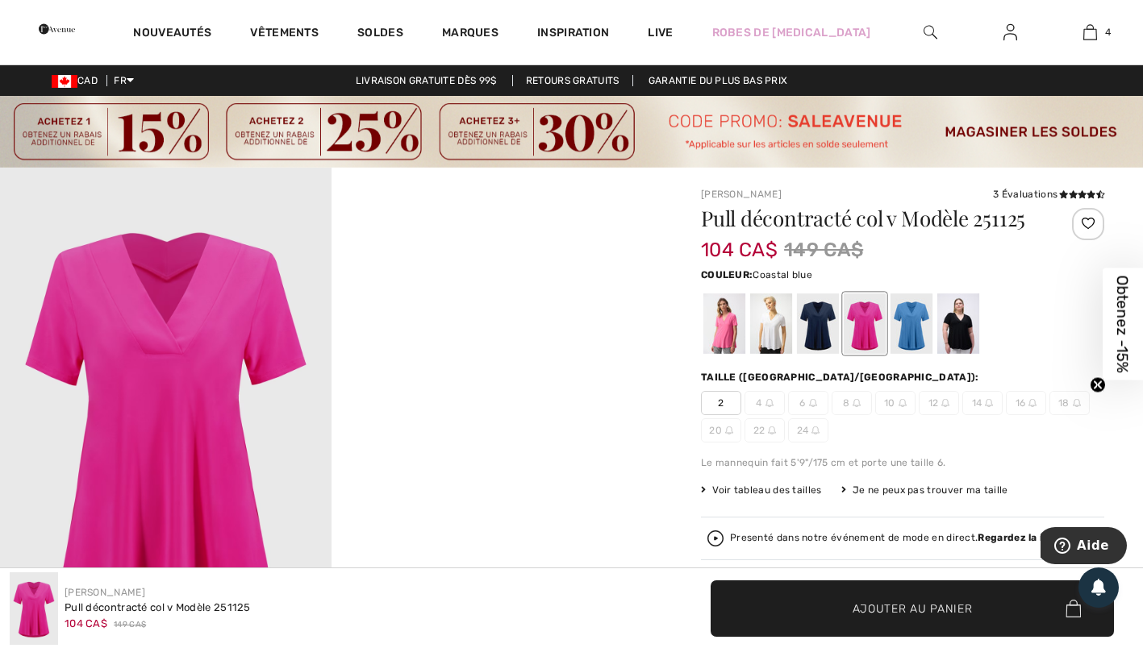
click at [919, 334] on div at bounding box center [911, 324] width 42 height 60
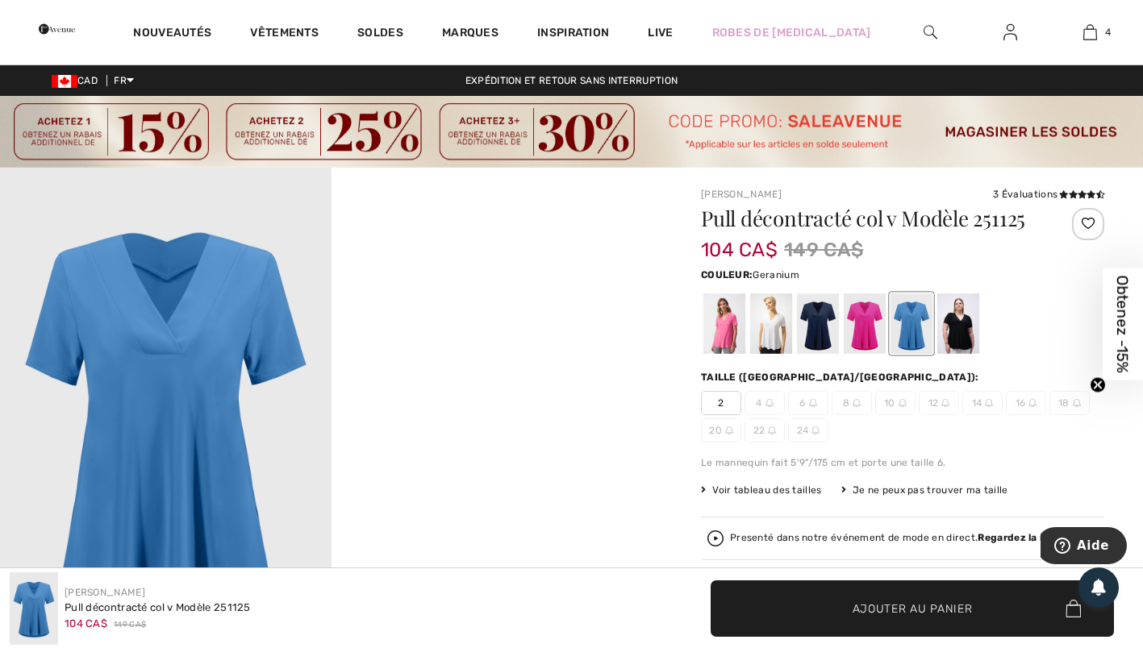
click at [856, 327] on div at bounding box center [864, 324] width 42 height 60
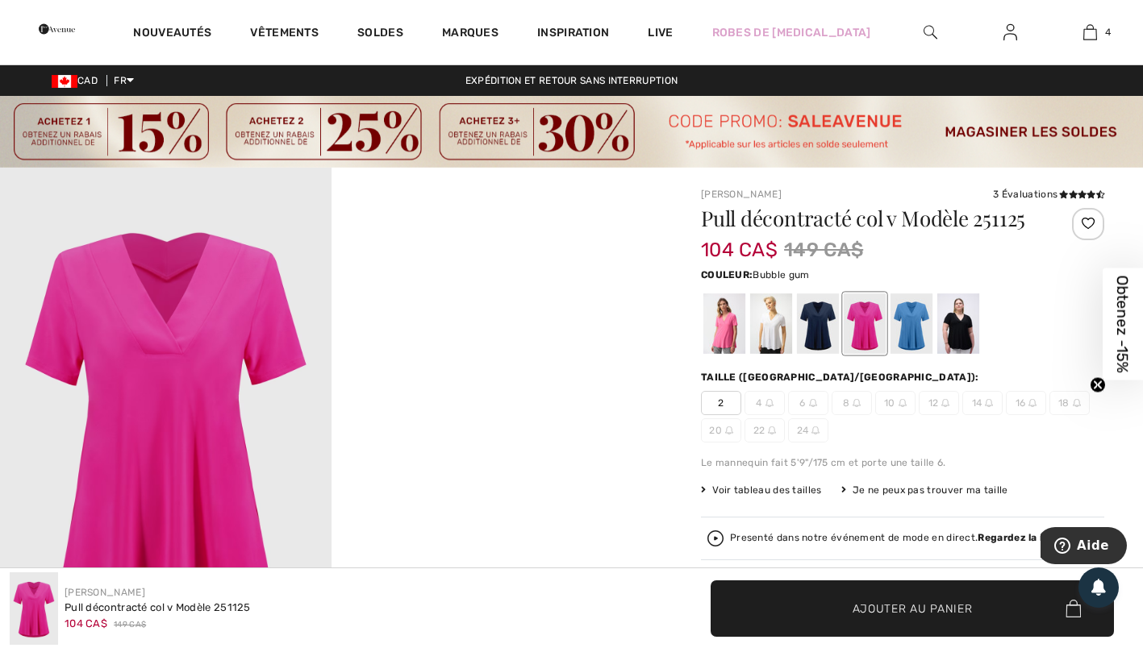
click at [719, 331] on div at bounding box center [724, 324] width 42 height 60
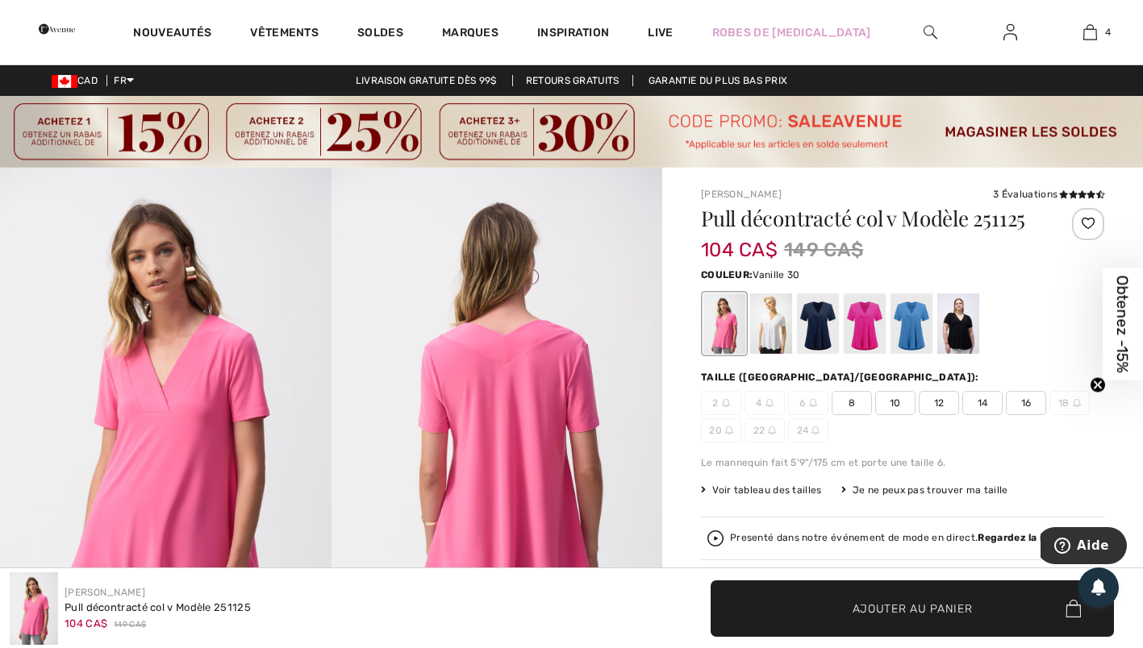
click at [768, 331] on div at bounding box center [771, 324] width 42 height 60
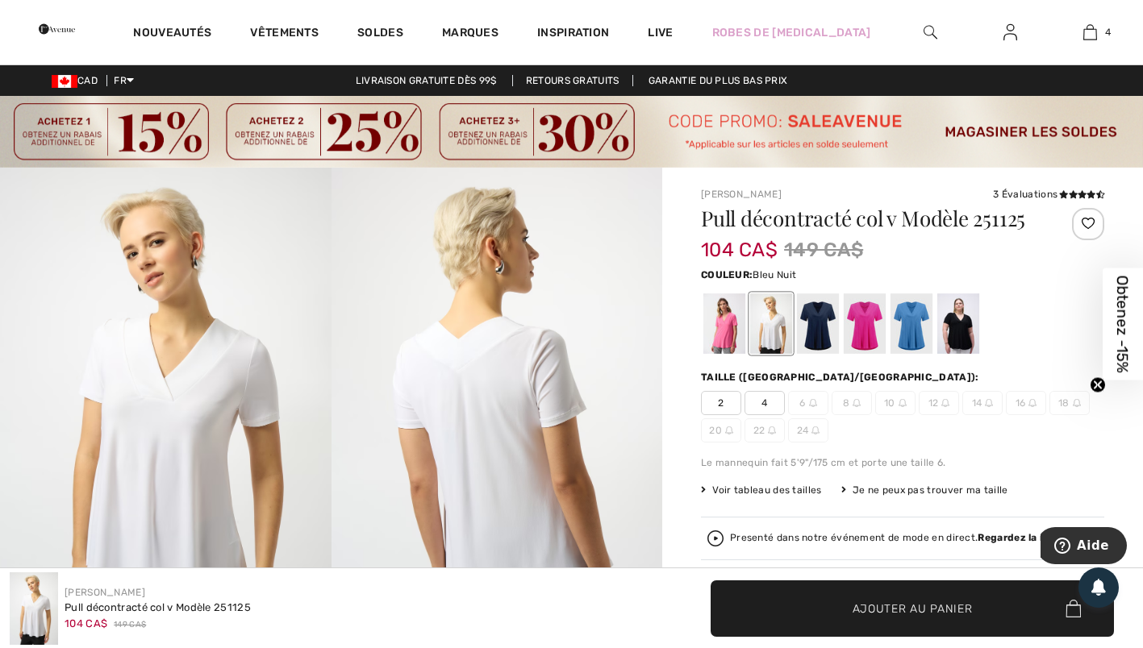
click at [814, 328] on div at bounding box center [818, 324] width 42 height 60
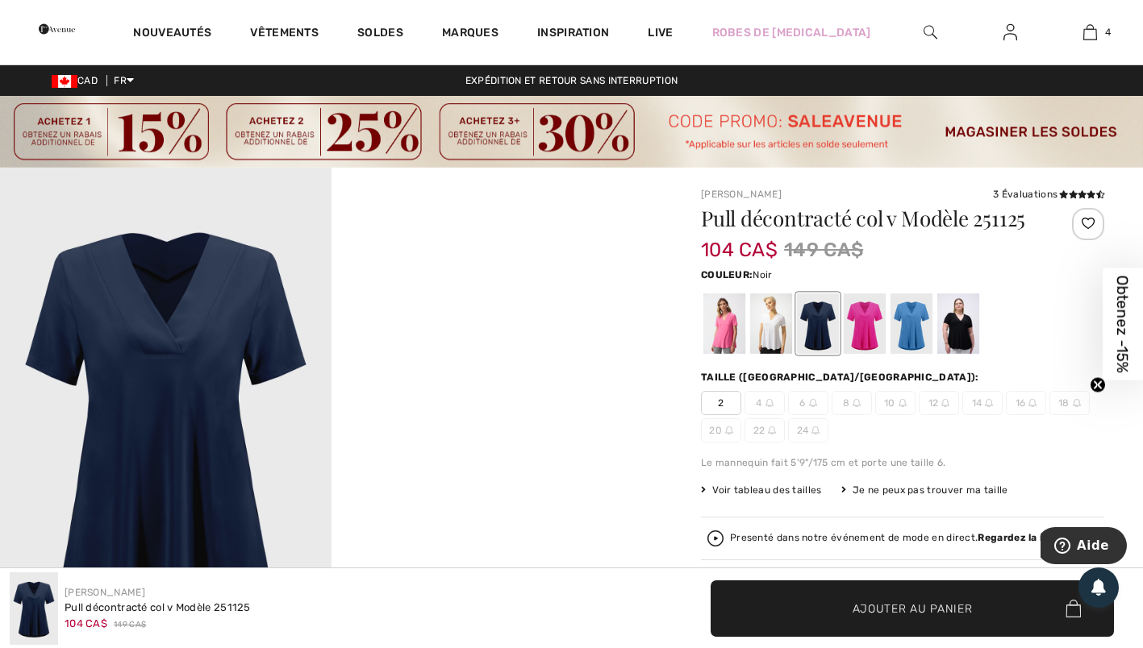
click at [951, 323] on div at bounding box center [958, 324] width 42 height 60
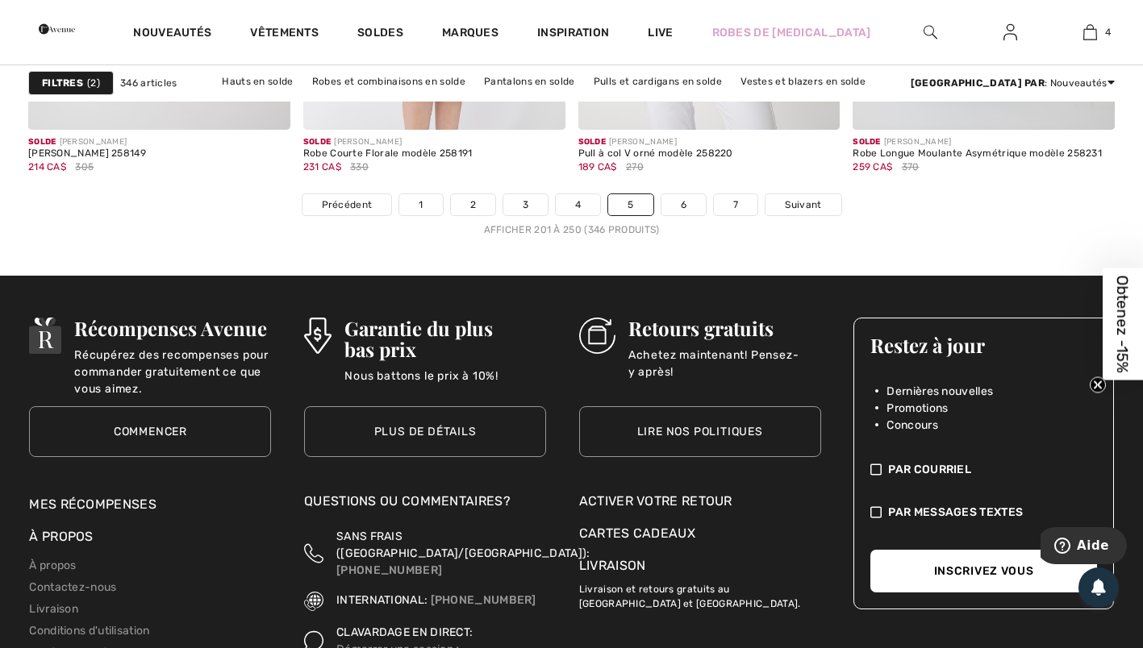
scroll to position [7378, 0]
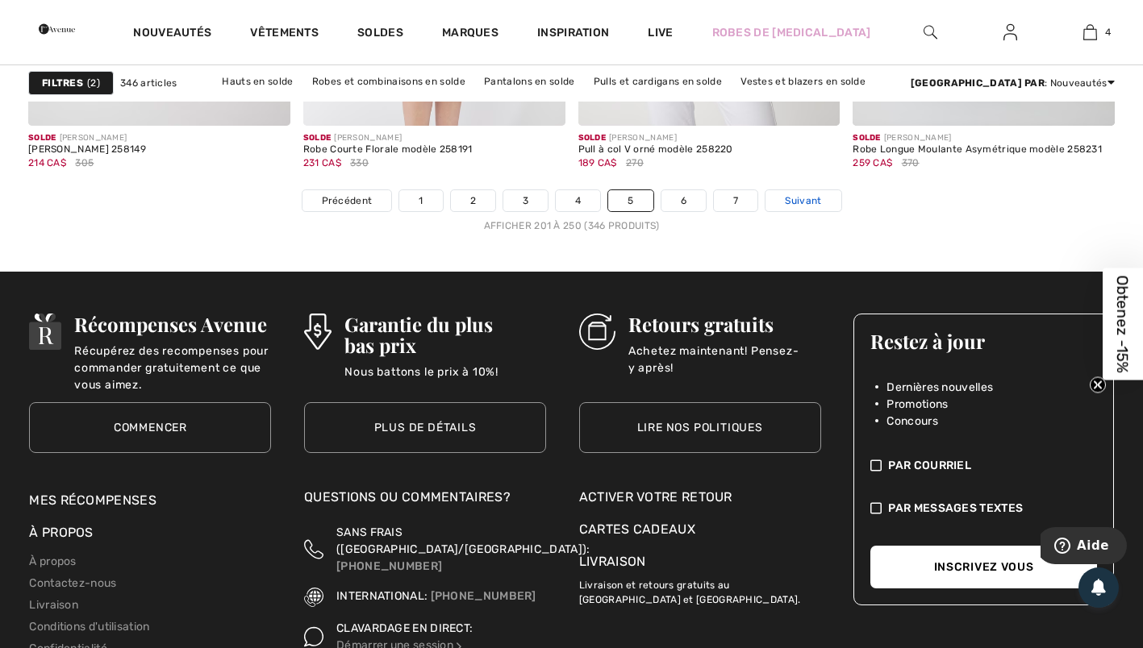
click at [802, 200] on span "Suivant" at bounding box center [803, 201] width 36 height 15
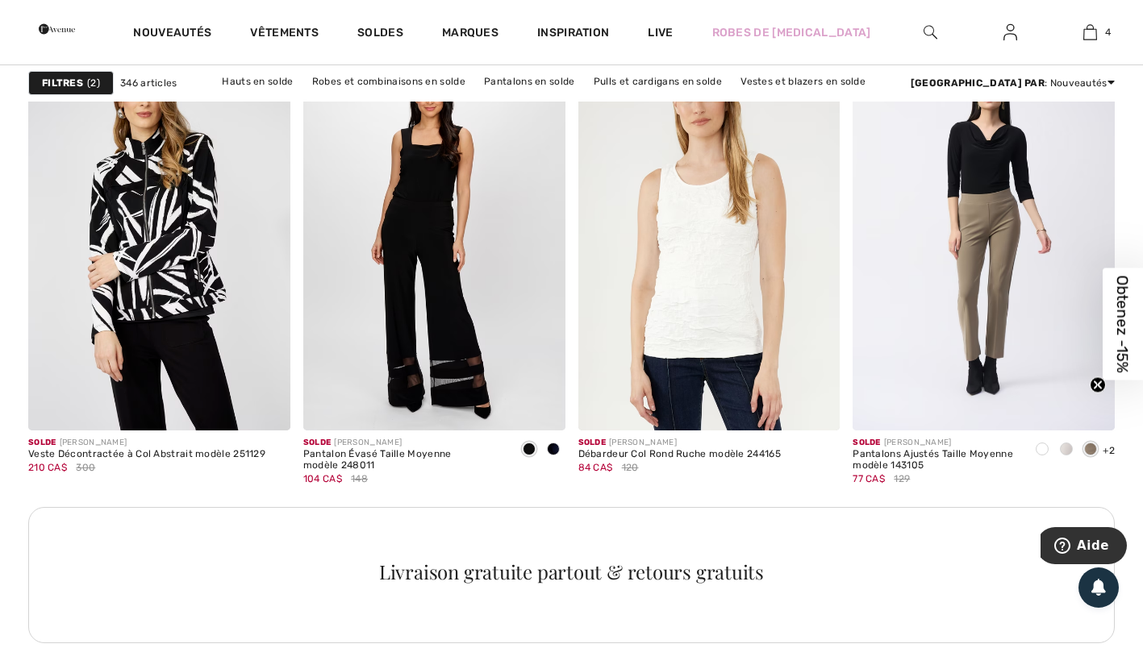
scroll to position [1679, 0]
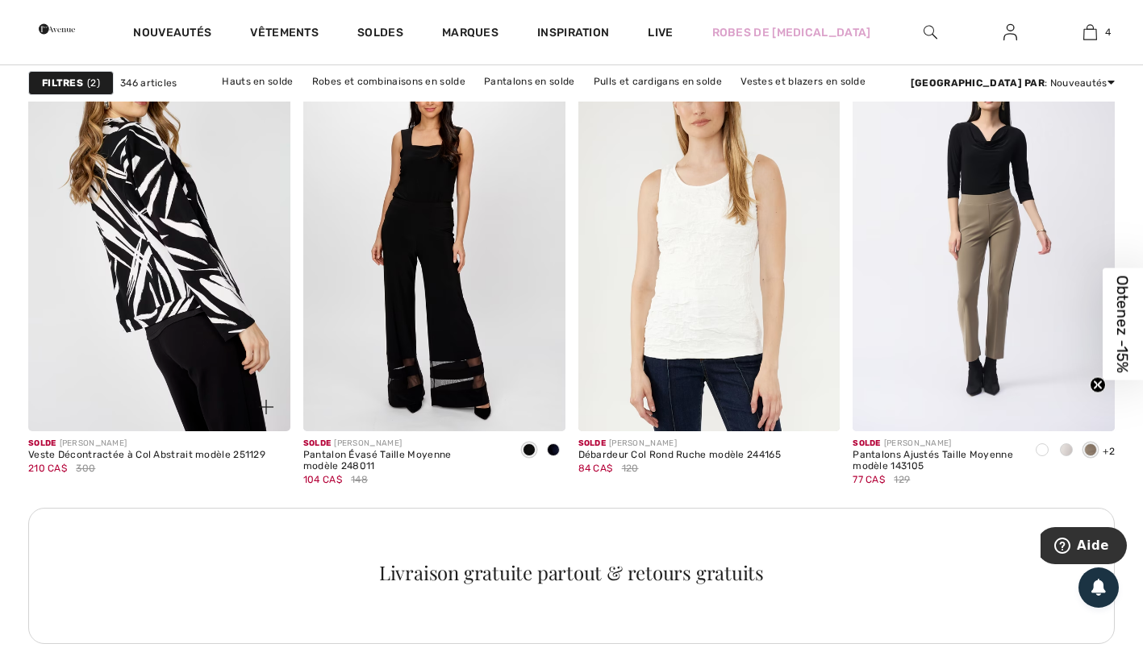
click at [139, 243] on img at bounding box center [159, 235] width 262 height 393
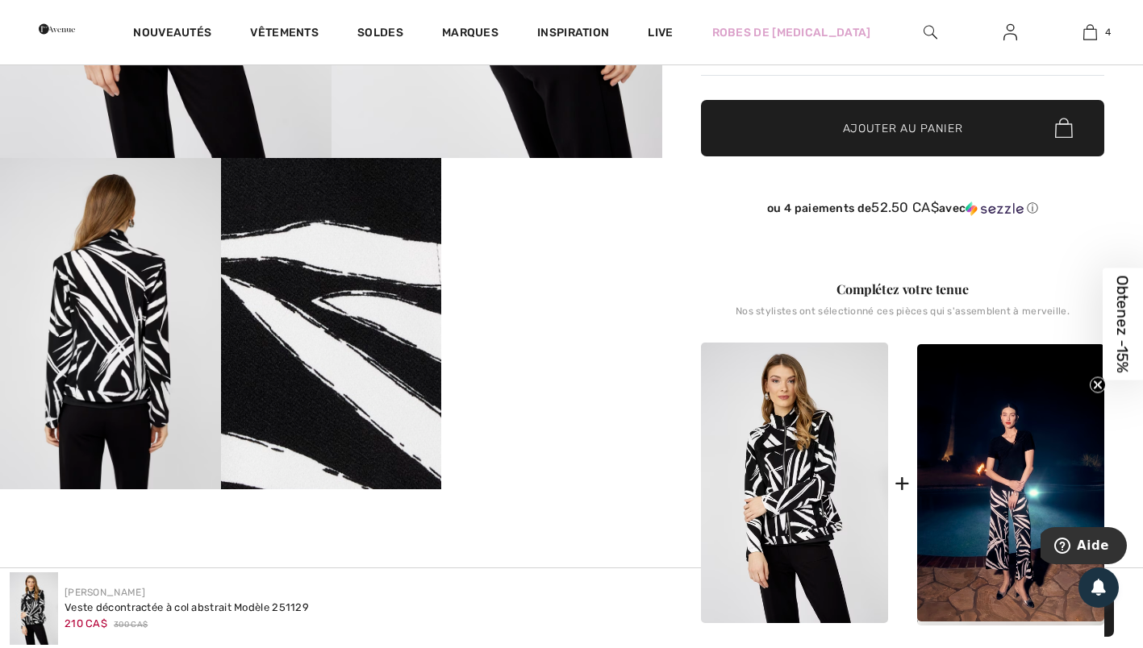
scroll to position [508, 0]
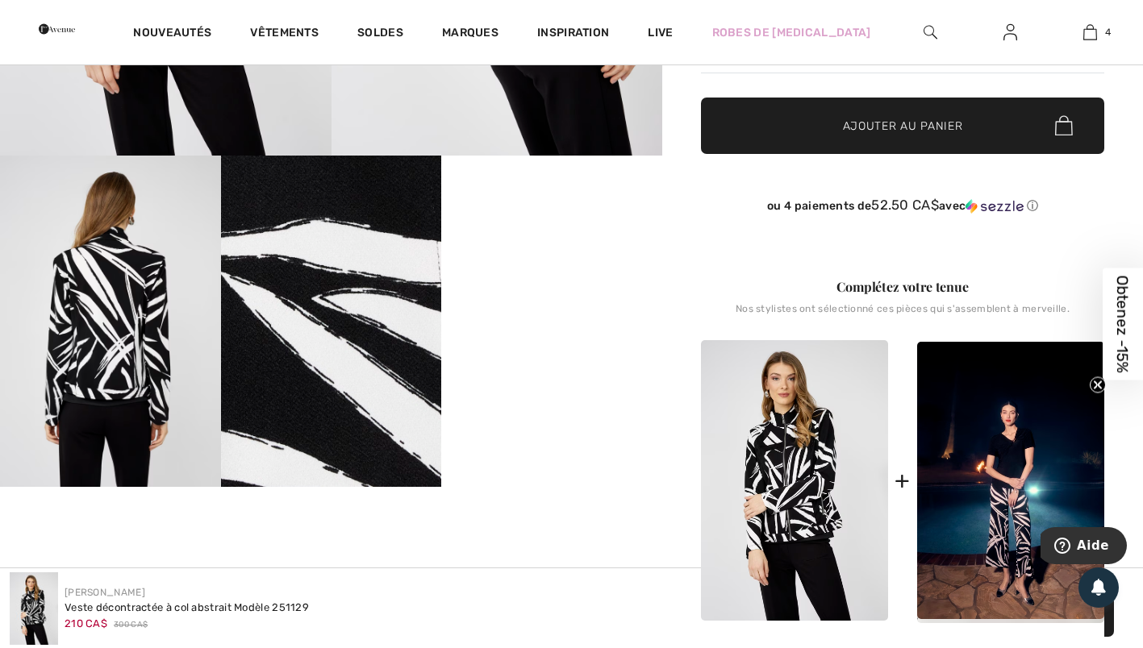
click at [122, 362] on img at bounding box center [110, 321] width 221 height 331
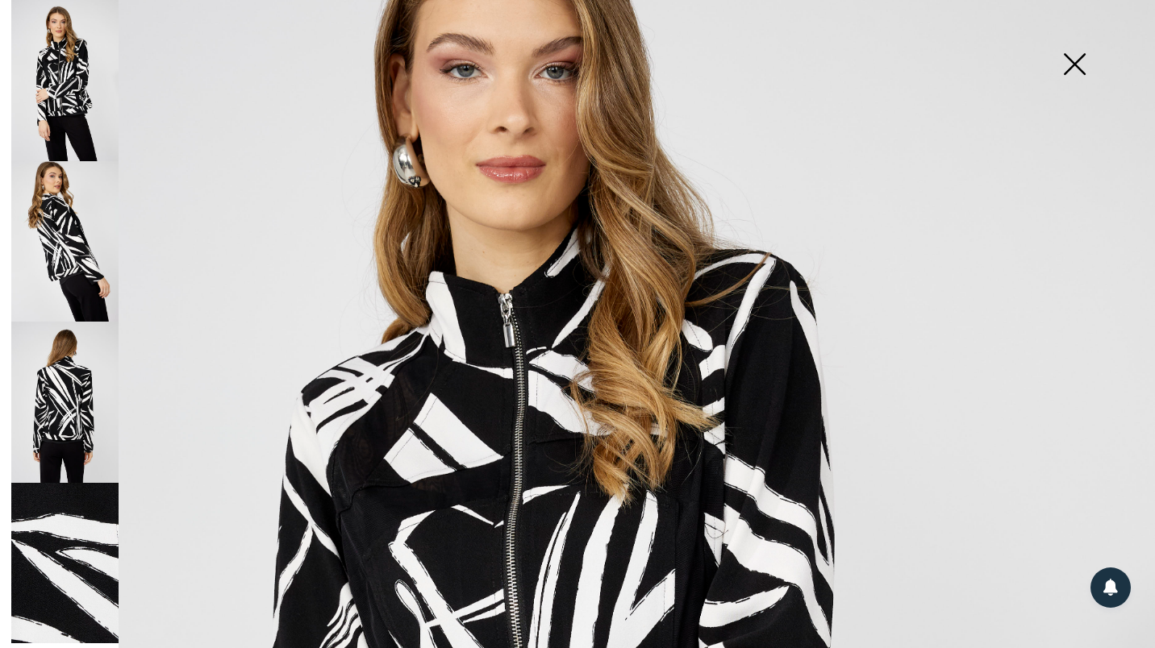
scroll to position [165, 0]
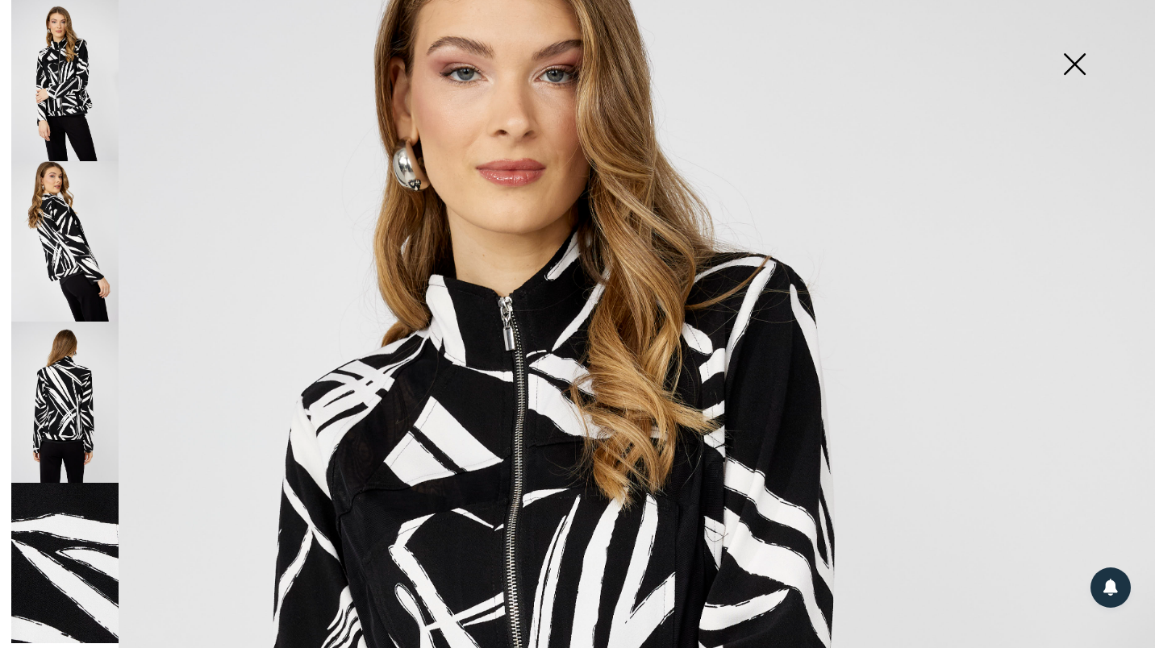
click at [56, 527] on img at bounding box center [64, 563] width 107 height 161
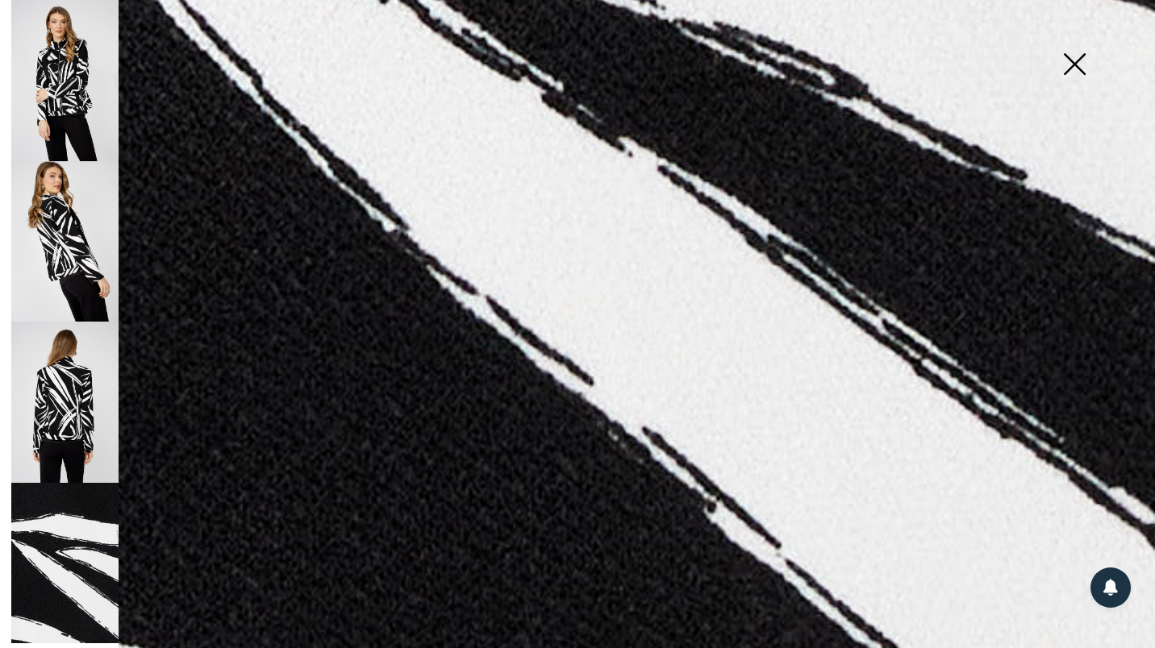
scroll to position [809, 0]
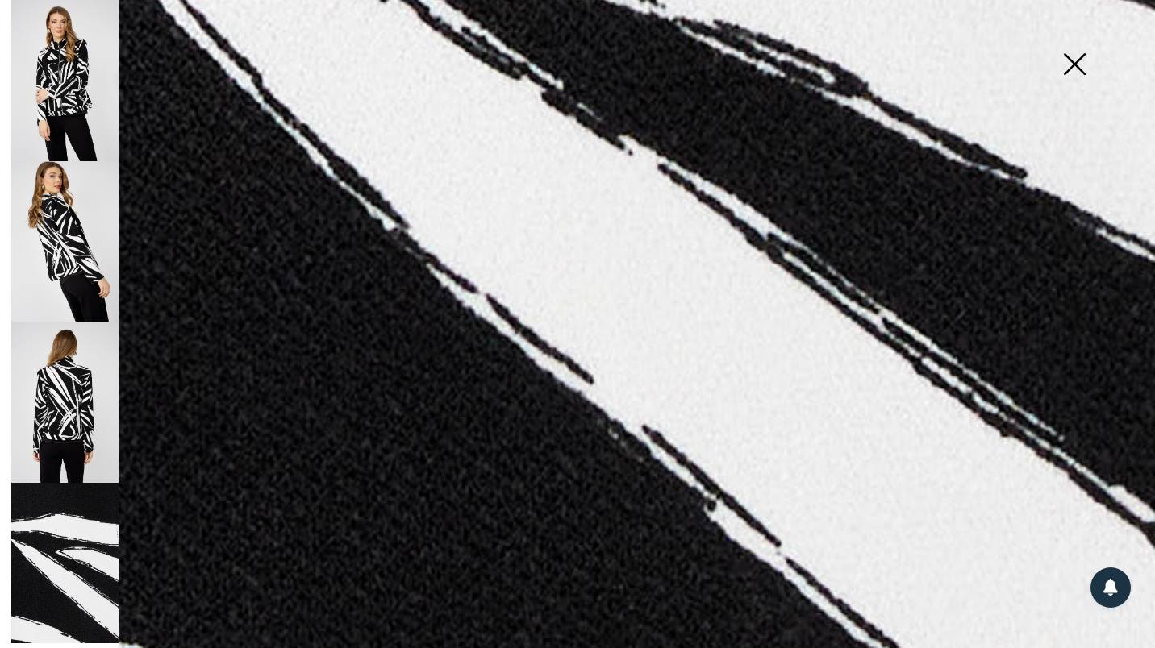
click at [1074, 67] on img at bounding box center [1074, 65] width 81 height 83
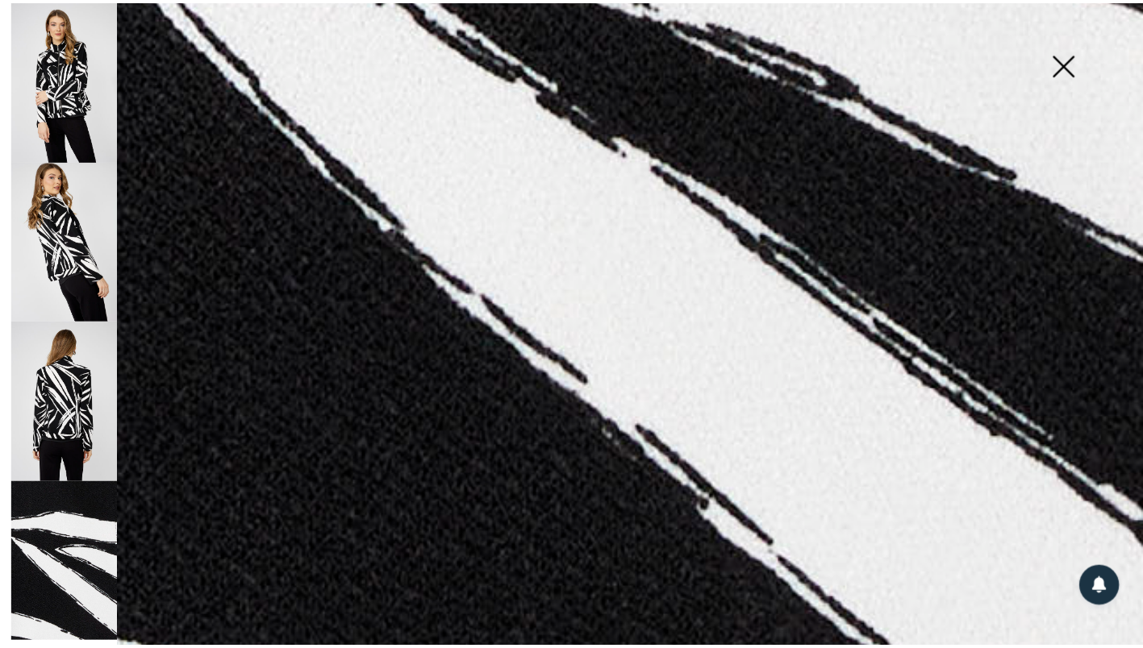
scroll to position [508, 0]
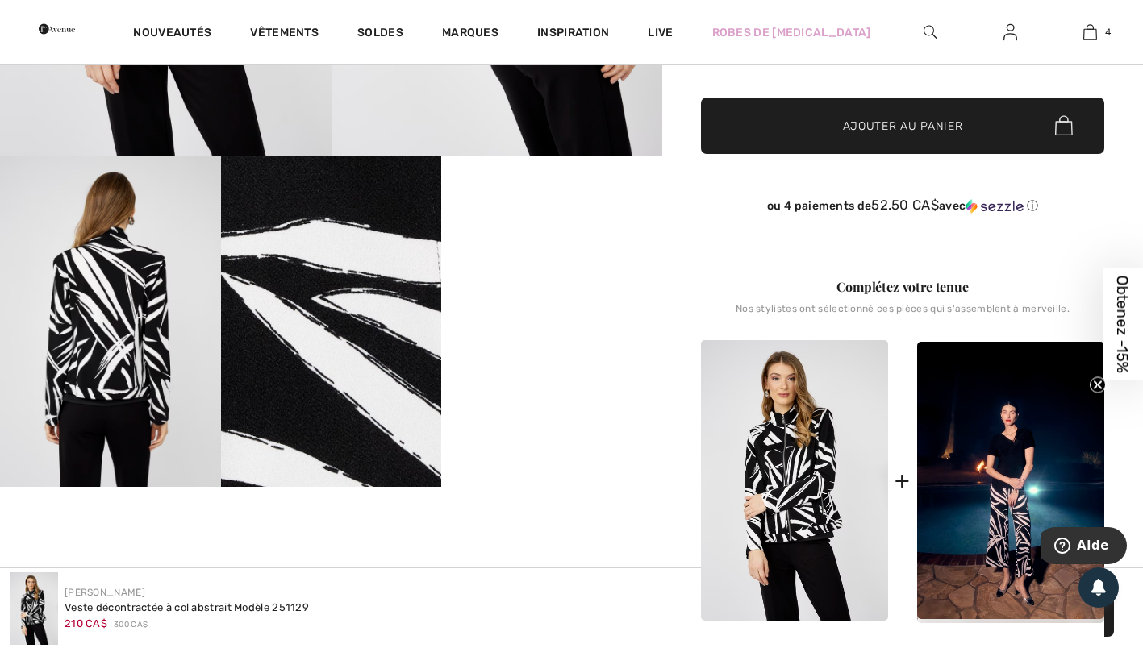
click at [545, 266] on video "Your browser does not support the video tag." at bounding box center [551, 211] width 221 height 110
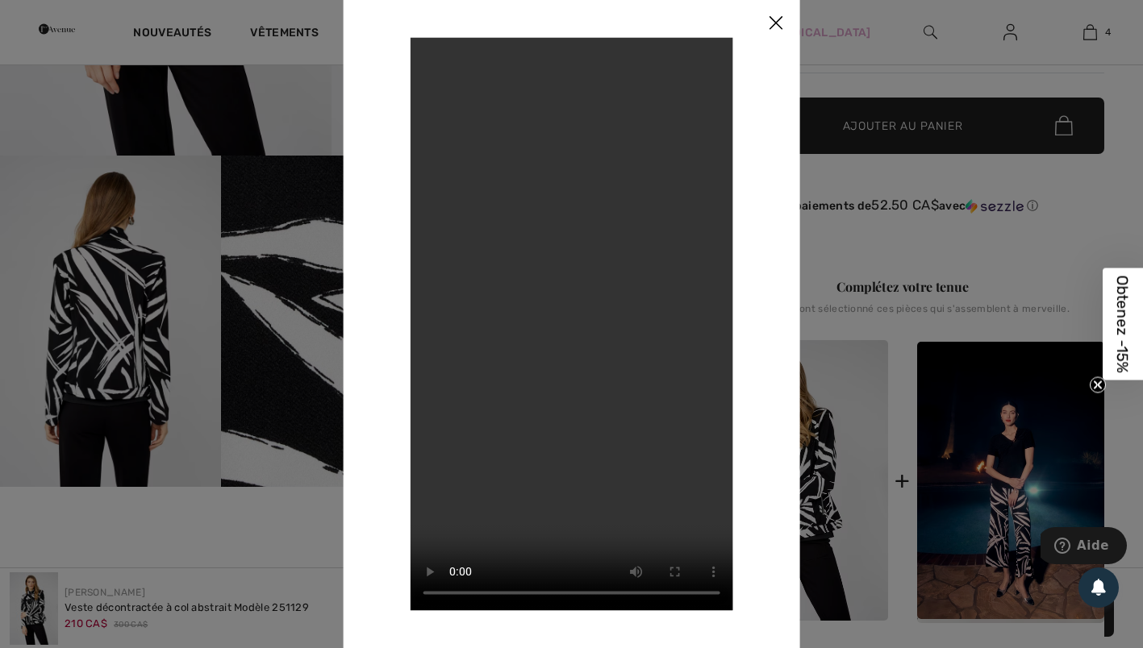
click at [773, 17] on img at bounding box center [775, 23] width 48 height 50
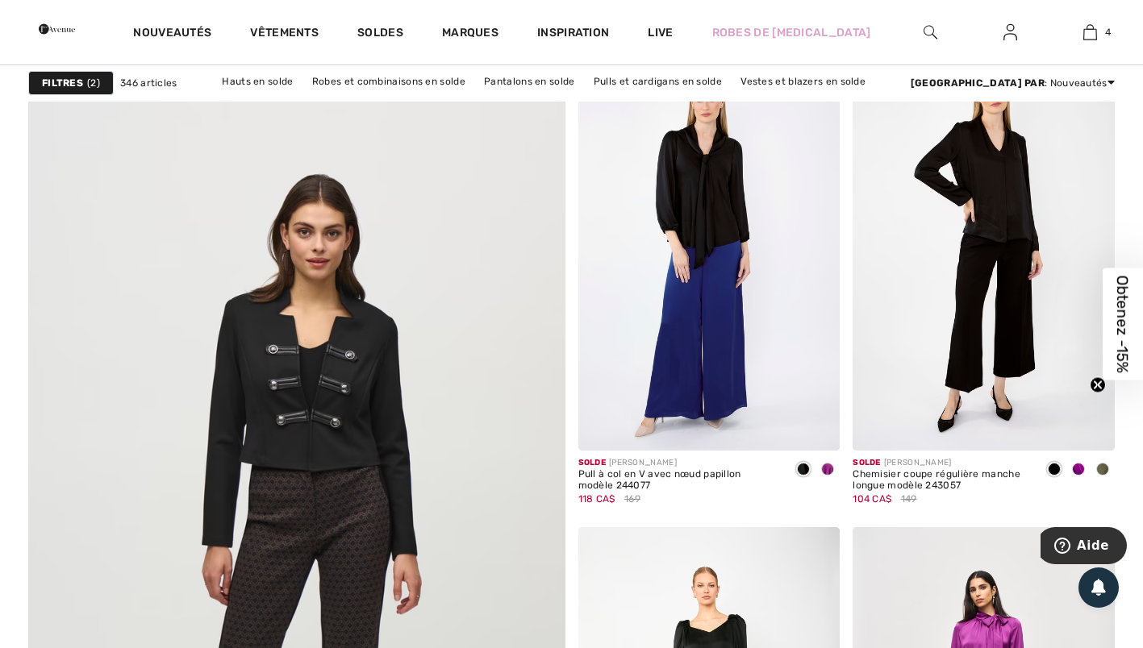
scroll to position [3940, 0]
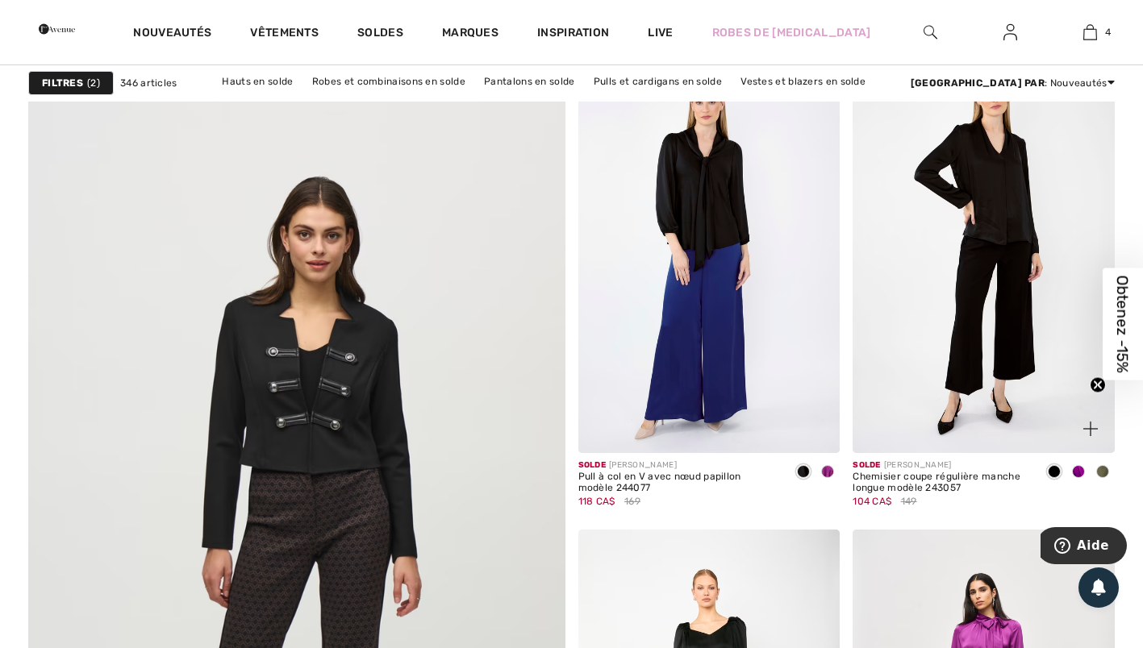
click at [1000, 253] on img at bounding box center [983, 256] width 262 height 393
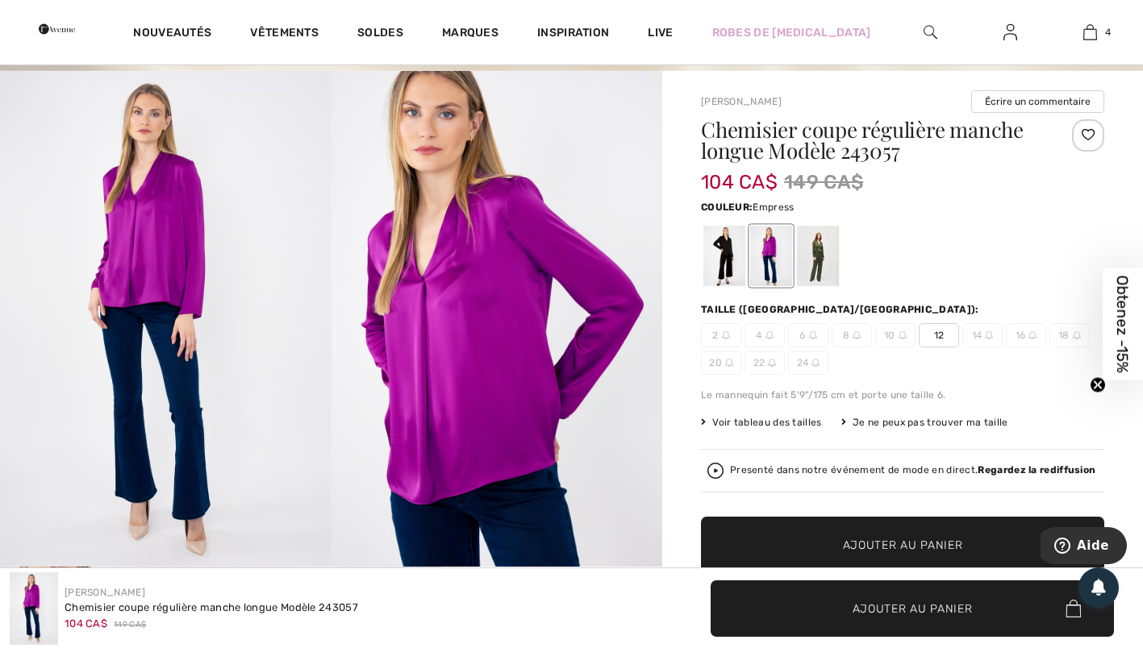
scroll to position [96, 0]
click at [821, 269] on div at bounding box center [818, 257] width 42 height 60
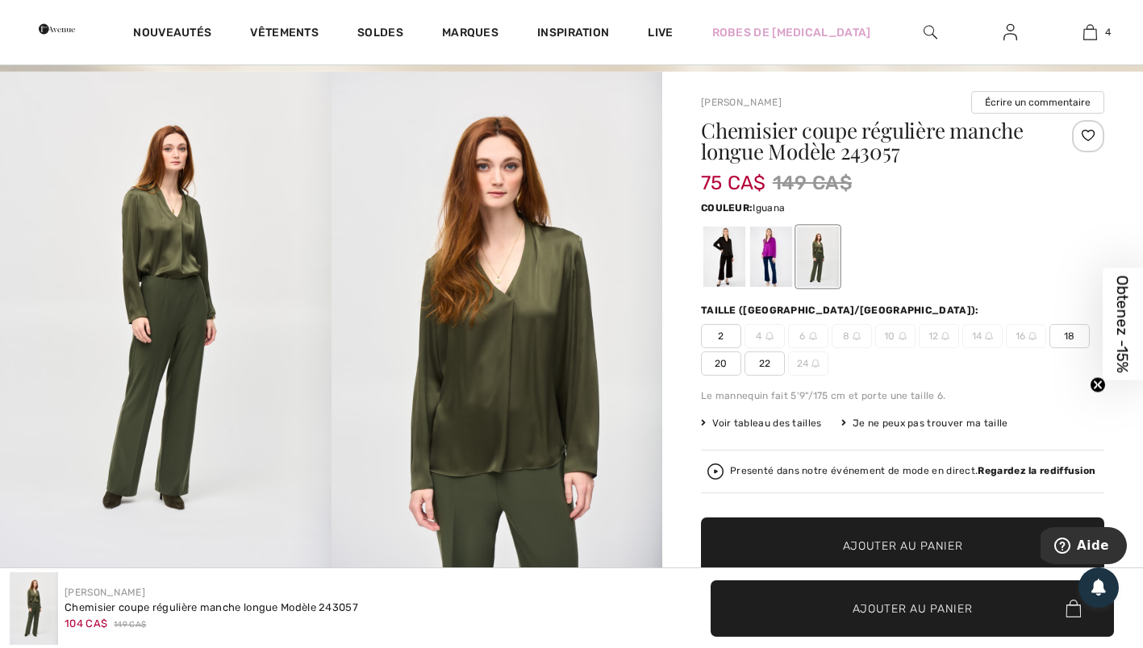
click at [718, 265] on div at bounding box center [724, 257] width 42 height 60
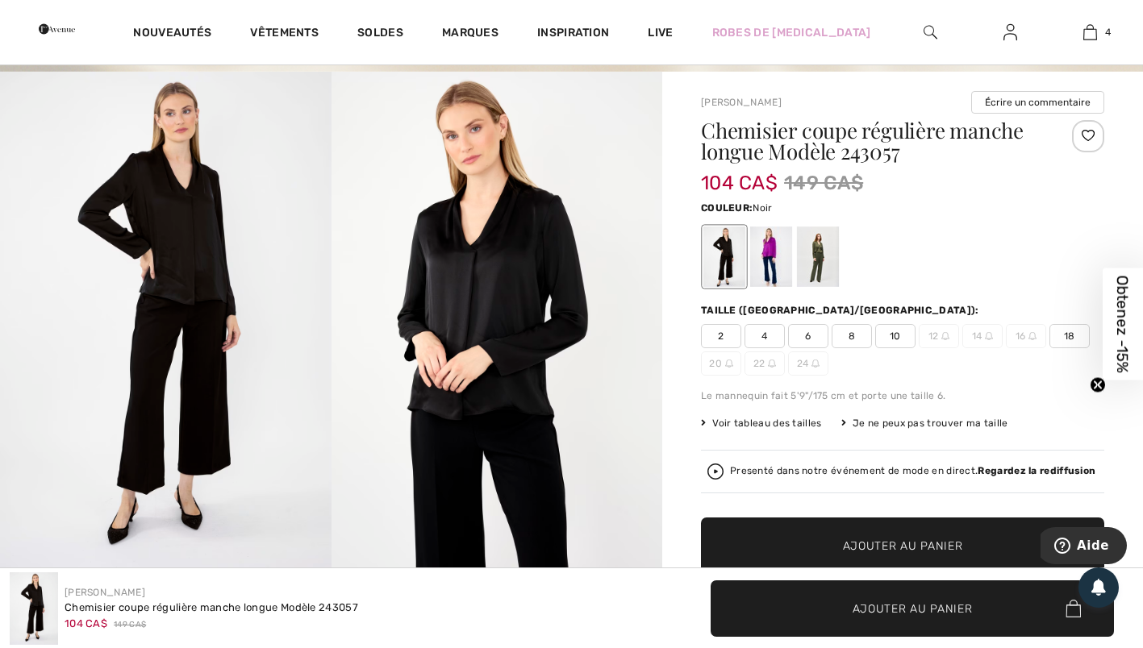
click at [768, 260] on div at bounding box center [771, 257] width 42 height 60
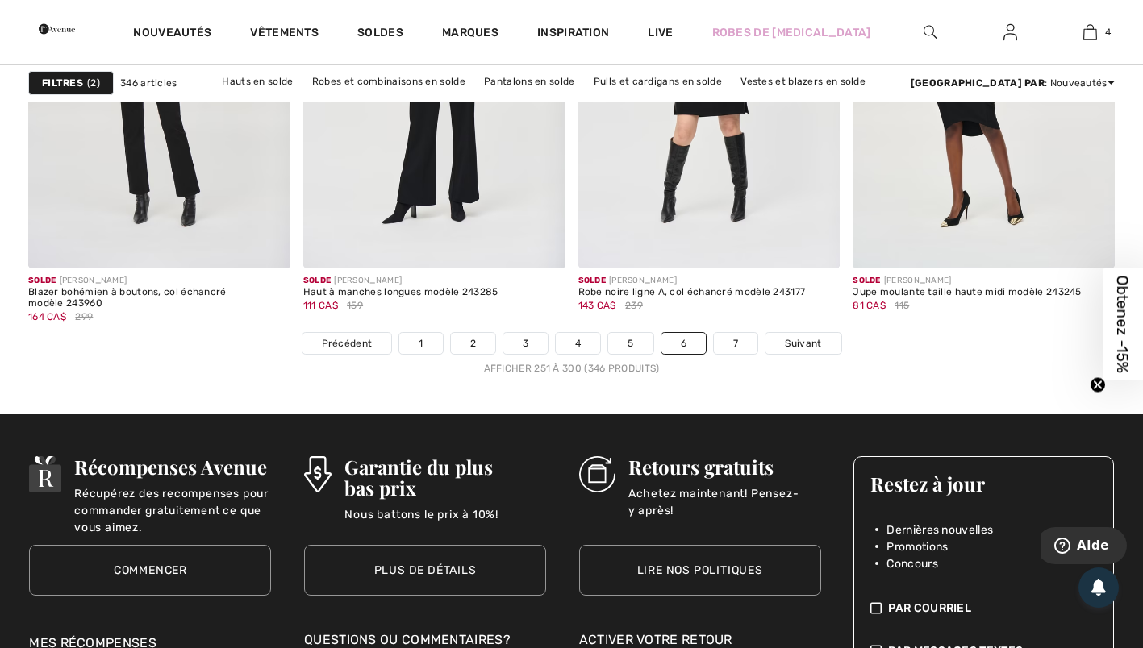
scroll to position [7237, 0]
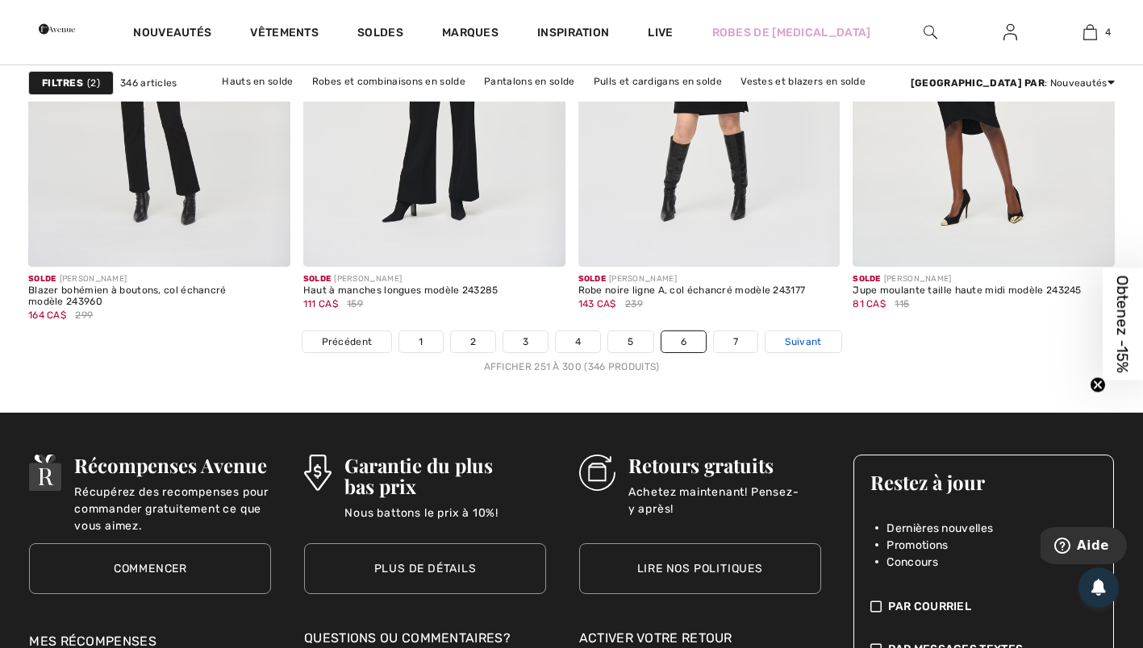
click at [801, 343] on span "Suivant" at bounding box center [803, 342] width 36 height 15
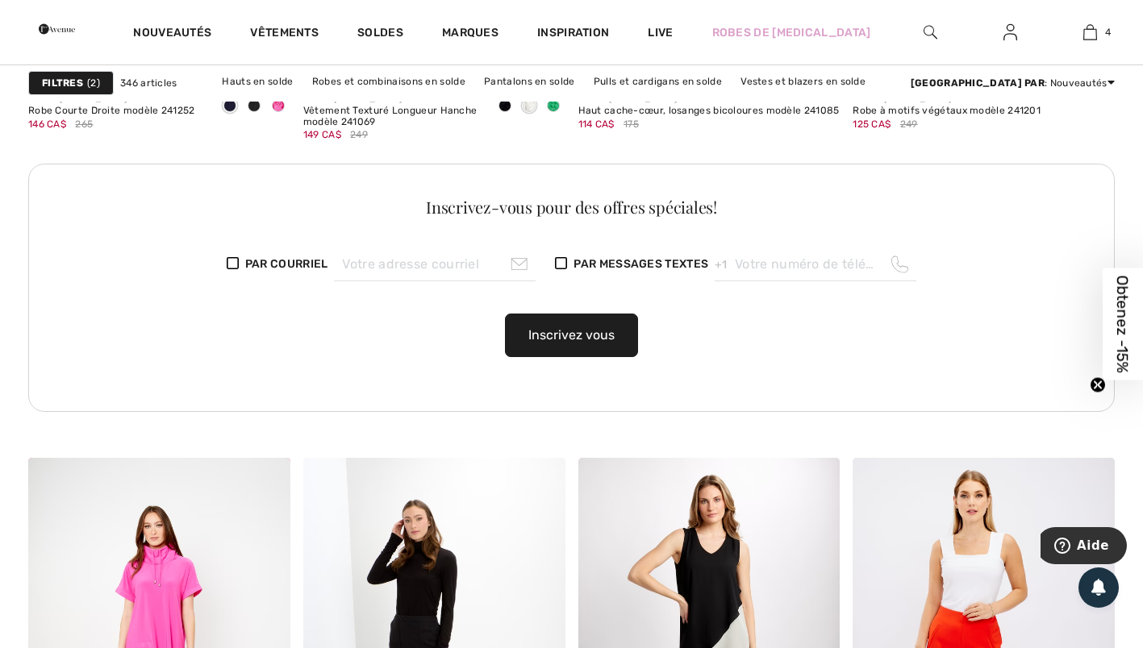
scroll to position [5714, 0]
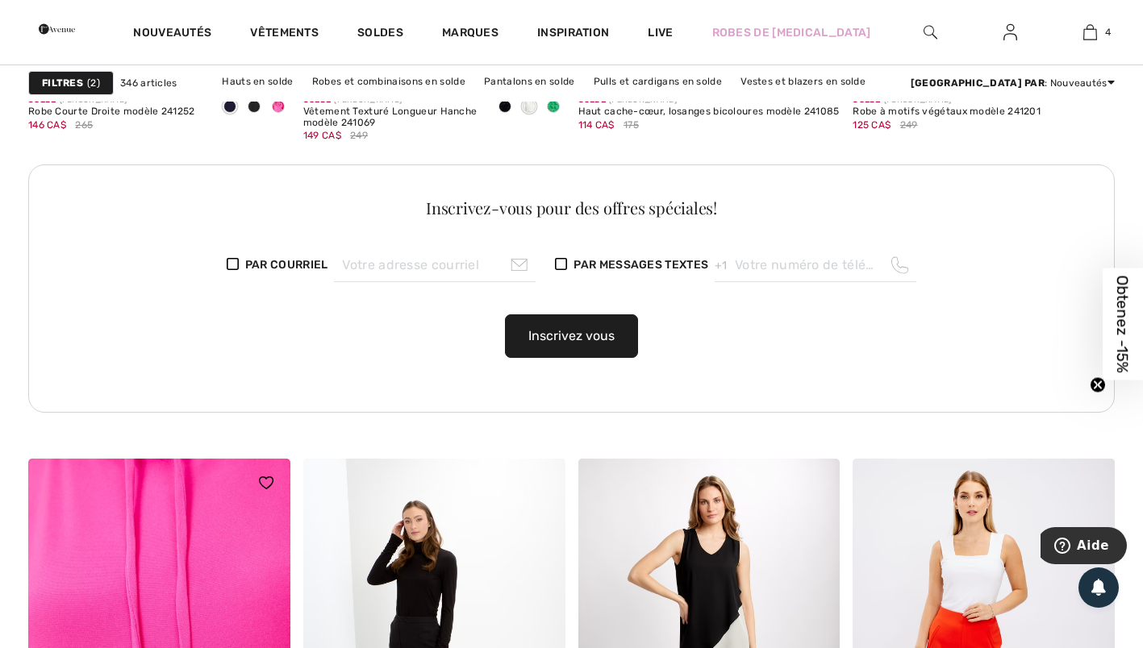
click at [115, 543] on img at bounding box center [159, 655] width 262 height 393
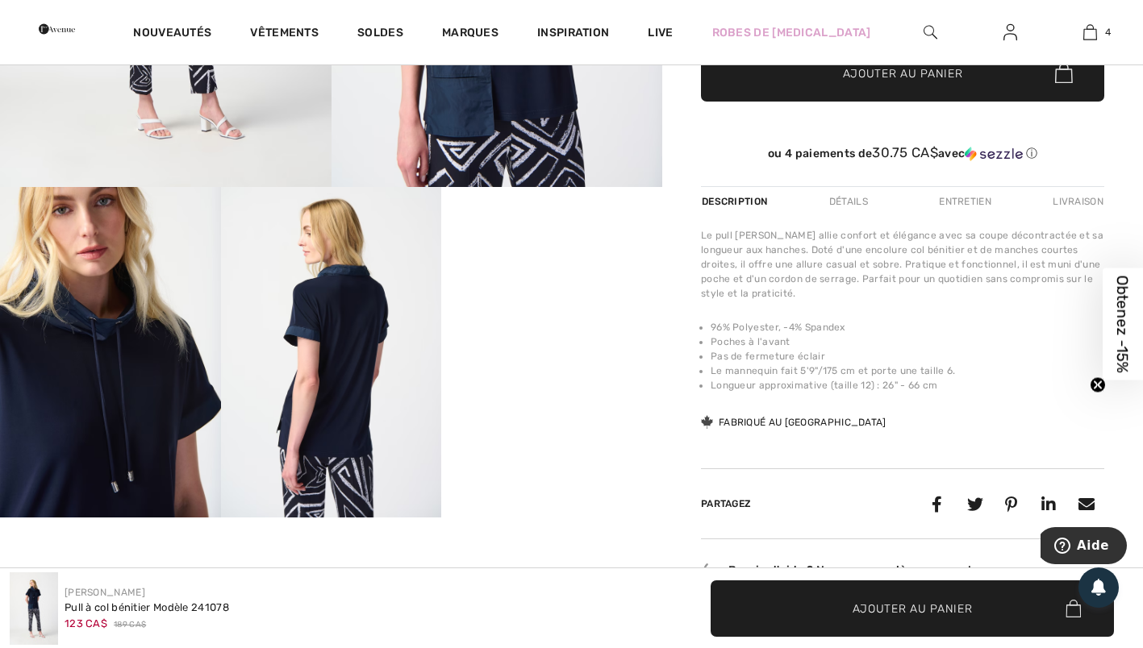
scroll to position [477, 0]
